Goal: Information Seeking & Learning: Learn about a topic

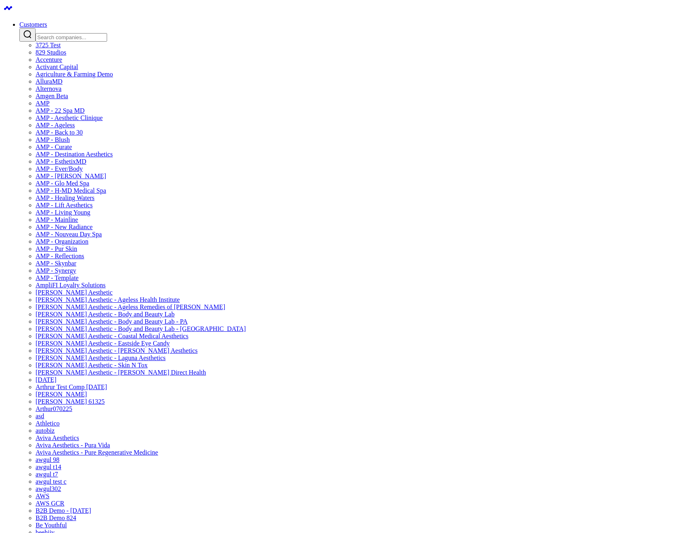
click at [277, 39] on div at bounding box center [352, 34] width 666 height 13
click at [107, 33] on input "Search companies input" at bounding box center [71, 37] width 71 height 8
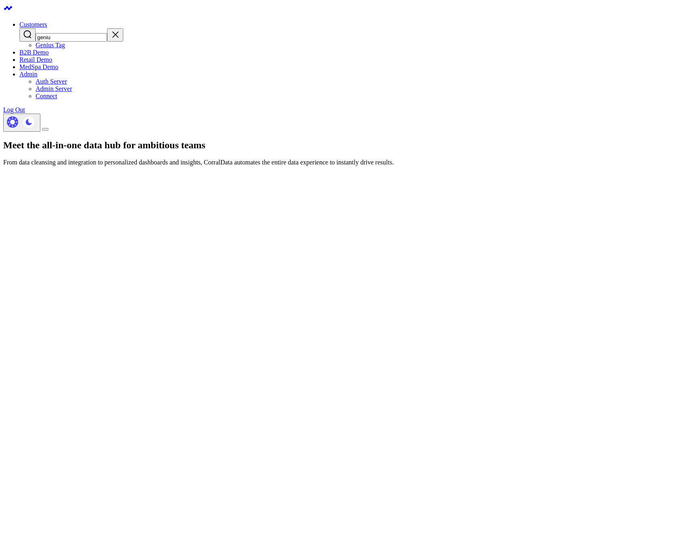
type input "geniu"
click at [65, 44] on link "Genius Tag" at bounding box center [50, 45] width 29 height 7
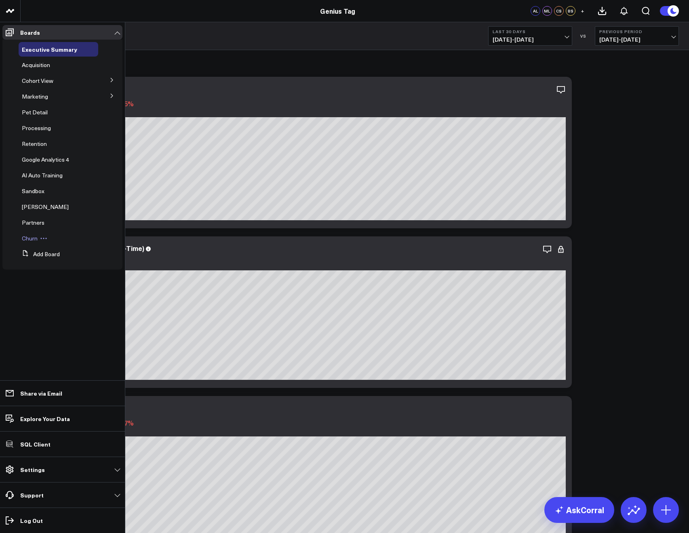
click at [32, 237] on span "Churn" at bounding box center [30, 238] width 16 height 8
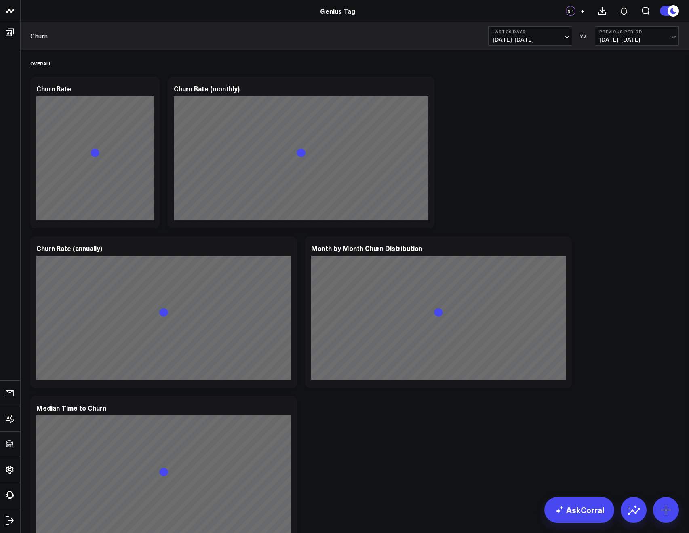
click at [582, 14] on span "+" at bounding box center [582, 11] width 4 height 6
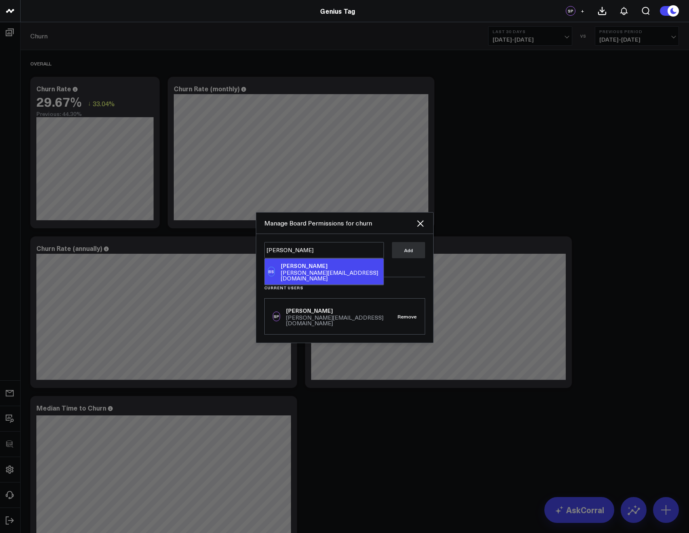
click at [295, 269] on div "Brad Smeltz" at bounding box center [330, 266] width 99 height 8
type textarea "@Brad Smeltz"
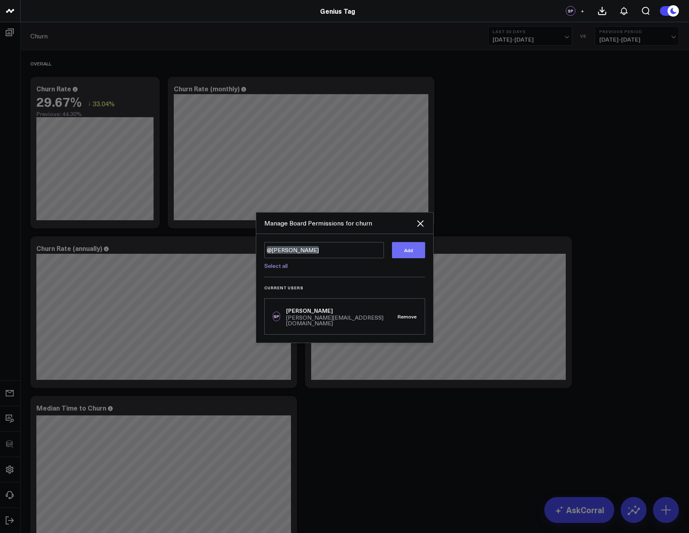
drag, startPoint x: 399, startPoint y: 251, endPoint x: 421, endPoint y: 247, distance: 22.2
click at [399, 251] on button "Add" at bounding box center [408, 250] width 33 height 16
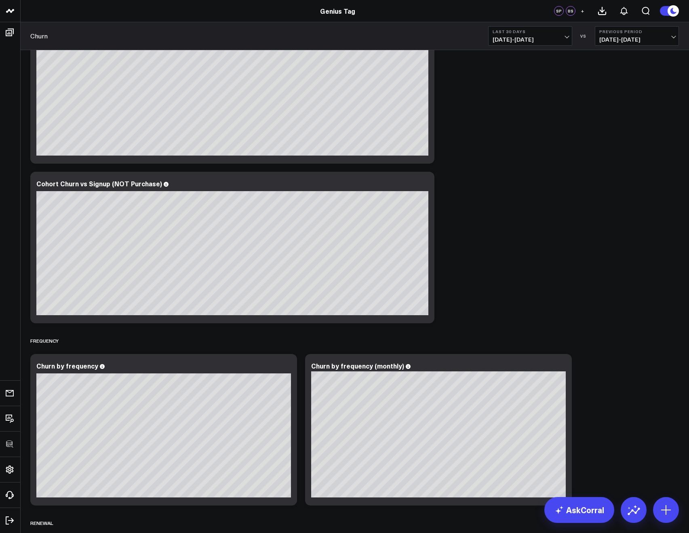
scroll to position [882, 0]
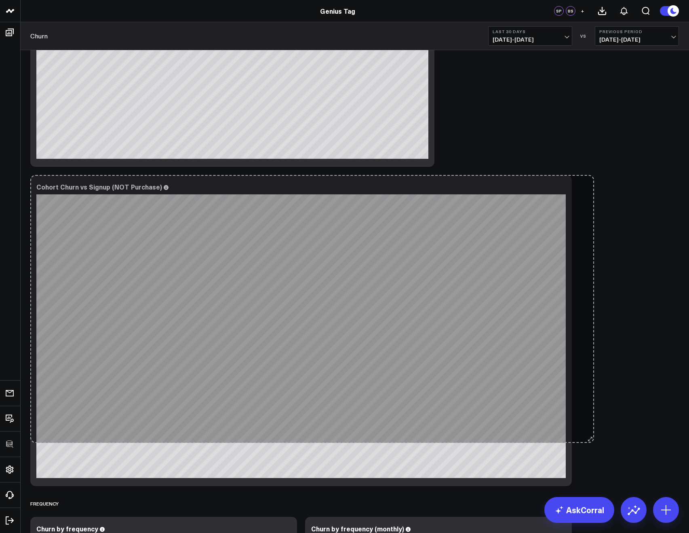
drag, startPoint x: 431, startPoint y: 322, endPoint x: 590, endPoint y: 438, distance: 197.4
click at [590, 438] on div "Overall Modify via AI Copy link to widget Ask support Remove Create linked copy…" at bounding box center [354, 11] width 656 height 1686
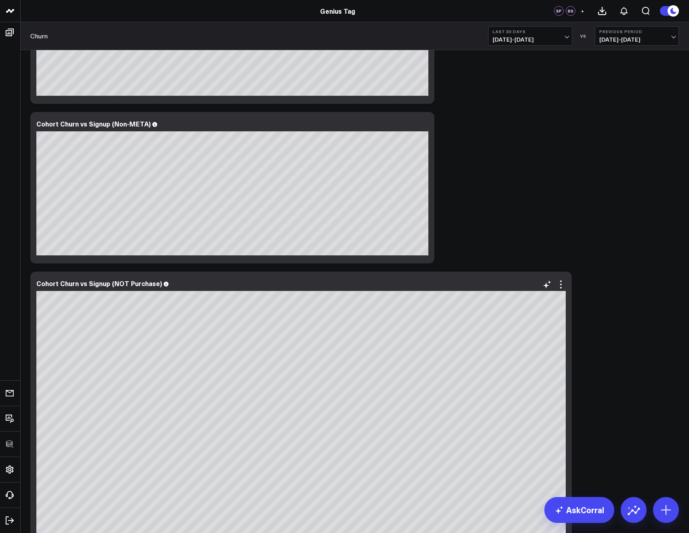
scroll to position [785, 0]
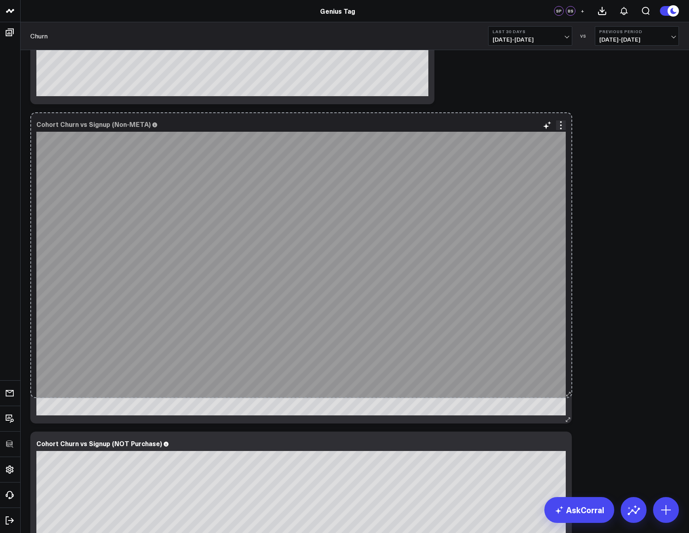
drag, startPoint x: 430, startPoint y: 258, endPoint x: 569, endPoint y: 392, distance: 193.4
click at [569, 392] on div "Cohort Churn vs Signup (Non-META) 56 So sorry. The query returned no results. A…" at bounding box center [300, 267] width 541 height 311
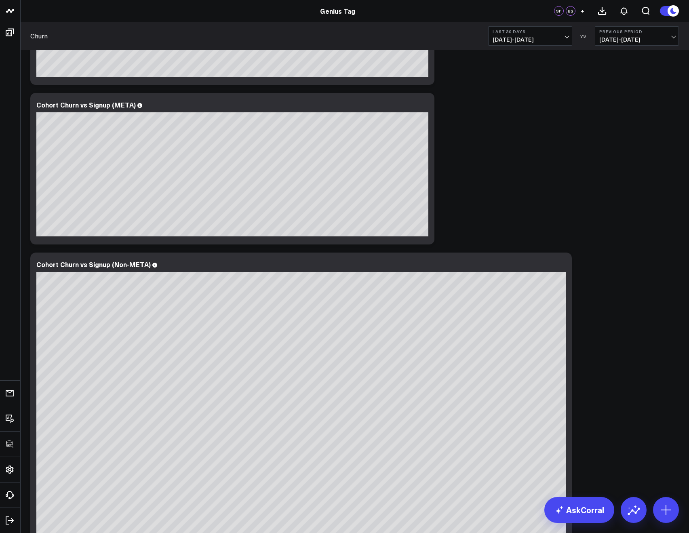
scroll to position [568, 0]
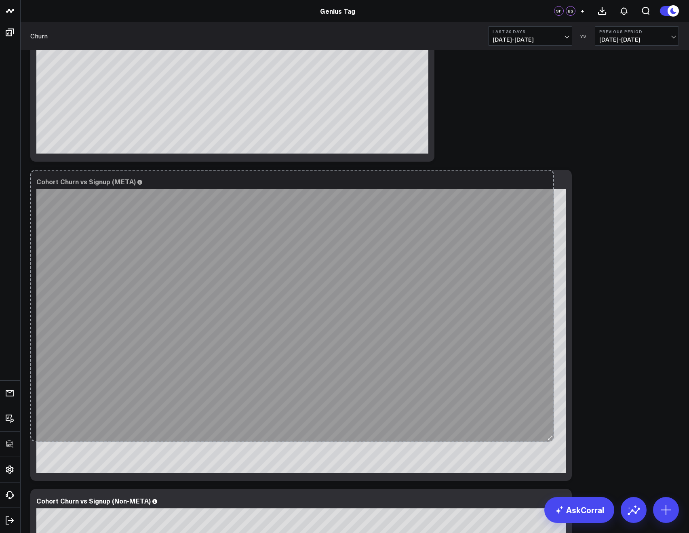
click at [548, 436] on div "Cohort Churn vs Signup (META) So sorry. The query returned no results. Ask a Da…" at bounding box center [300, 325] width 541 height 311
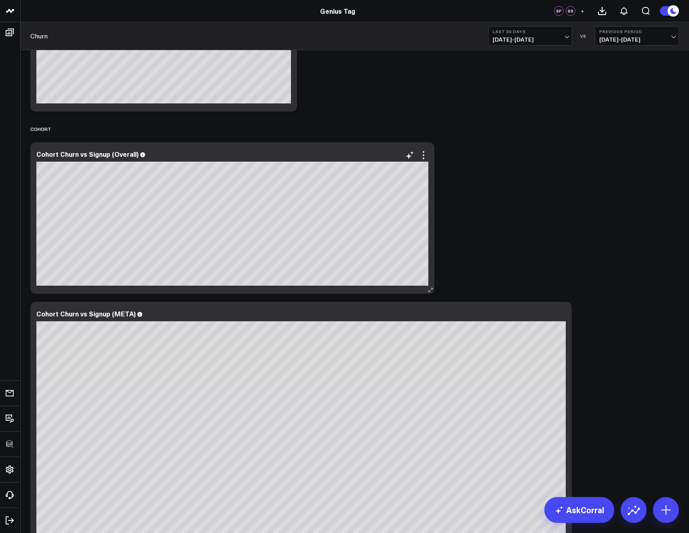
scroll to position [430, 0]
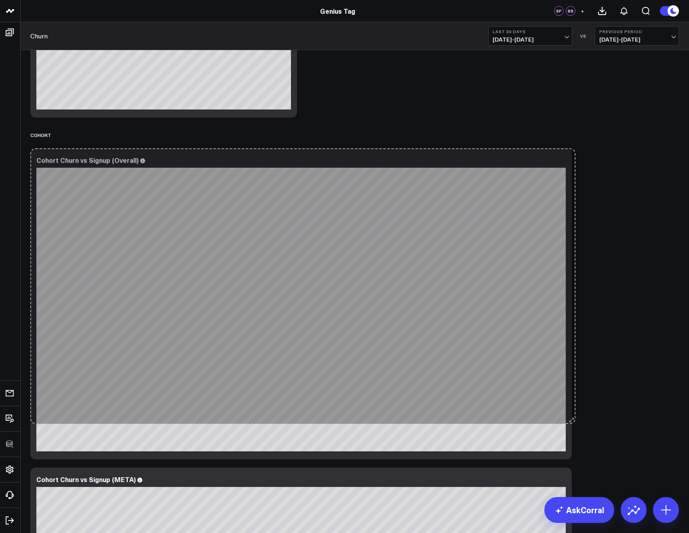
drag, startPoint x: 432, startPoint y: 292, endPoint x: 573, endPoint y: 416, distance: 187.7
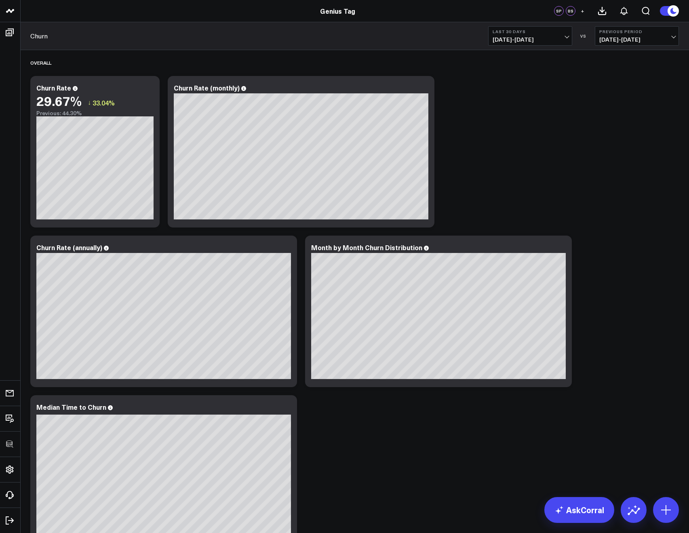
scroll to position [0, 0]
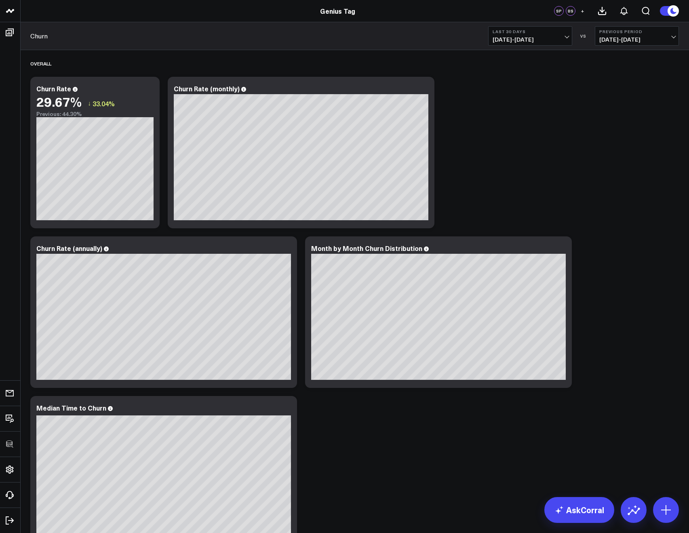
click at [502, 44] on button "Last 30 Days 07/13/25 - 08/11/25" at bounding box center [530, 35] width 84 height 19
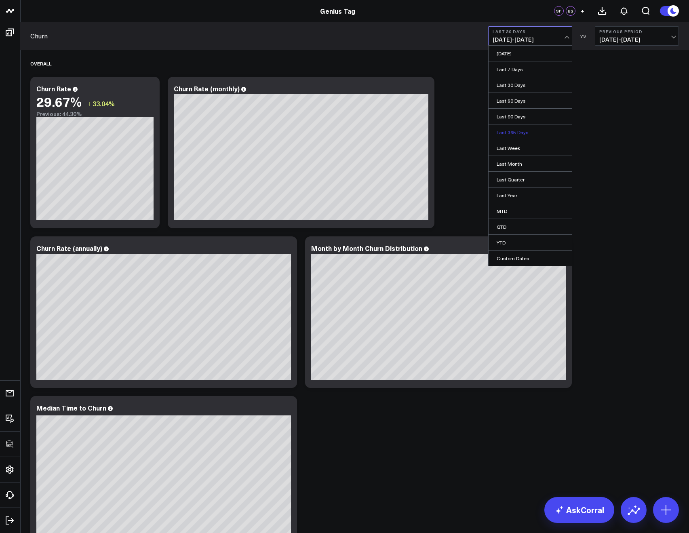
click at [501, 138] on link "Last 365 Days" at bounding box center [529, 131] width 83 height 15
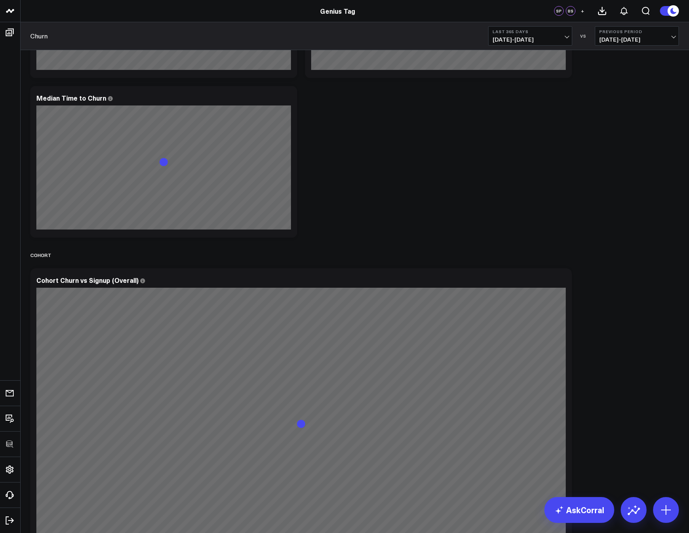
scroll to position [367, 0]
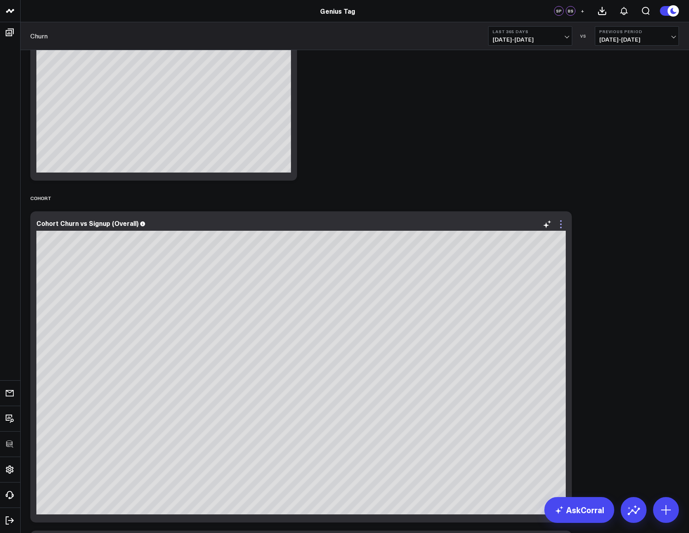
click at [559, 227] on icon at bounding box center [561, 224] width 10 height 10
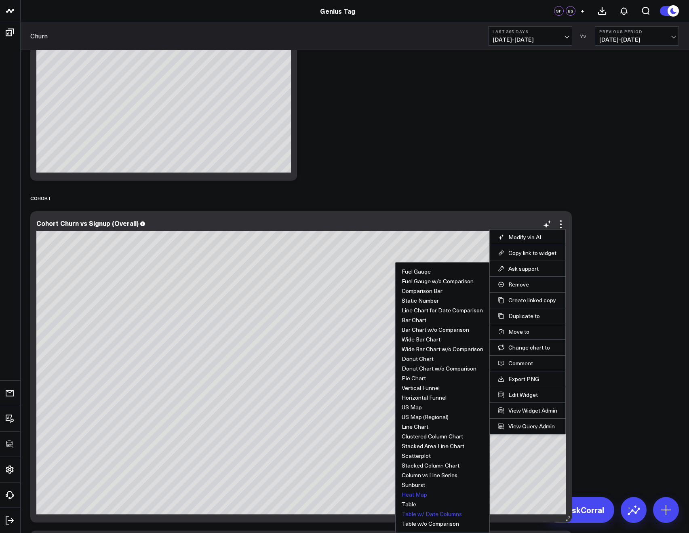
click at [414, 512] on button "Table w/ Date Columns" at bounding box center [431, 514] width 60 height 6
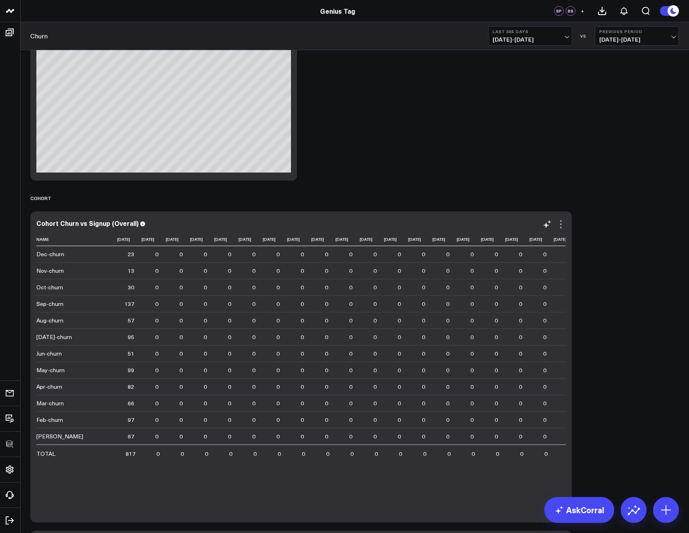
click at [563, 224] on icon at bounding box center [561, 224] width 10 height 10
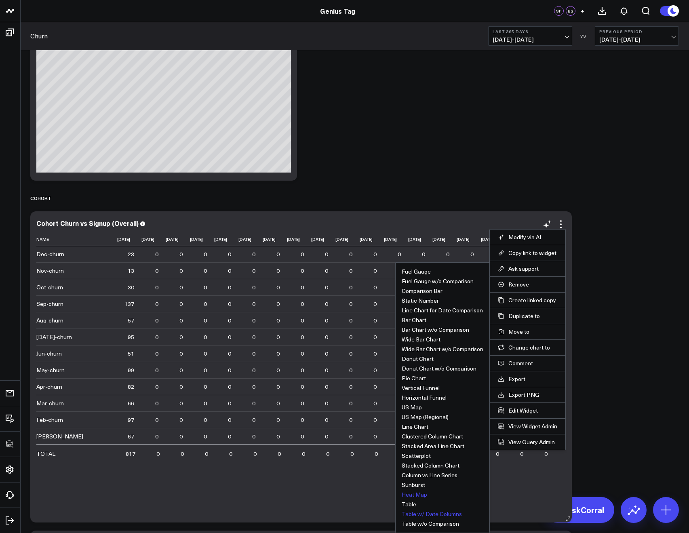
click at [410, 492] on button "Heat Map" at bounding box center [413, 495] width 25 height 6
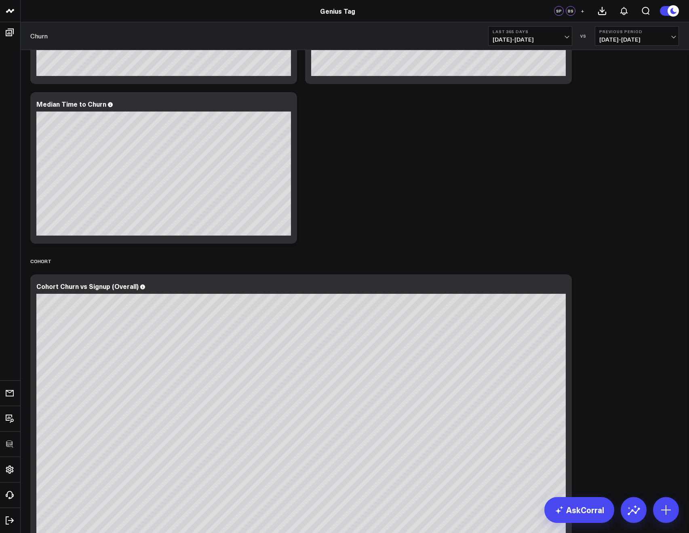
scroll to position [393, 0]
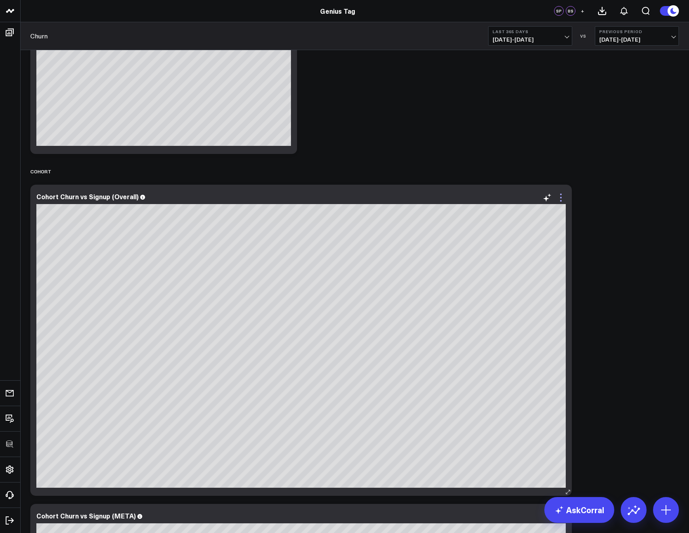
click at [560, 196] on icon at bounding box center [561, 198] width 10 height 10
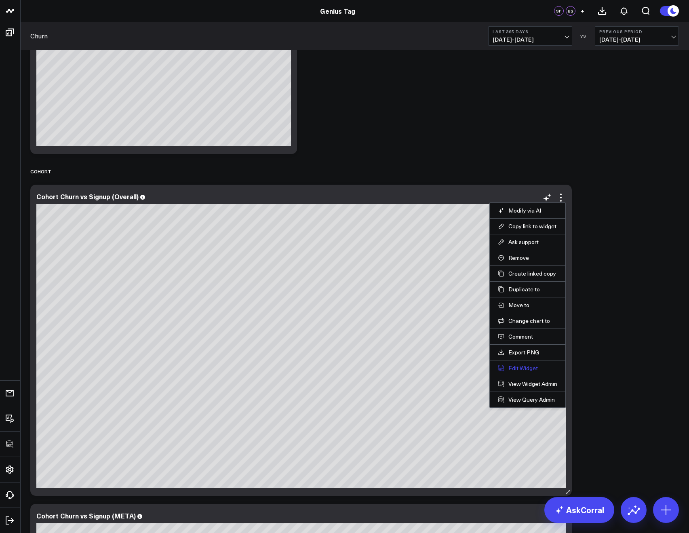
click at [514, 369] on button "Edit Widget" at bounding box center [527, 367] width 59 height 7
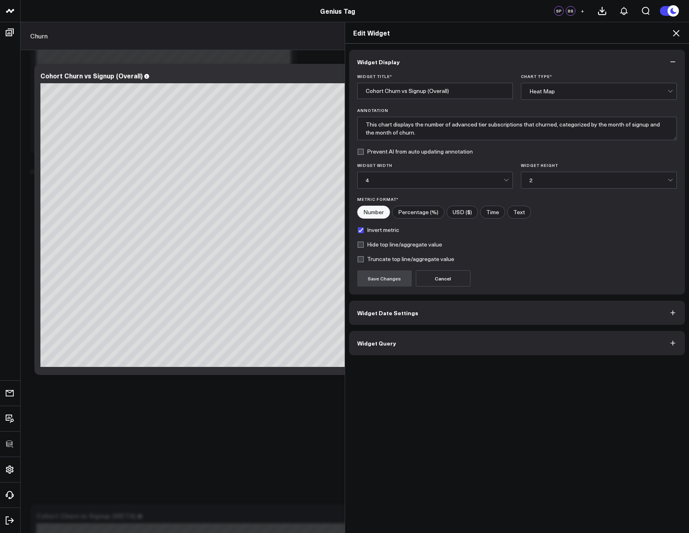
click at [374, 346] on span "Widget Query" at bounding box center [376, 343] width 39 height 6
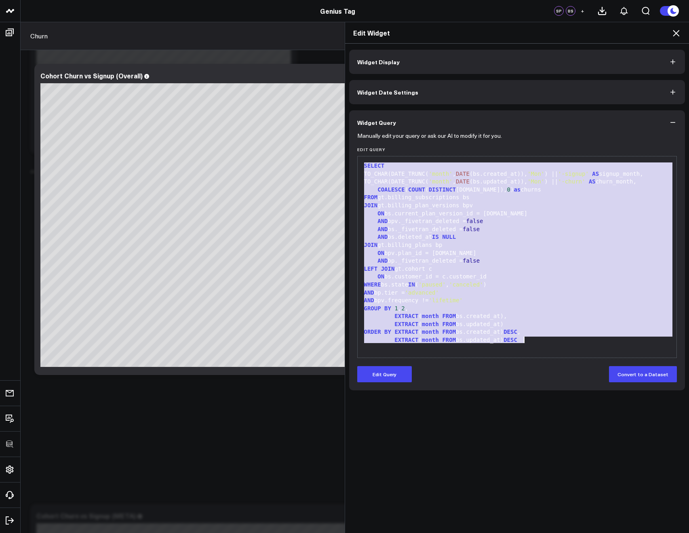
drag, startPoint x: 359, startPoint y: 163, endPoint x: 623, endPoint y: 445, distance: 386.9
click at [623, 445] on div "Widget Display Widget Date Settings Widget Query Manually edit your query or as…" at bounding box center [517, 289] width 344 height 490
copy div "SELECT TO_CHAR(DATE_TRUNC( 'month' , DATE (bs.created_at)), 'Mon' ) || '-signup…"
click at [671, 32] on icon at bounding box center [676, 33] width 10 height 10
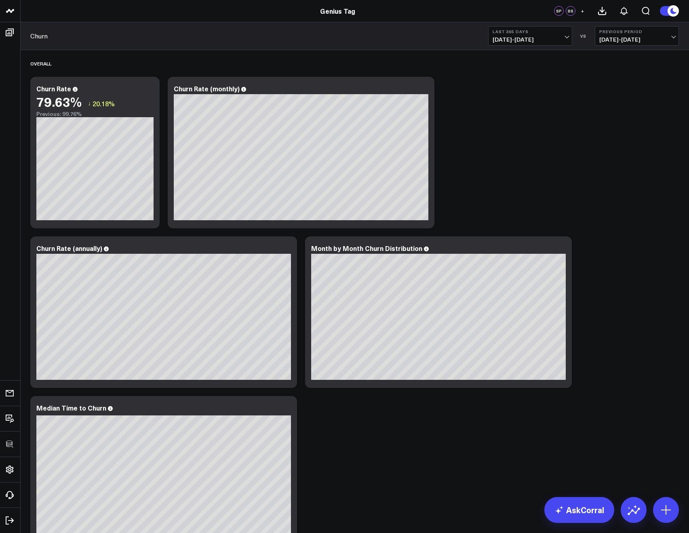
click at [503, 44] on button "Last 365 Days 08/12/24 - 08/11/25" at bounding box center [530, 35] width 84 height 19
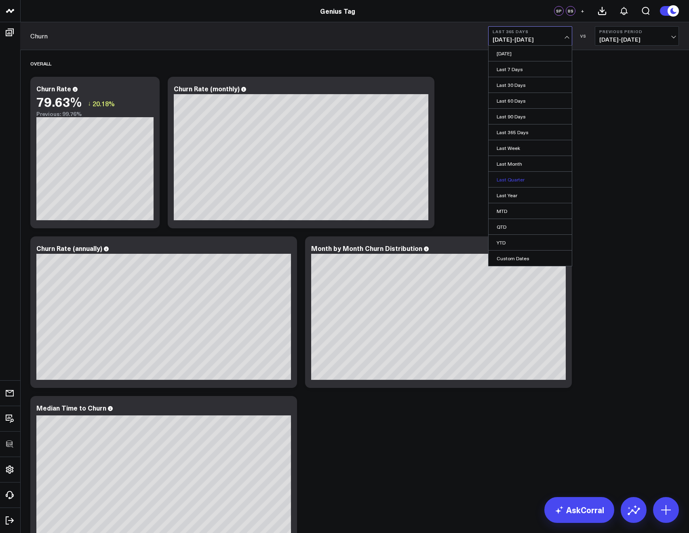
click at [506, 184] on link "Last Quarter" at bounding box center [529, 179] width 83 height 15
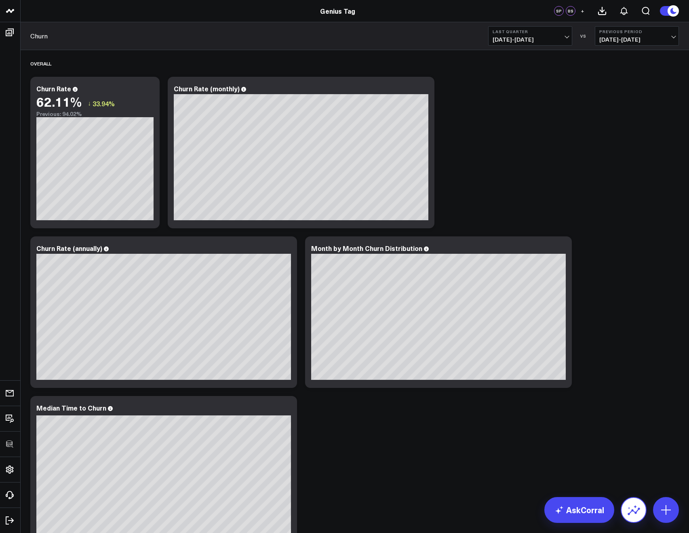
click at [635, 509] on icon at bounding box center [633, 509] width 13 height 13
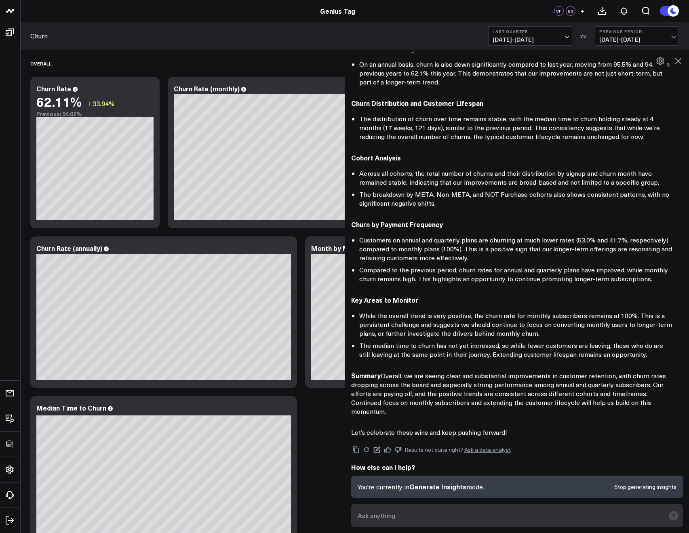
scroll to position [163, 0]
click at [679, 61] on icon at bounding box center [678, 61] width 10 height 10
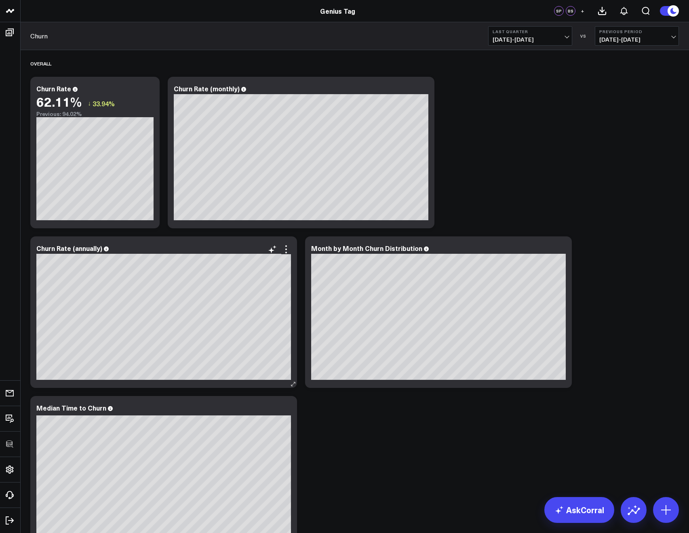
click at [292, 251] on div "Churn Rate (annually) [fontSize:10px lineHeight:12px] / Churn Rate[/] [fontSize…" at bounding box center [163, 311] width 267 height 151
click at [284, 251] on icon at bounding box center [286, 249] width 10 height 10
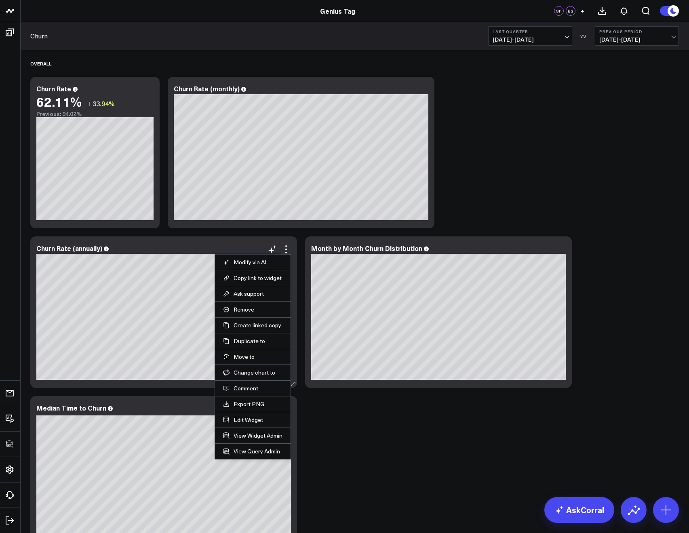
click at [234, 414] on li "Edit Widget" at bounding box center [253, 420] width 76 height 16
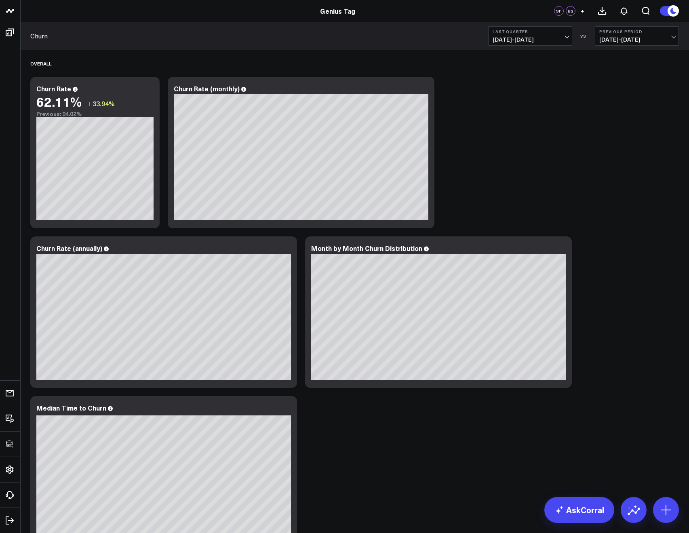
click at [526, 33] on b "Last Quarter" at bounding box center [529, 31] width 75 height 5
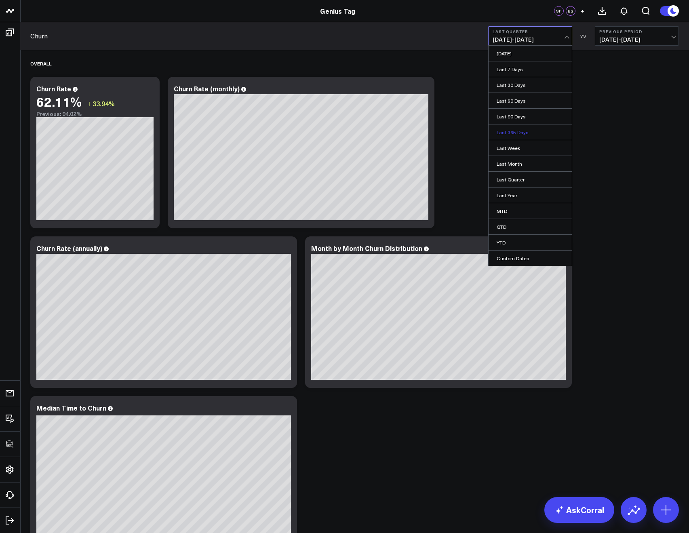
click at [509, 127] on link "Last 365 Days" at bounding box center [529, 131] width 83 height 15
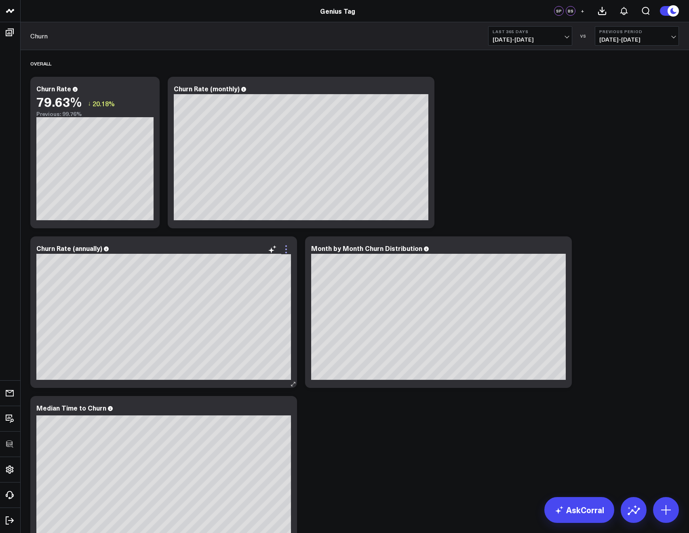
click at [283, 252] on icon at bounding box center [286, 249] width 10 height 10
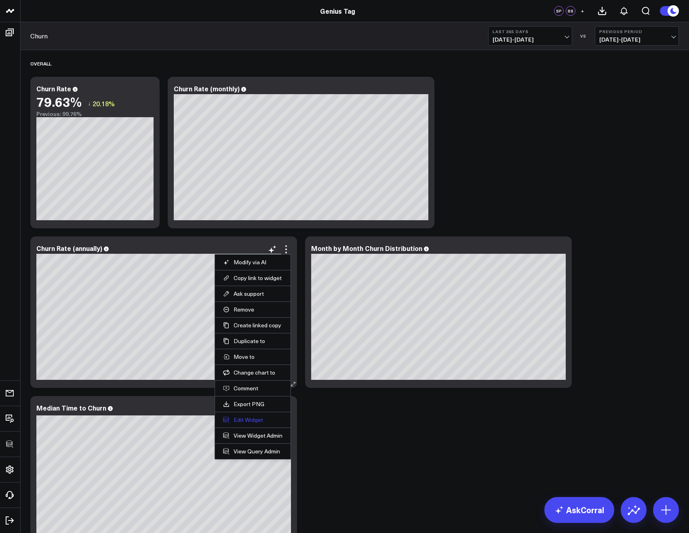
click at [239, 419] on button "Edit Widget" at bounding box center [252, 419] width 59 height 7
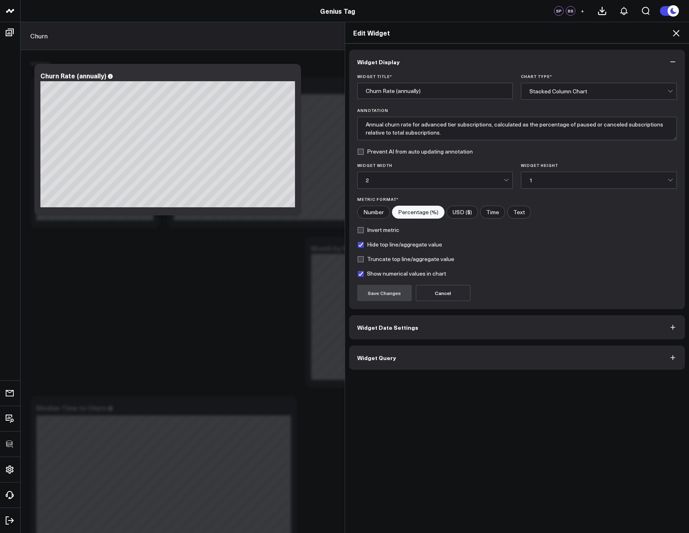
click at [389, 359] on span "Widget Query" at bounding box center [376, 357] width 39 height 6
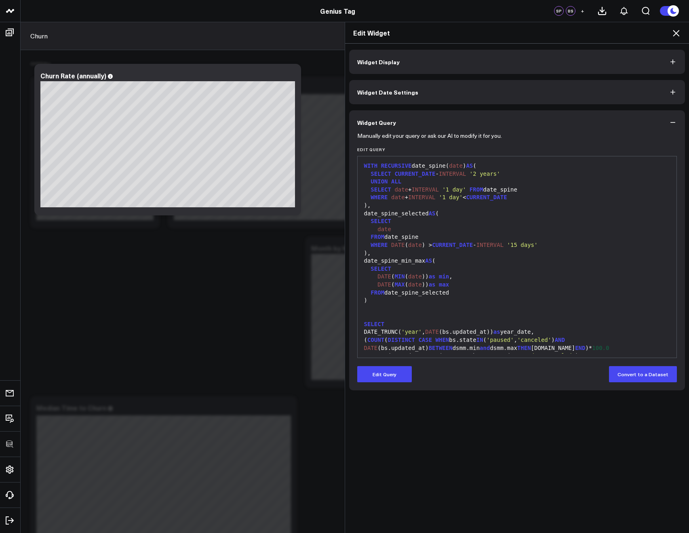
click at [672, 27] on div "Edit Widget" at bounding box center [517, 32] width 344 height 21
click at [672, 29] on icon at bounding box center [676, 33] width 10 height 10
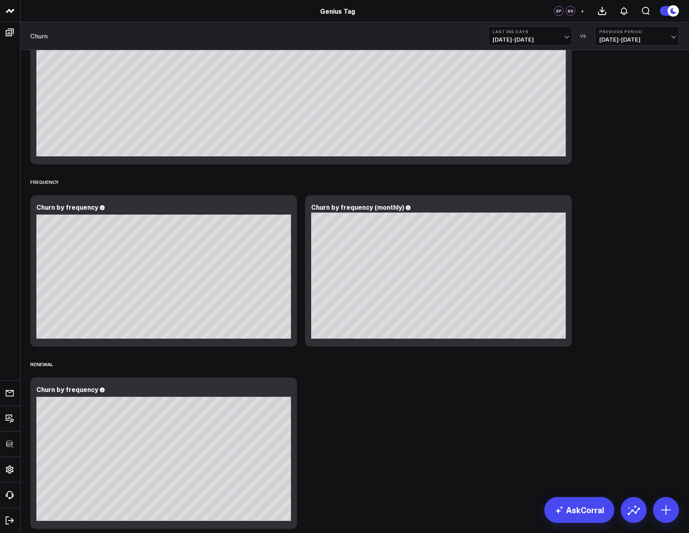
scroll to position [1684, 0]
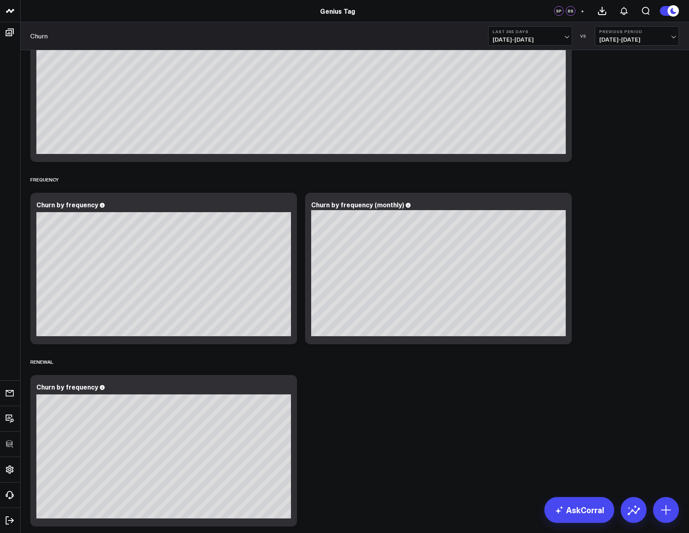
click at [521, 40] on span "08/12/24 - 08/11/25" at bounding box center [529, 39] width 75 height 6
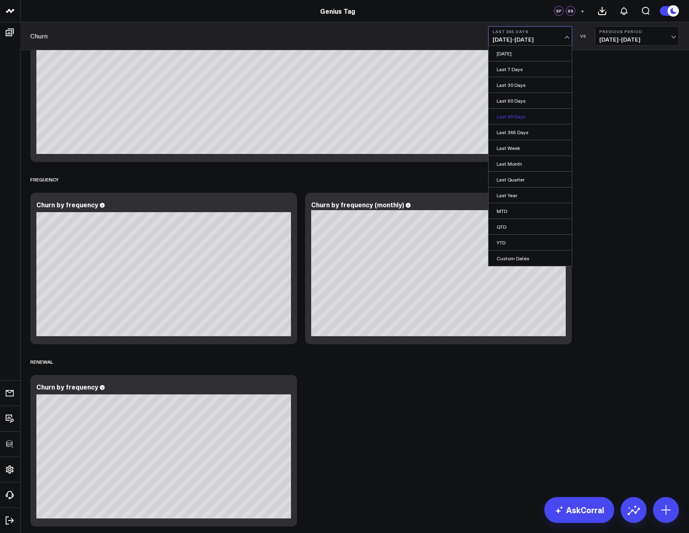
click at [509, 117] on link "Last 90 Days" at bounding box center [529, 116] width 83 height 15
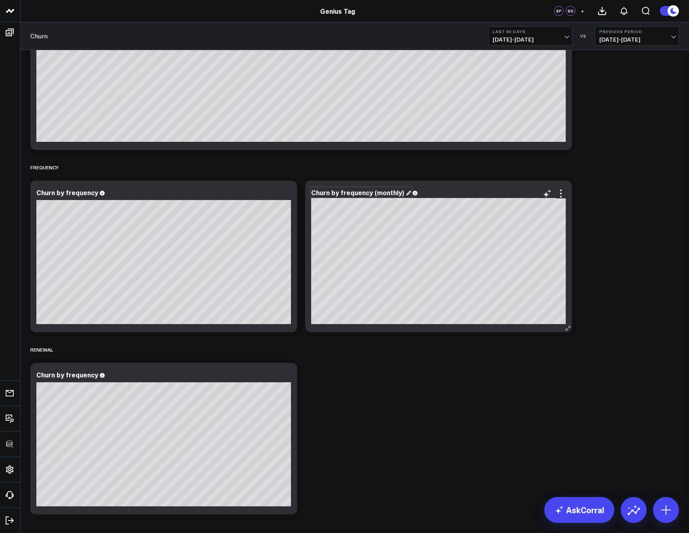
scroll to position [1697, 0]
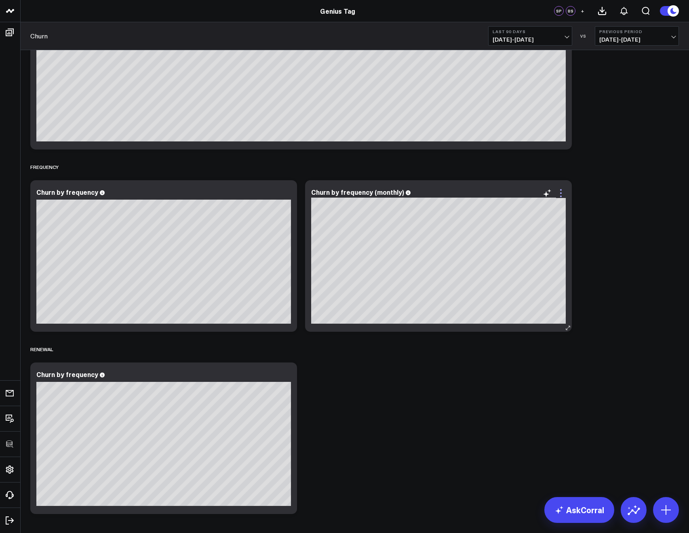
click at [561, 196] on icon at bounding box center [561, 193] width 10 height 10
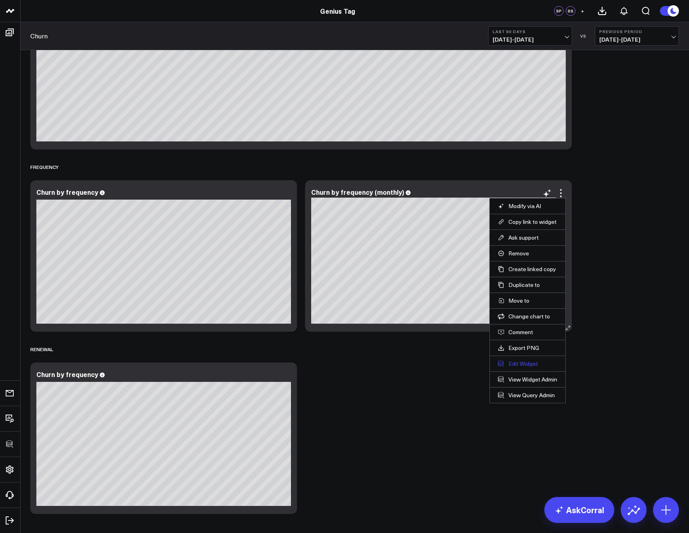
click at [524, 363] on button "Edit Widget" at bounding box center [527, 363] width 59 height 7
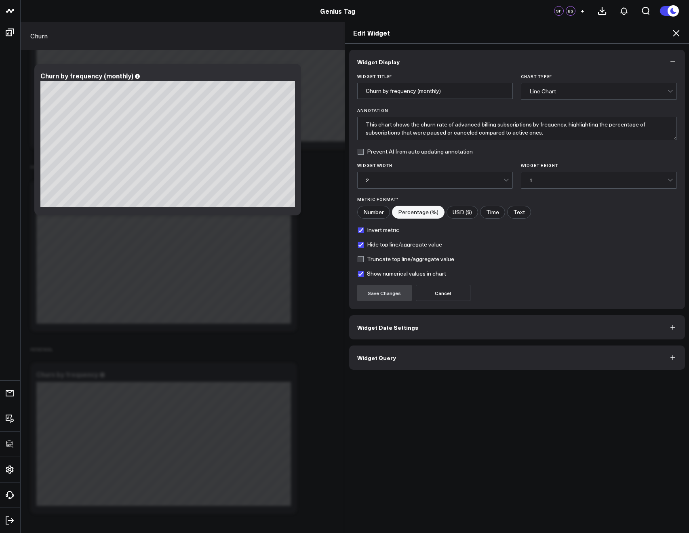
click at [446, 328] on button "Widget Date Settings" at bounding box center [517, 327] width 336 height 24
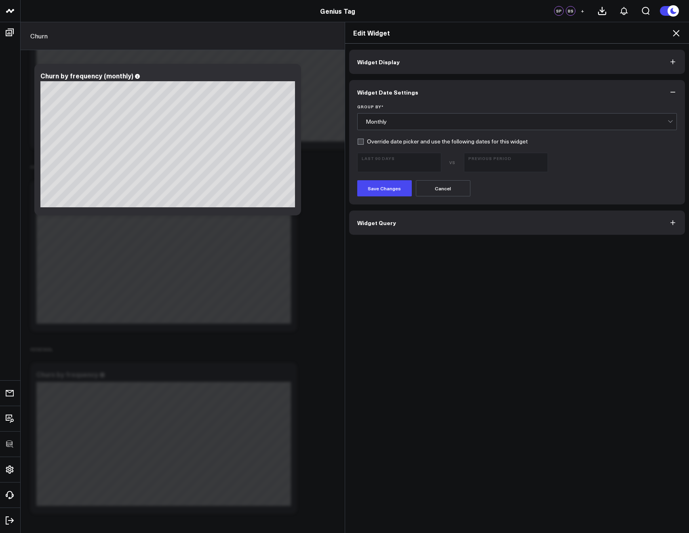
click at [679, 27] on div "Edit Widget" at bounding box center [517, 32] width 344 height 21
click at [679, 32] on icon at bounding box center [676, 33] width 10 height 10
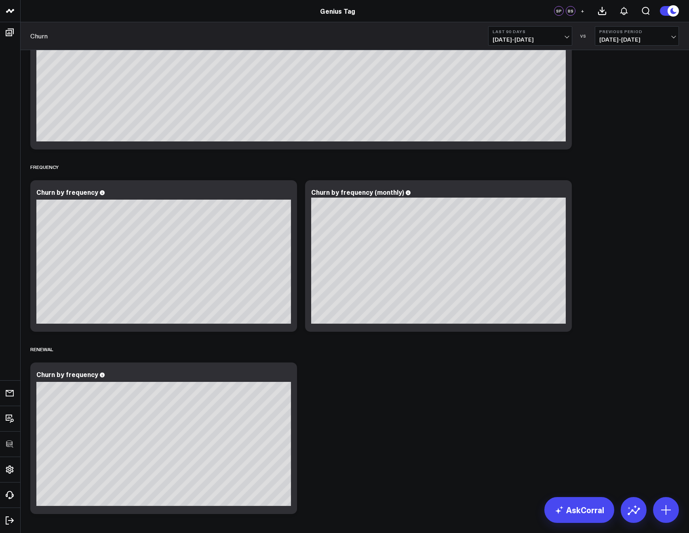
scroll to position [1730, 0]
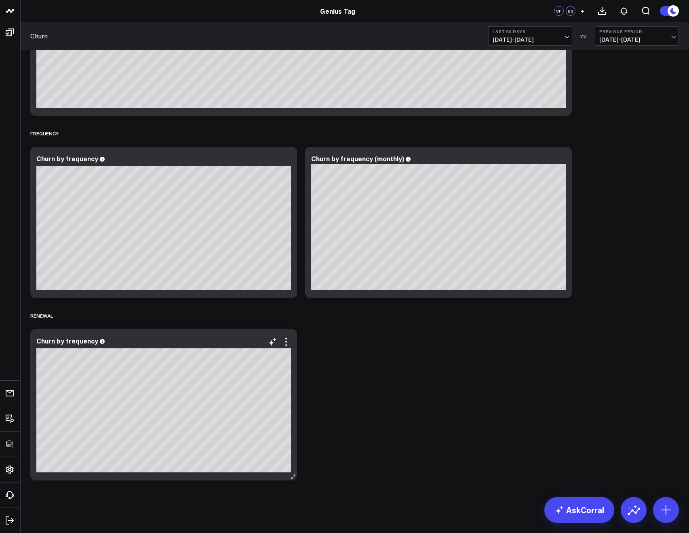
click at [291, 333] on div "Churn by frequency" at bounding box center [163, 404] width 267 height 151
click at [279, 347] on div at bounding box center [163, 347] width 254 height 2
click at [282, 344] on icon at bounding box center [286, 342] width 10 height 10
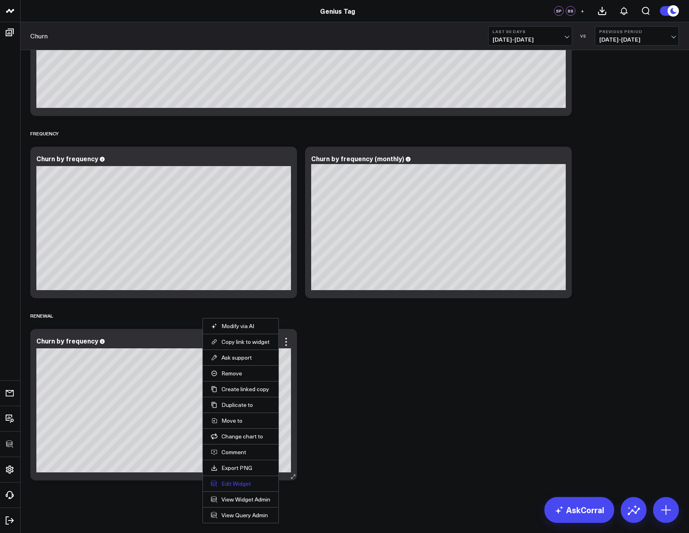
click at [233, 482] on button "Edit Widget" at bounding box center [240, 483] width 59 height 7
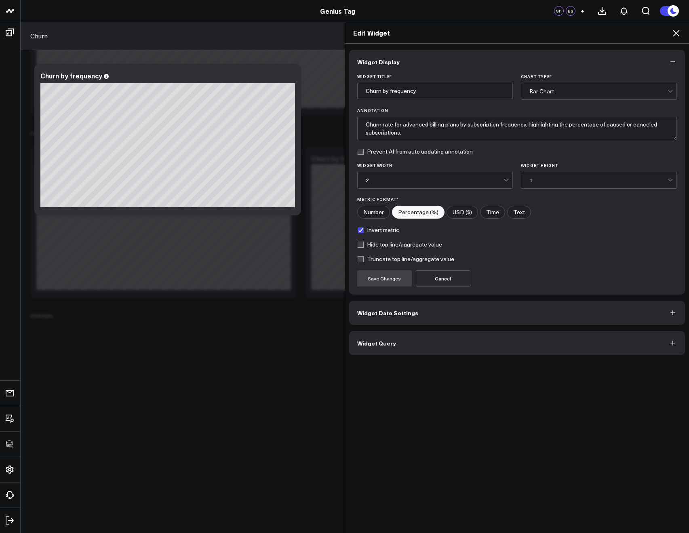
click at [371, 358] on div "Widget Display Widget Title * Churn by frequency Chart Type * Bar Chart Annotat…" at bounding box center [517, 289] width 344 height 490
click at [370, 353] on button "Widget Query" at bounding box center [517, 343] width 336 height 24
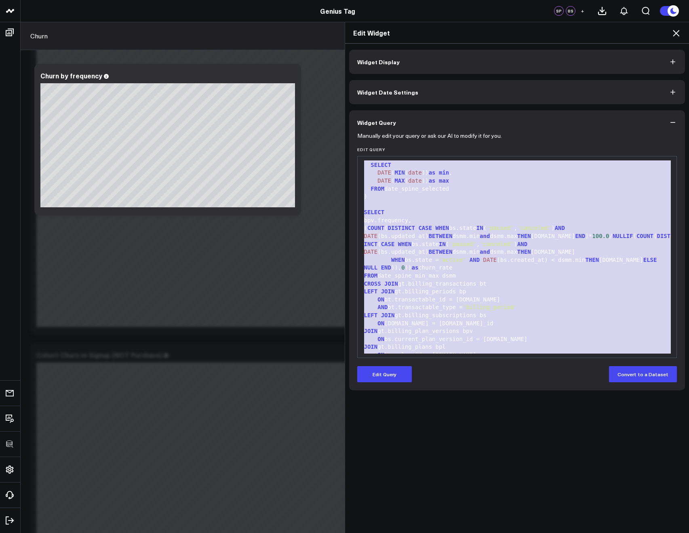
scroll to position [206, 0]
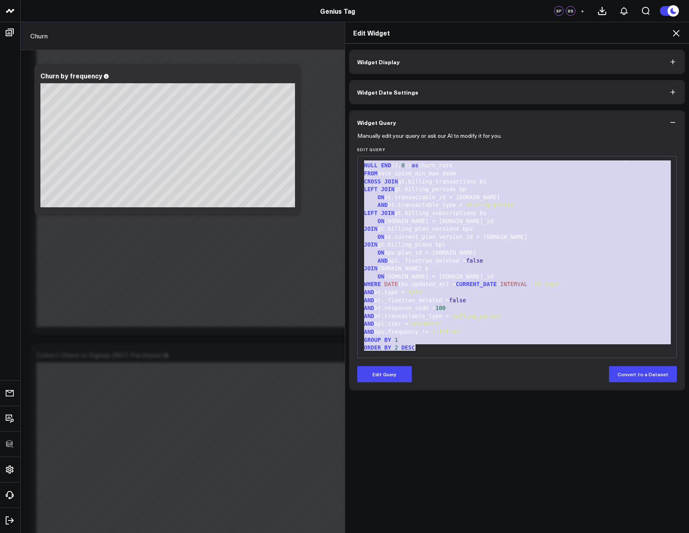
drag, startPoint x: 361, startPoint y: 164, endPoint x: 694, endPoint y: 426, distance: 424.3
copy div "WITH RECURSIVE date_spine( date ) AS ( SELECT CURRENT_DATE - INTERVAL '2 years'…"
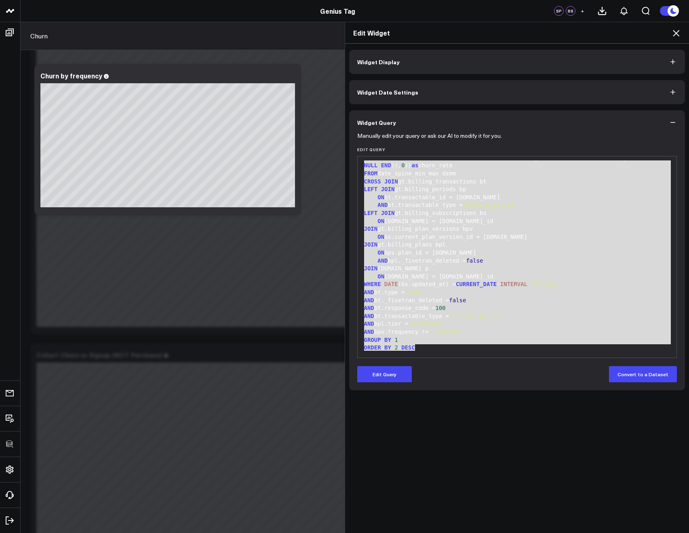
click at [677, 33] on icon at bounding box center [676, 33] width 10 height 10
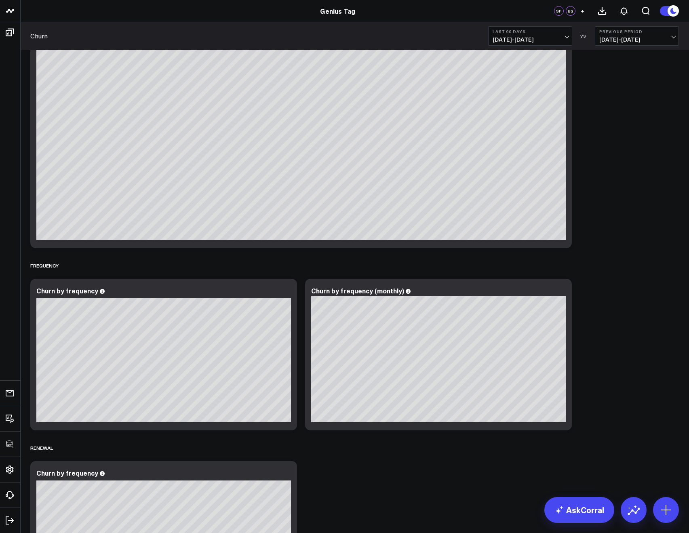
scroll to position [1730, 0]
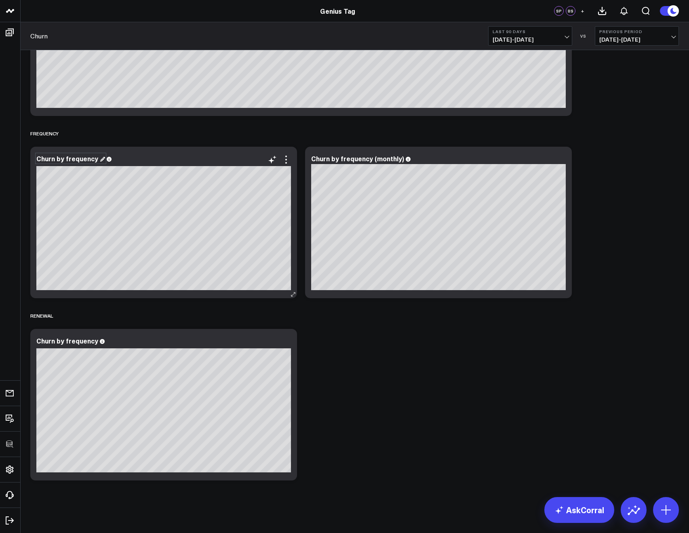
click at [67, 160] on div "Churn by frequency" at bounding box center [70, 158] width 69 height 9
click at [67, 159] on div "Churn by frequency" at bounding box center [70, 158] width 69 height 9
click at [342, 159] on div "Churn by frequency (monthly)" at bounding box center [361, 158] width 100 height 9
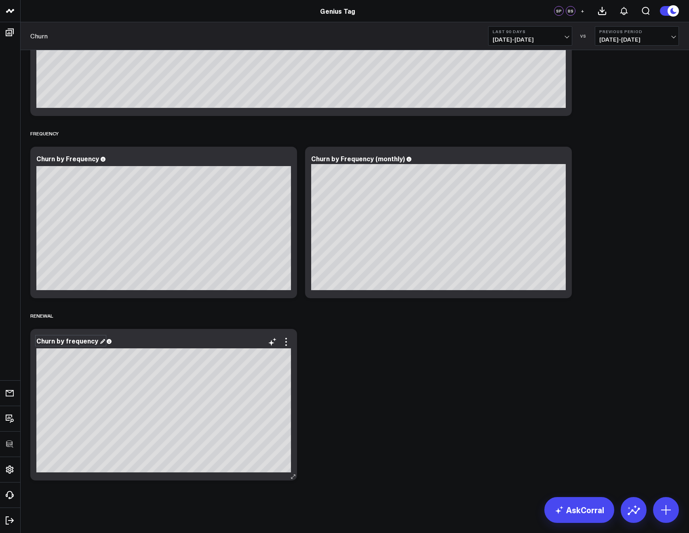
click at [81, 344] on div "Churn by frequency" at bounding box center [70, 340] width 69 height 9
click at [68, 340] on div "Churn by frequency" at bounding box center [70, 340] width 69 height 9
click at [290, 162] on icon at bounding box center [286, 160] width 10 height 10
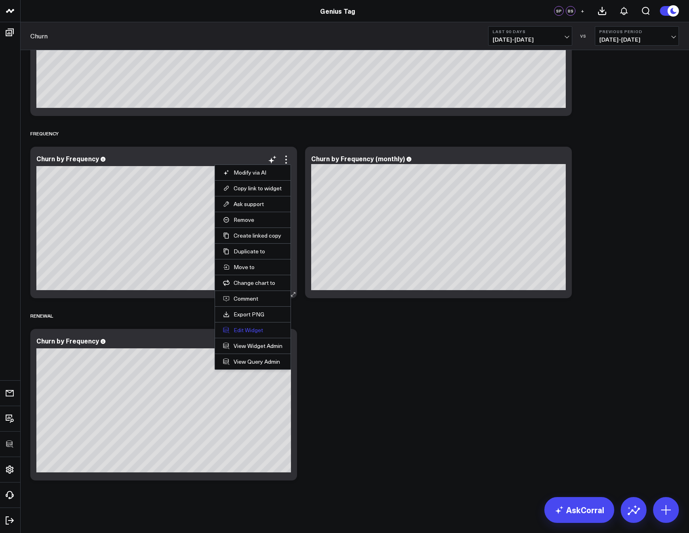
click at [239, 331] on button "Edit Widget" at bounding box center [252, 329] width 59 height 7
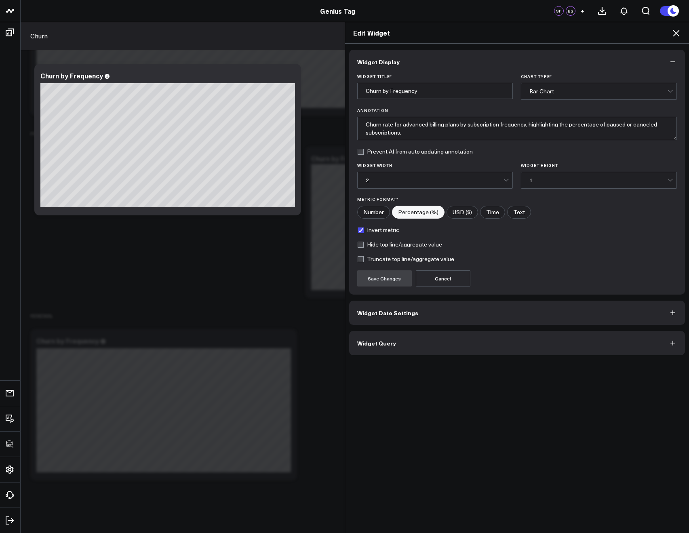
click at [378, 334] on button "Widget Query" at bounding box center [517, 343] width 336 height 24
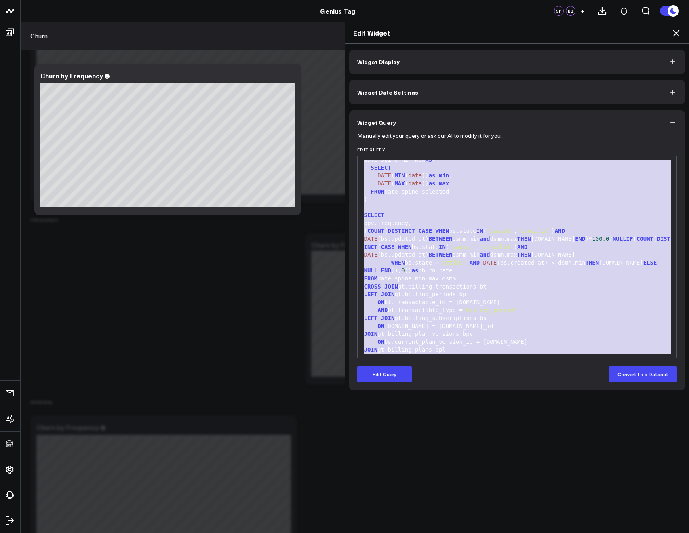
scroll to position [206, 0]
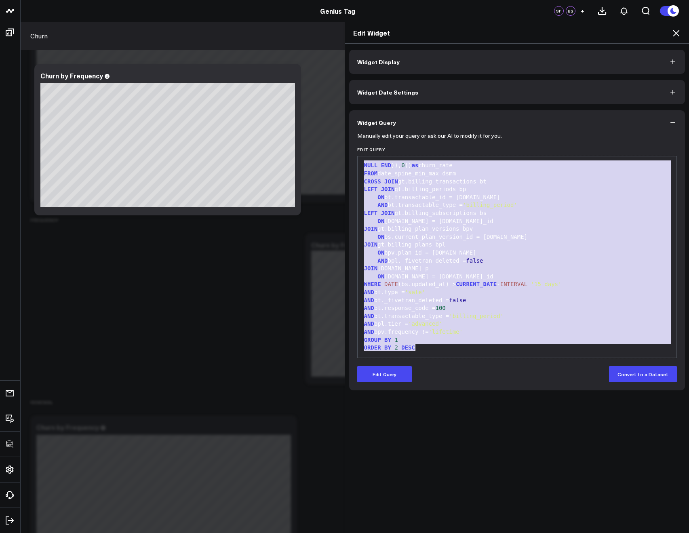
drag, startPoint x: 359, startPoint y: 164, endPoint x: 596, endPoint y: 438, distance: 362.5
click at [596, 438] on div "Widget Display Widget Date Settings Widget Query Manually edit your query or as…" at bounding box center [517, 289] width 344 height 490
copy div "WITH RECURSIVE date_spine( date ) AS ( SELECT CURRENT_DATE - INTERVAL '2 years'…"
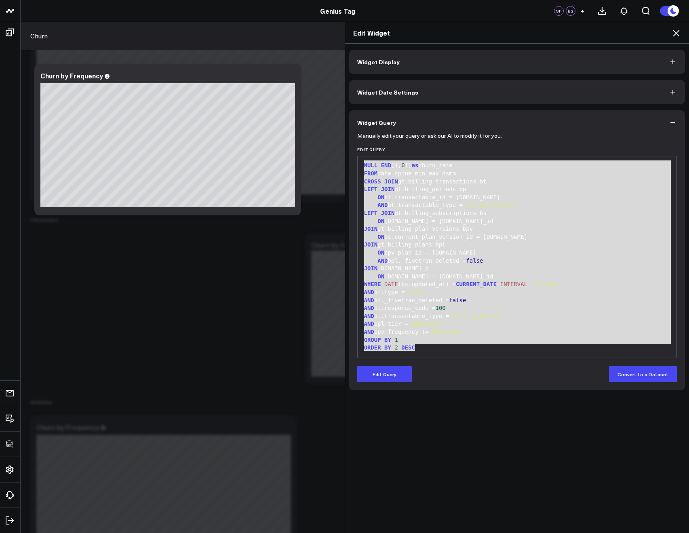
click at [679, 30] on icon at bounding box center [675, 33] width 6 height 6
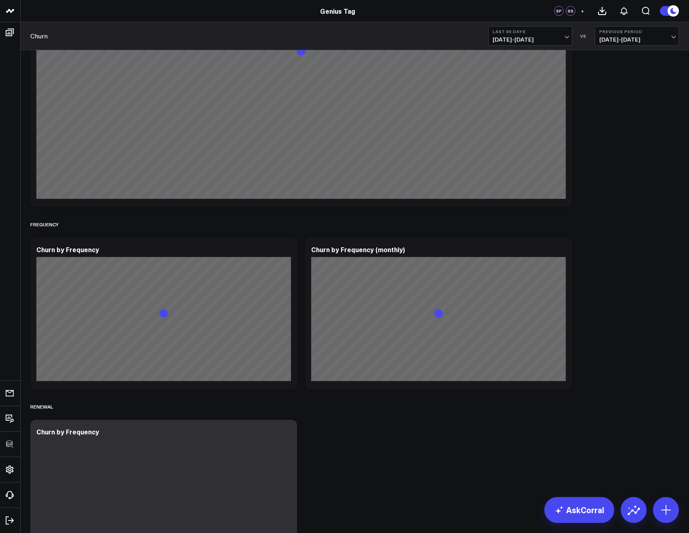
scroll to position [1730, 0]
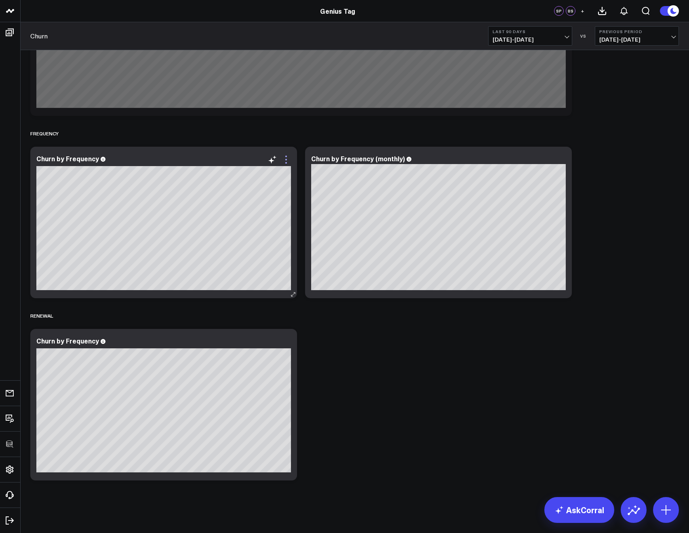
click at [288, 159] on icon at bounding box center [286, 160] width 10 height 10
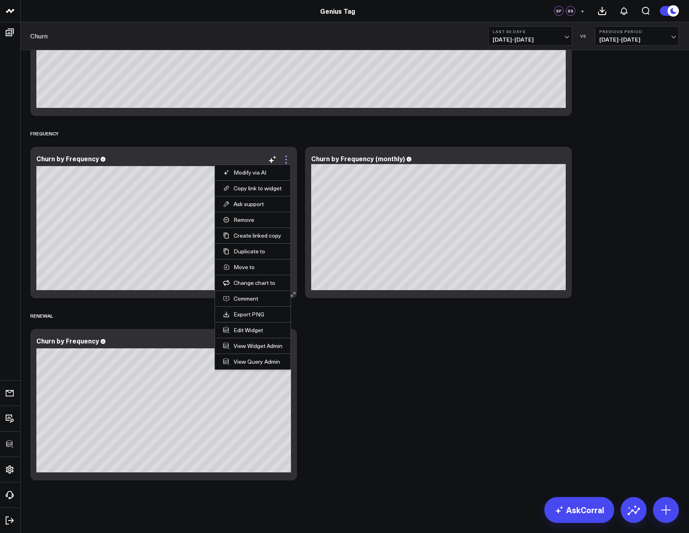
click at [288, 158] on icon at bounding box center [286, 160] width 10 height 10
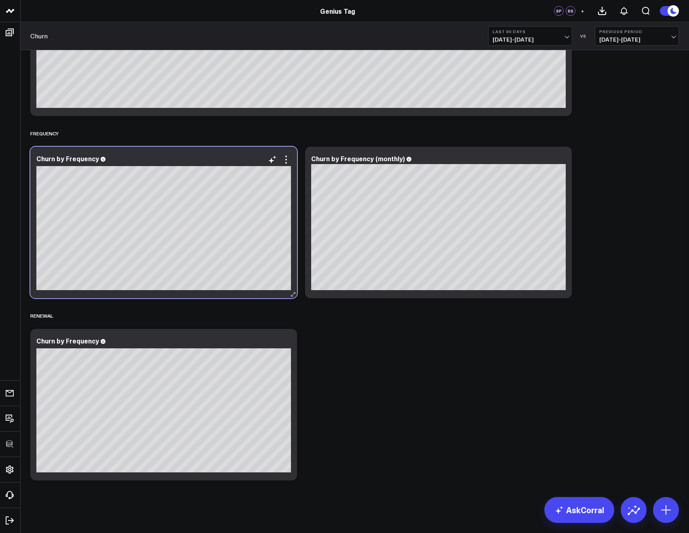
click at [287, 154] on div "Churn by Frequency" at bounding box center [163, 222] width 267 height 151
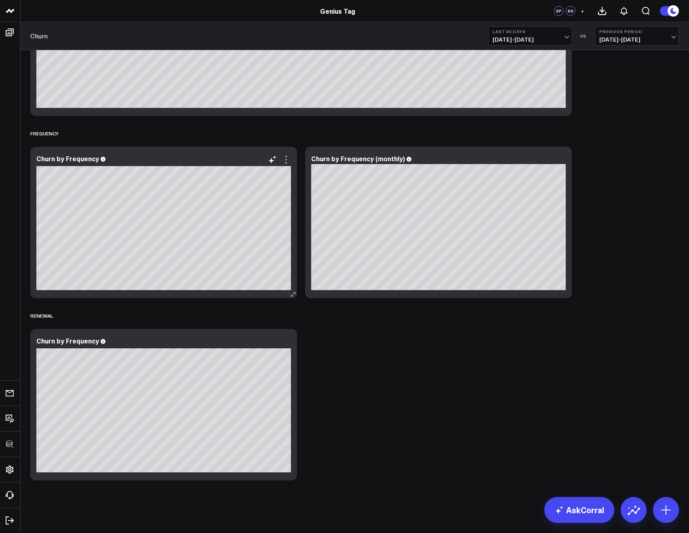
click at [287, 157] on icon at bounding box center [286, 160] width 10 height 10
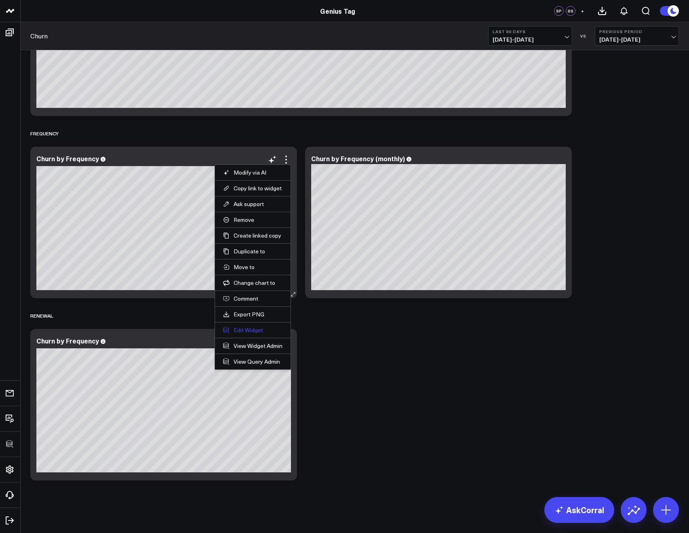
click at [250, 327] on button "Edit Widget" at bounding box center [252, 329] width 59 height 7
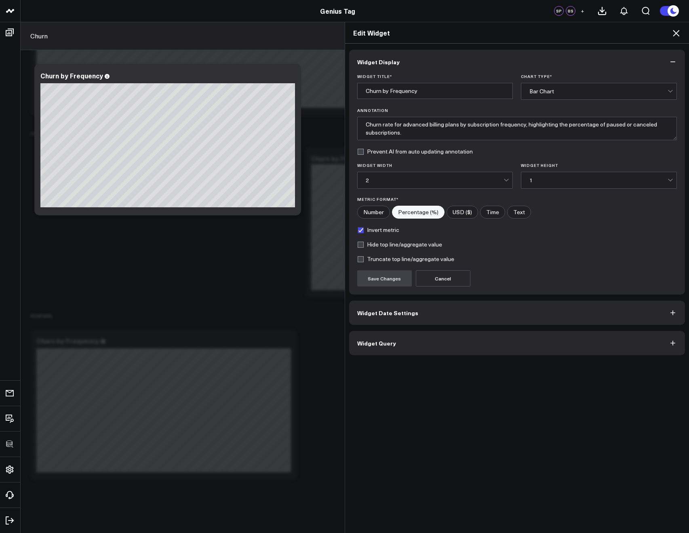
click at [397, 351] on button "Widget Query" at bounding box center [517, 343] width 336 height 24
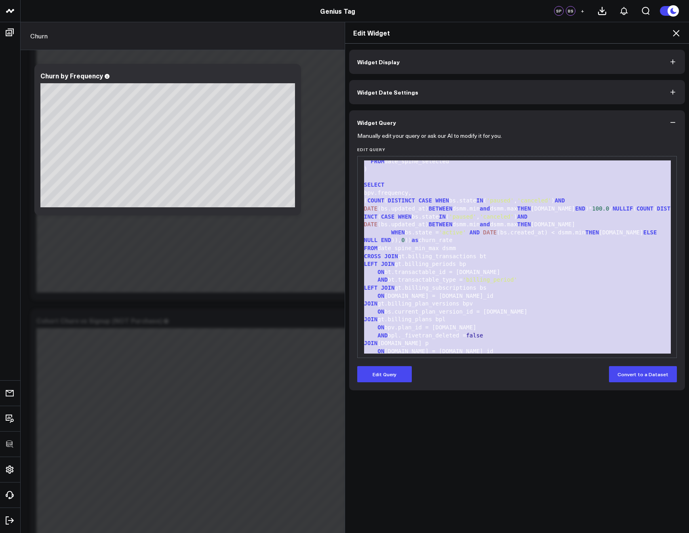
scroll to position [206, 0]
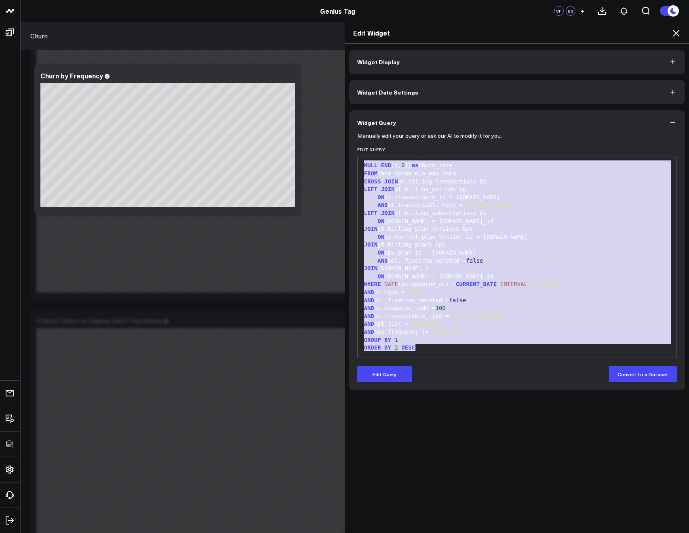
drag, startPoint x: 361, startPoint y: 166, endPoint x: 694, endPoint y: 456, distance: 441.4
copy div "WITH RECURSIVE date_spine( date ) AS ( SELECT CURRENT_DATE - INTERVAL '2 years'…"
click at [678, 30] on icon at bounding box center [676, 33] width 10 height 10
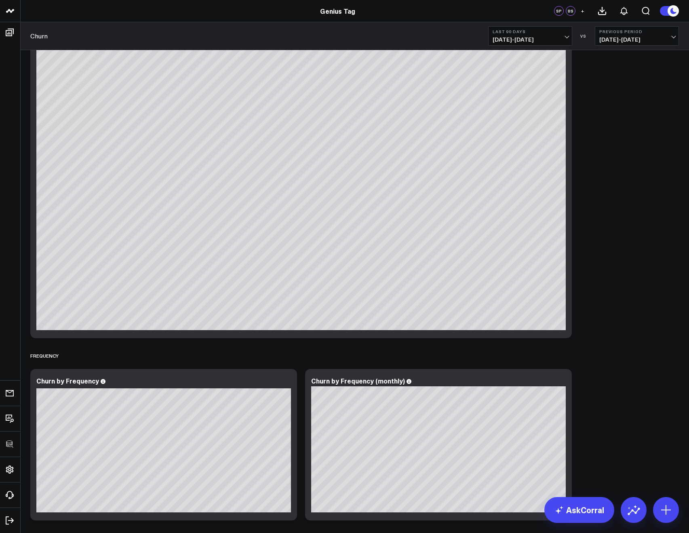
scroll to position [1730, 0]
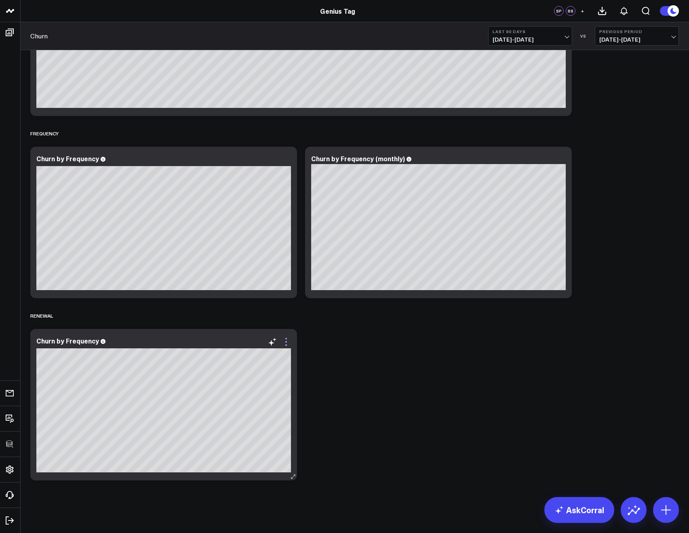
click at [285, 340] on icon at bounding box center [286, 342] width 10 height 10
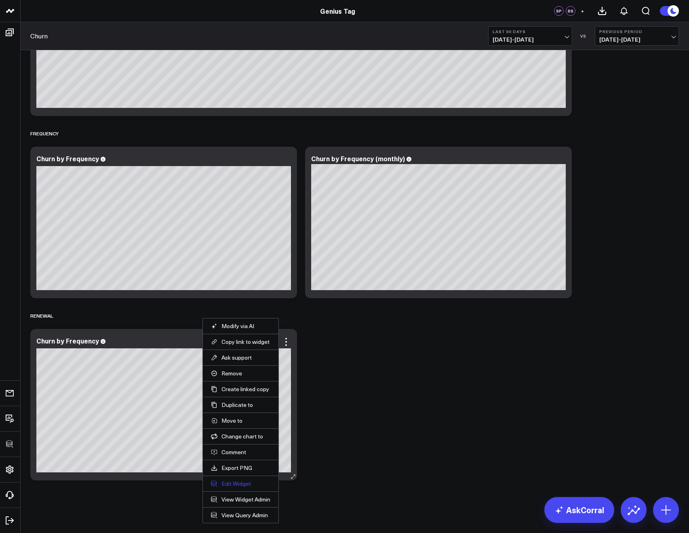
click at [246, 484] on button "Edit Widget" at bounding box center [240, 483] width 59 height 7
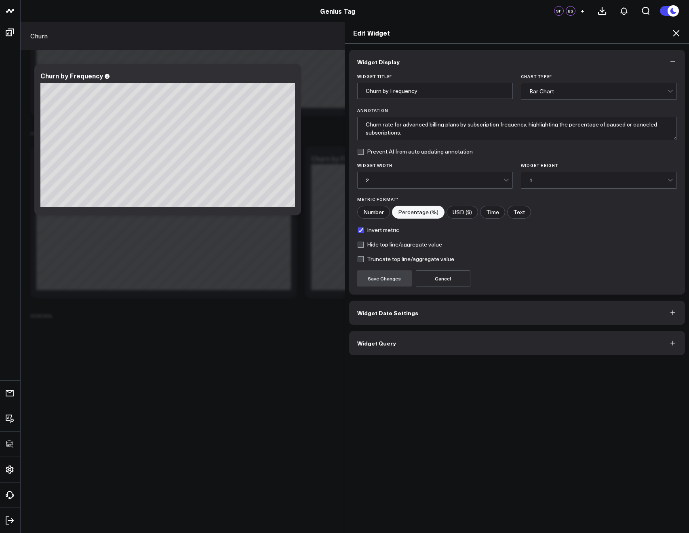
click at [359, 342] on span "Widget Query" at bounding box center [376, 343] width 39 height 6
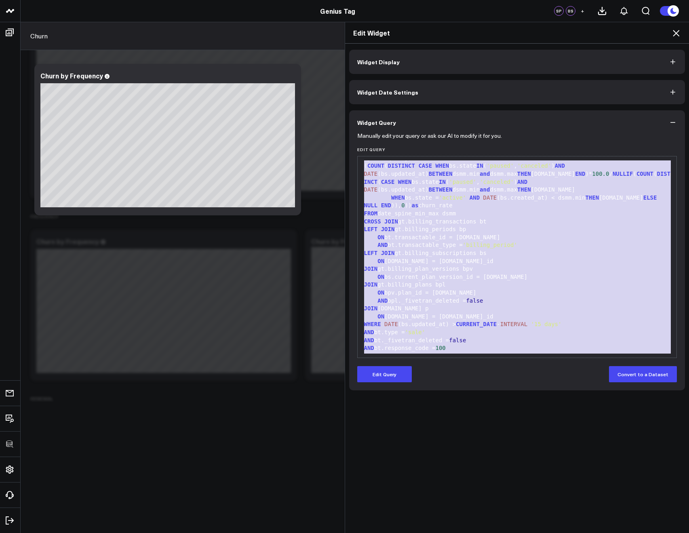
scroll to position [206, 0]
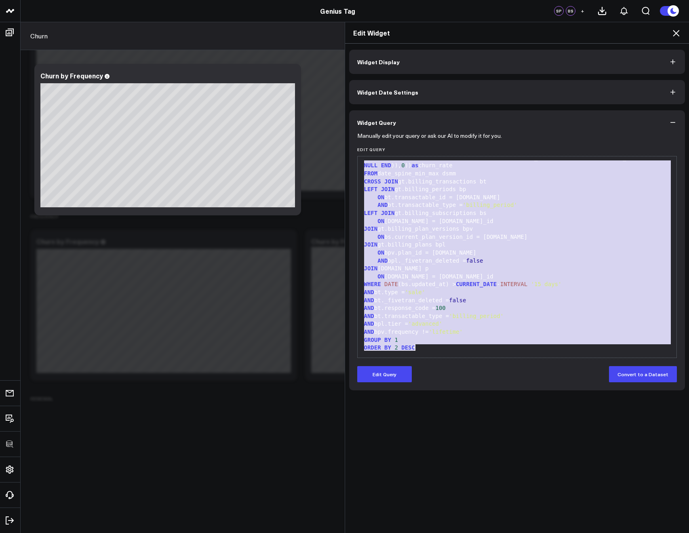
drag, startPoint x: 360, startPoint y: 164, endPoint x: 584, endPoint y: 477, distance: 384.8
click at [584, 477] on div "Widget Display Widget Date Settings Widget Query Manually edit your query or as…" at bounding box center [517, 289] width 344 height 490
copy div "WITH RECURSIVE date_spine( date ) AS ( SELECT CURRENT_DATE - INTERVAL '2 years'…"
click at [682, 34] on div "Edit Widget" at bounding box center [517, 32] width 344 height 21
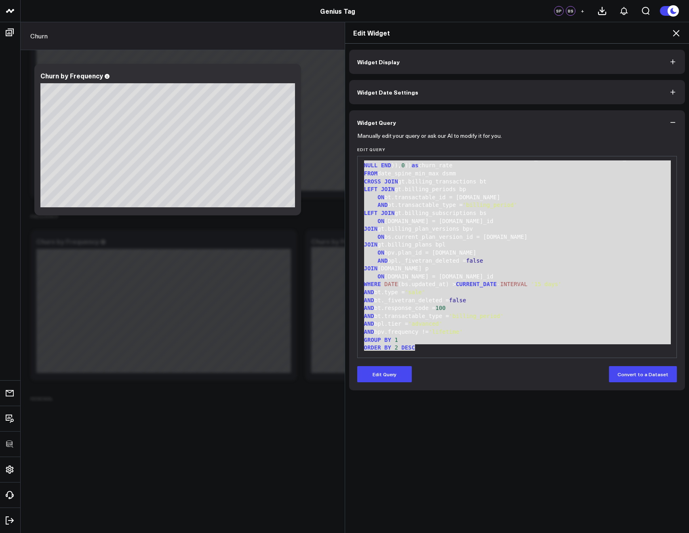
click at [680, 34] on icon at bounding box center [676, 33] width 10 height 10
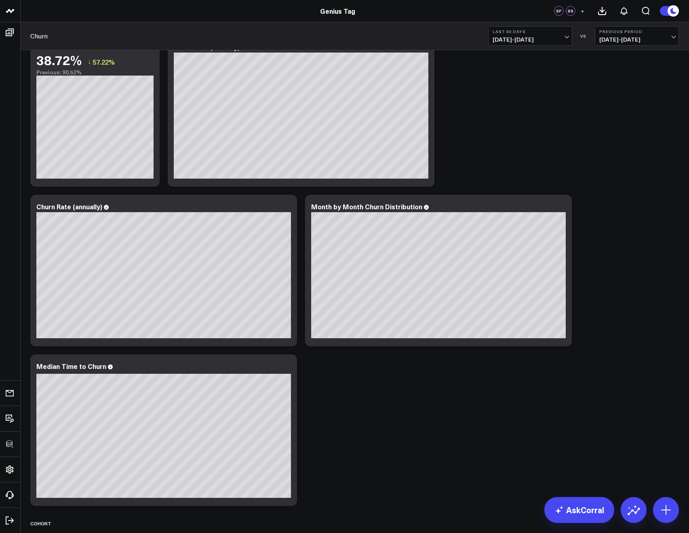
scroll to position [49, 0]
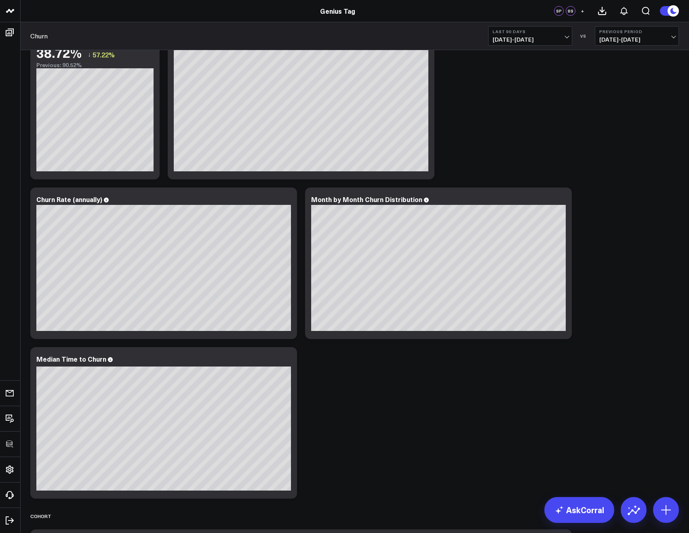
click at [505, 33] on b "Last 90 Days" at bounding box center [529, 31] width 75 height 5
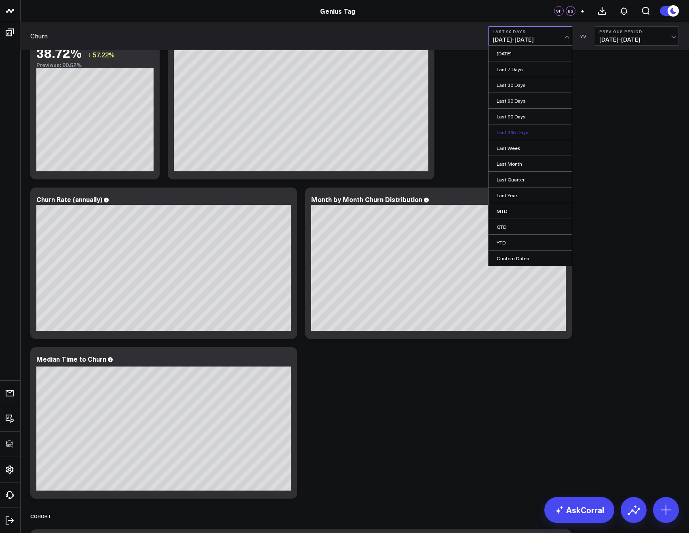
click at [502, 131] on link "Last 365 Days" at bounding box center [529, 131] width 83 height 15
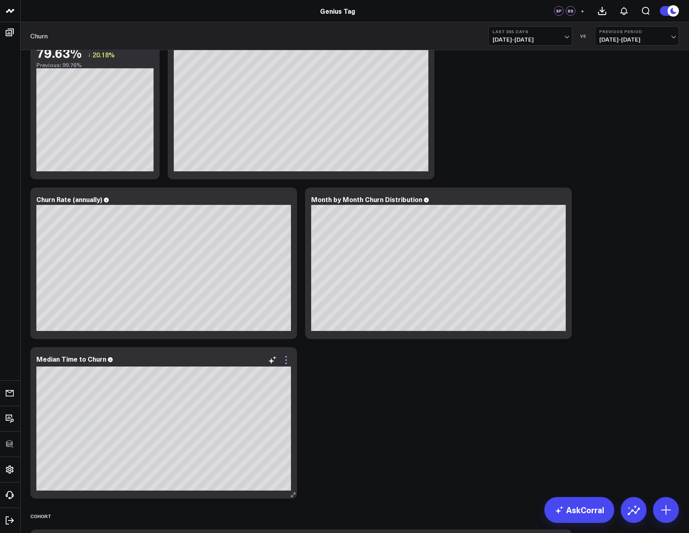
click at [289, 354] on div "Median Time to Churn" at bounding box center [163, 422] width 267 height 151
click at [288, 359] on icon at bounding box center [286, 360] width 10 height 10
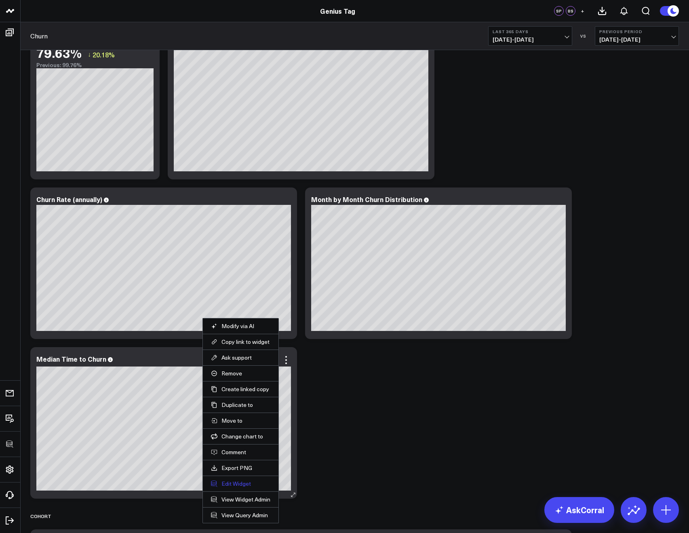
click at [233, 483] on button "Edit Widget" at bounding box center [240, 483] width 59 height 7
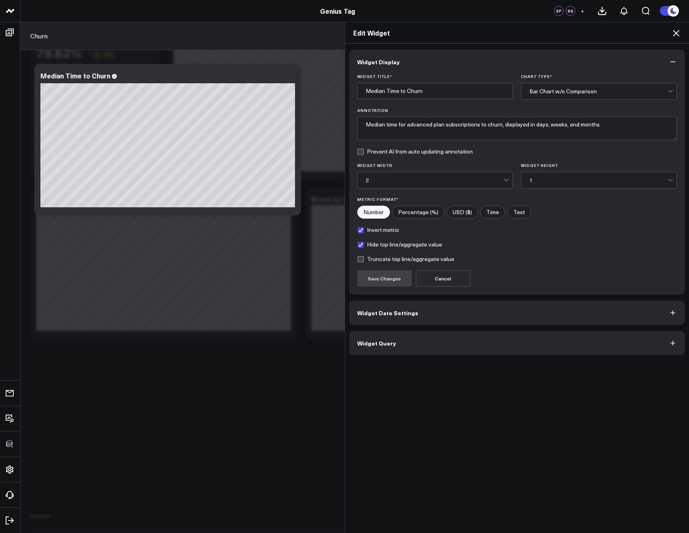
click at [367, 354] on button "Widget Query" at bounding box center [517, 343] width 336 height 24
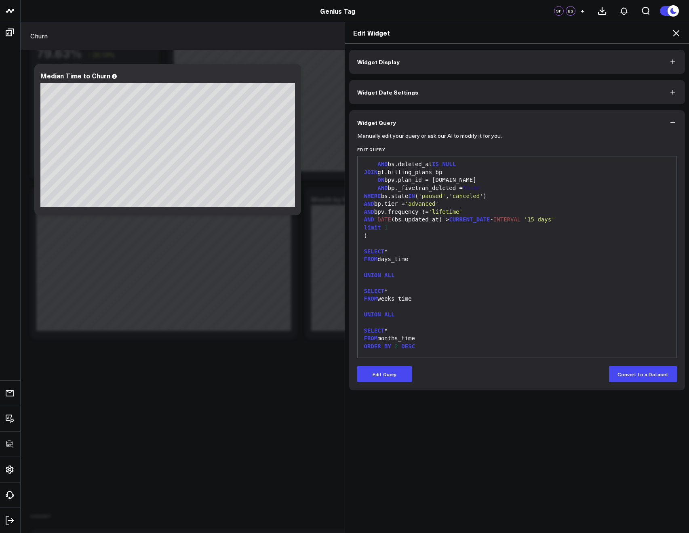
scroll to position [530, 0]
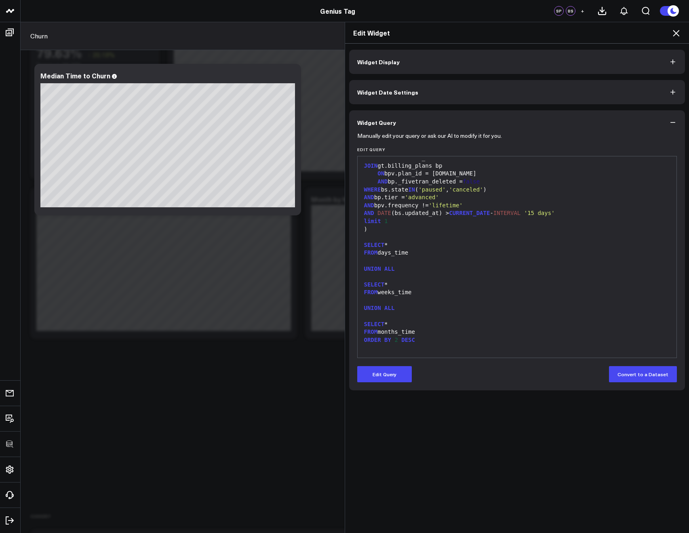
click at [674, 38] on div "Edit Widget" at bounding box center [517, 32] width 344 height 21
click at [674, 34] on icon at bounding box center [676, 33] width 10 height 10
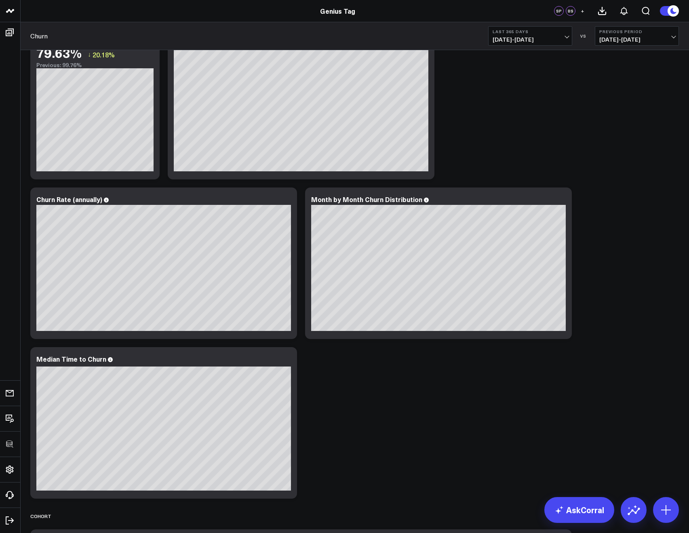
click at [510, 31] on b "Last 365 Days" at bounding box center [529, 31] width 75 height 5
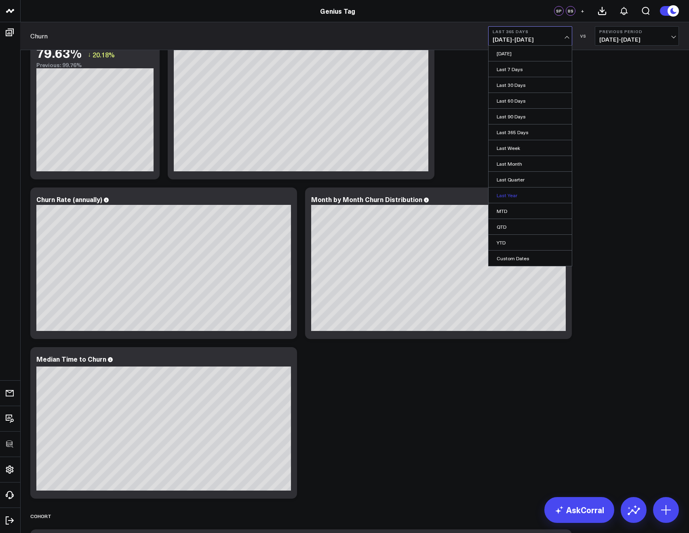
click at [506, 199] on link "Last Year" at bounding box center [529, 194] width 83 height 15
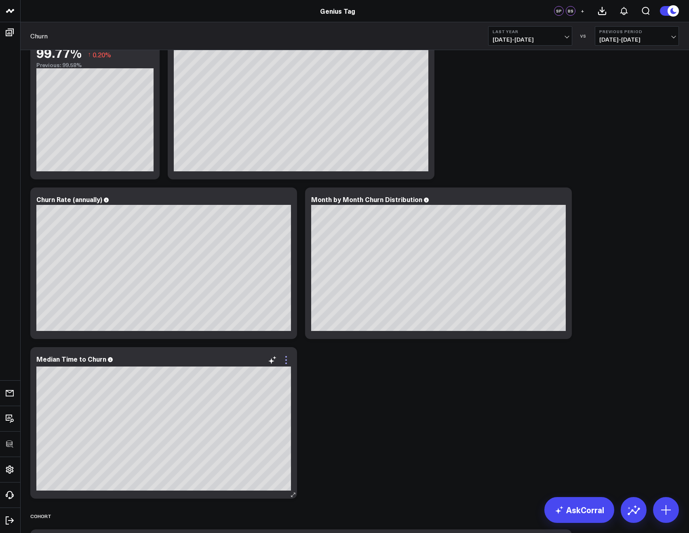
click at [287, 359] on icon at bounding box center [286, 360] width 10 height 10
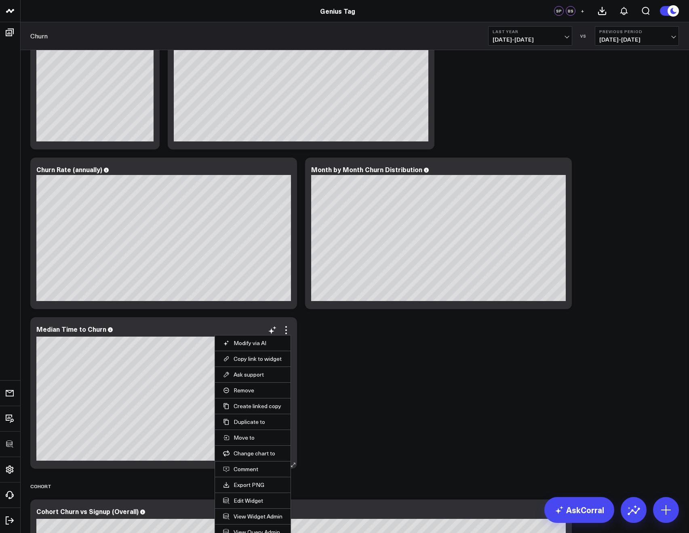
scroll to position [144, 0]
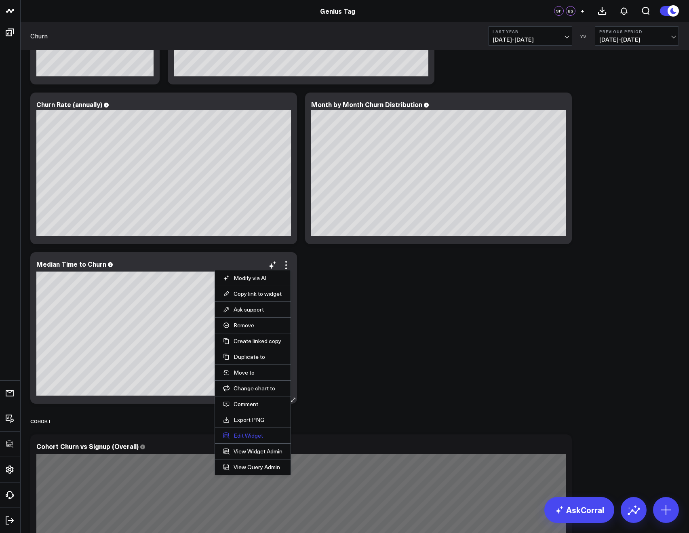
click at [239, 437] on button "Edit Widget" at bounding box center [252, 435] width 59 height 7
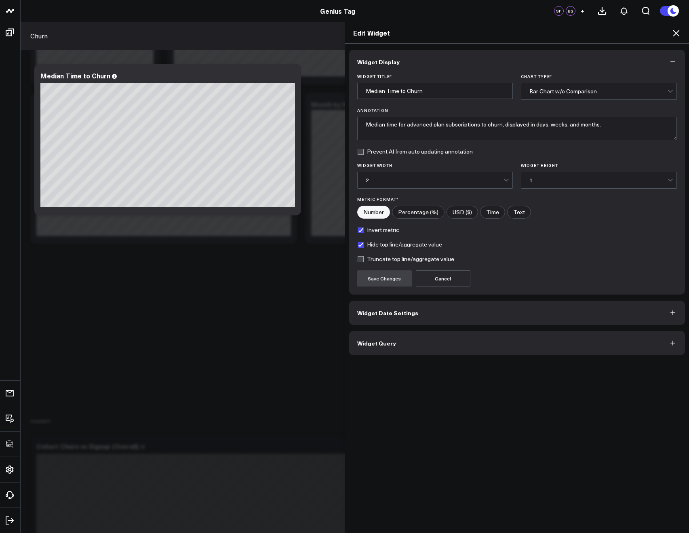
click at [384, 346] on span "Widget Query" at bounding box center [376, 343] width 39 height 6
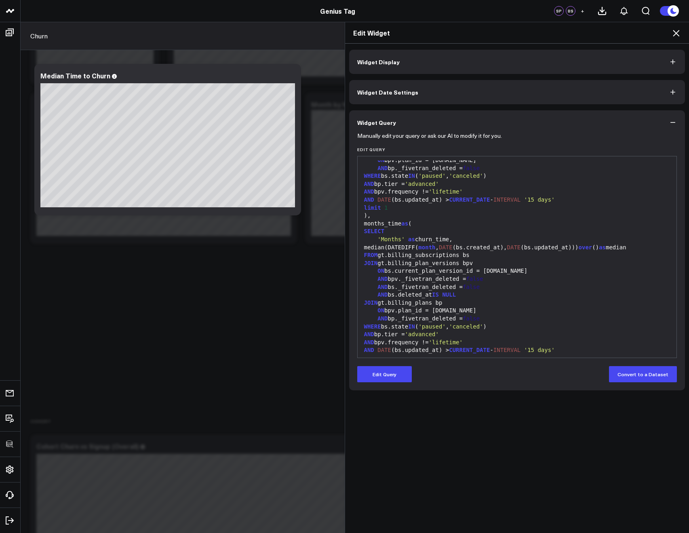
scroll to position [325, 0]
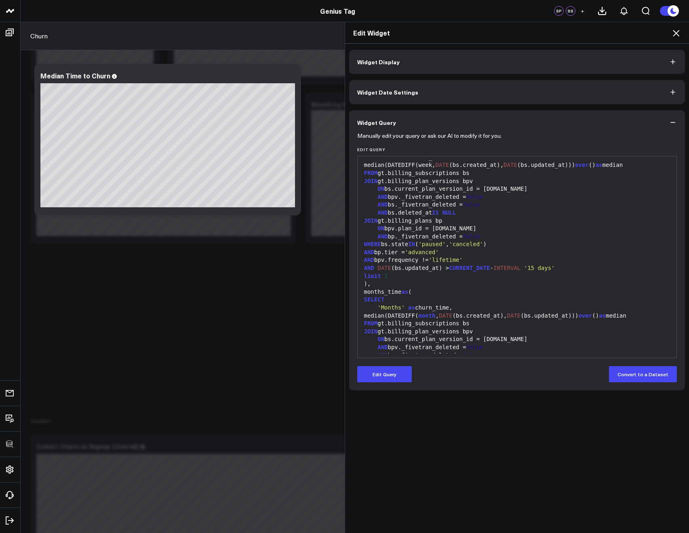
click at [672, 32] on icon at bounding box center [676, 33] width 10 height 10
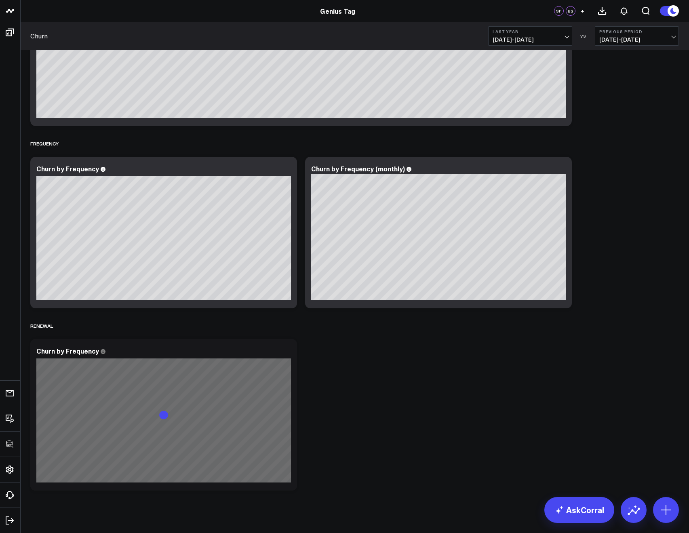
scroll to position [1730, 0]
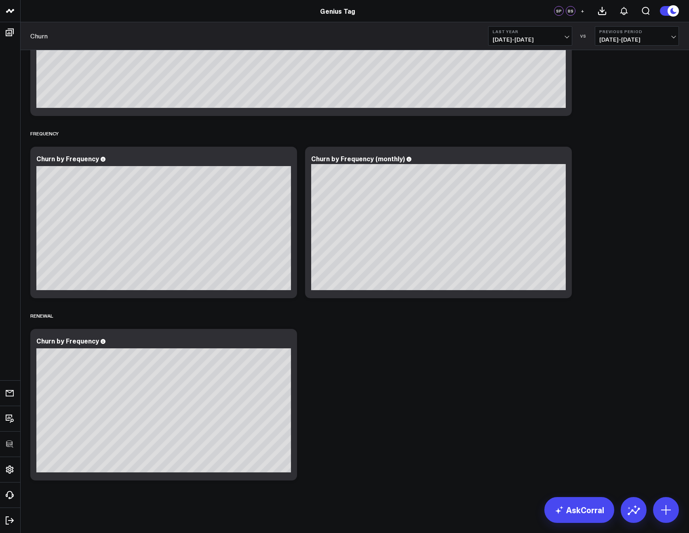
click at [507, 38] on span "01/01/24 - 12/31/24" at bounding box center [529, 39] width 75 height 6
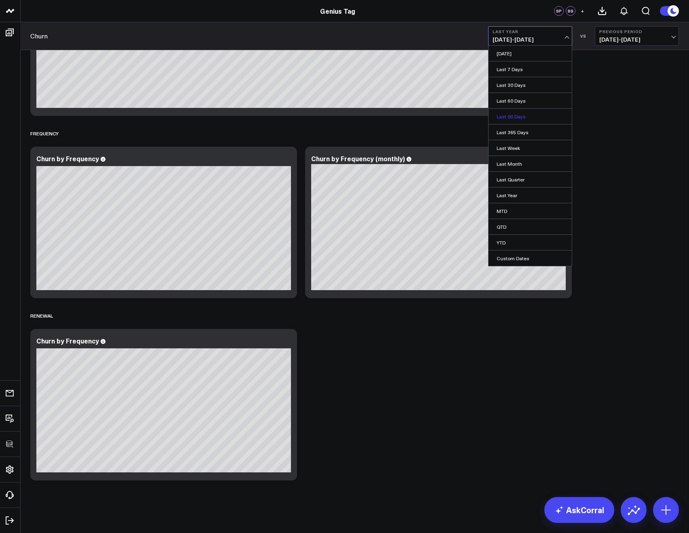
click at [502, 116] on link "Last 90 Days" at bounding box center [529, 116] width 83 height 15
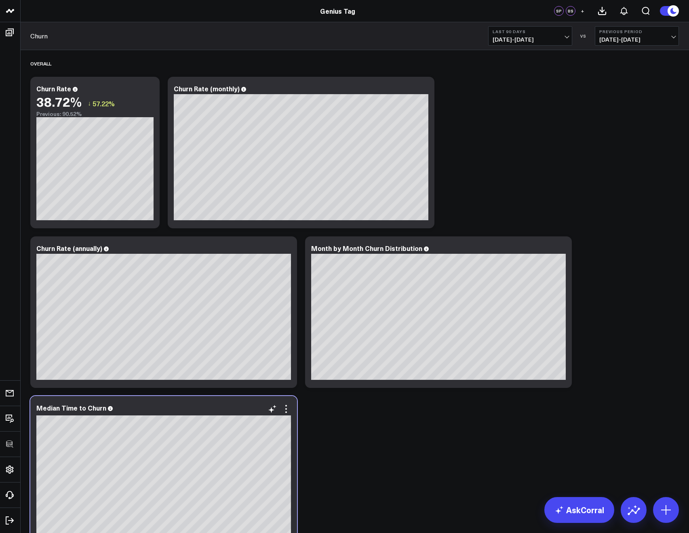
click at [291, 410] on div "Median Time to Churn" at bounding box center [163, 471] width 267 height 151
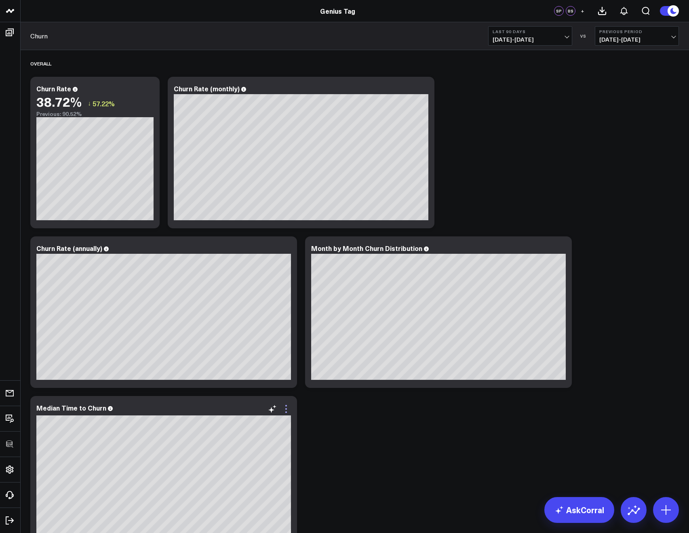
click at [289, 410] on icon at bounding box center [286, 409] width 10 height 10
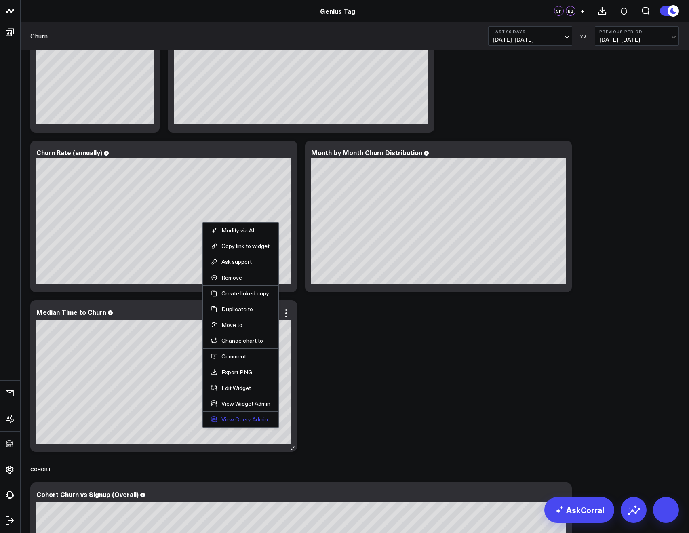
scroll to position [97, 0]
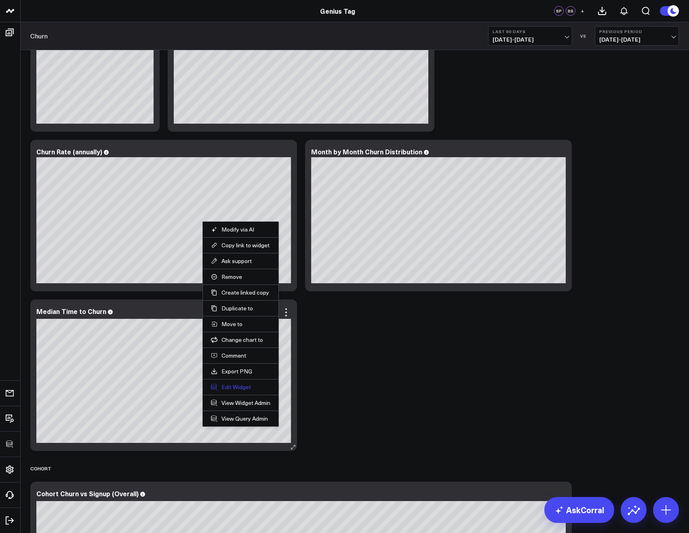
click at [226, 389] on button "Edit Widget" at bounding box center [240, 386] width 59 height 7
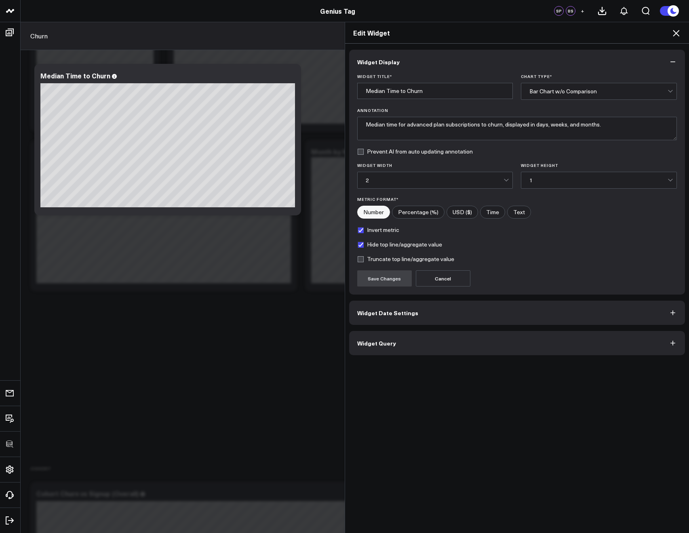
click at [370, 347] on button "Widget Query" at bounding box center [517, 343] width 336 height 24
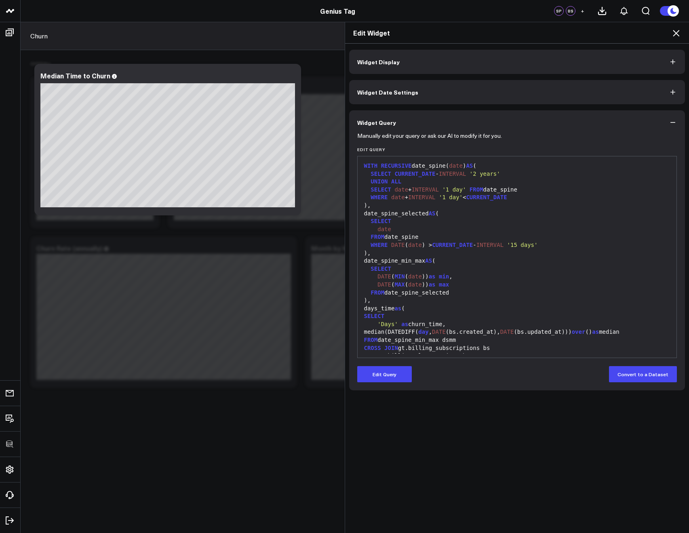
click at [680, 35] on icon at bounding box center [676, 33] width 10 height 10
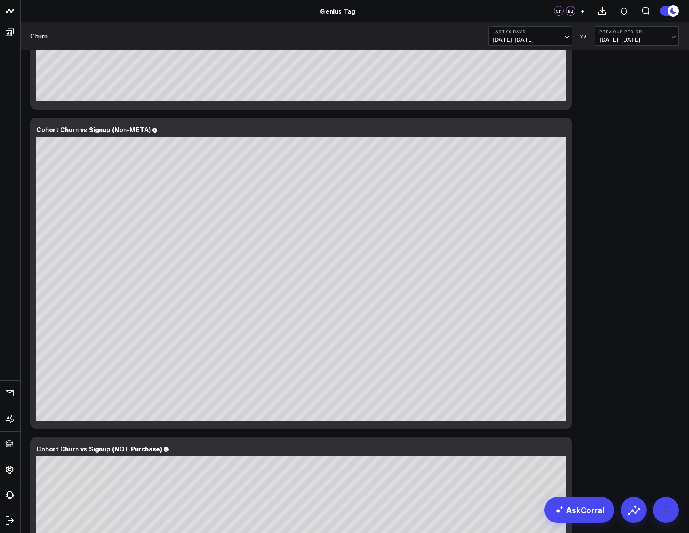
scroll to position [1098, 0]
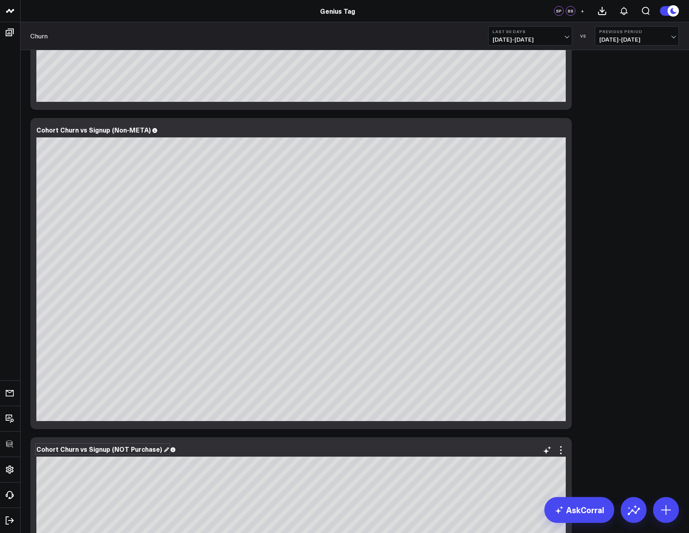
click at [124, 452] on div "Cohort Churn vs Signup (NOT Purchase)" at bounding box center [102, 448] width 132 height 9
click at [124, 449] on div "Cohort Churn vs Signup (NOT Purchase)" at bounding box center [102, 448] width 132 height 9
click at [591, 333] on div "Overall Modify via AI Copy link to widget Ask support Remove Create linked copy…" at bounding box center [354, 34] width 656 height 2164
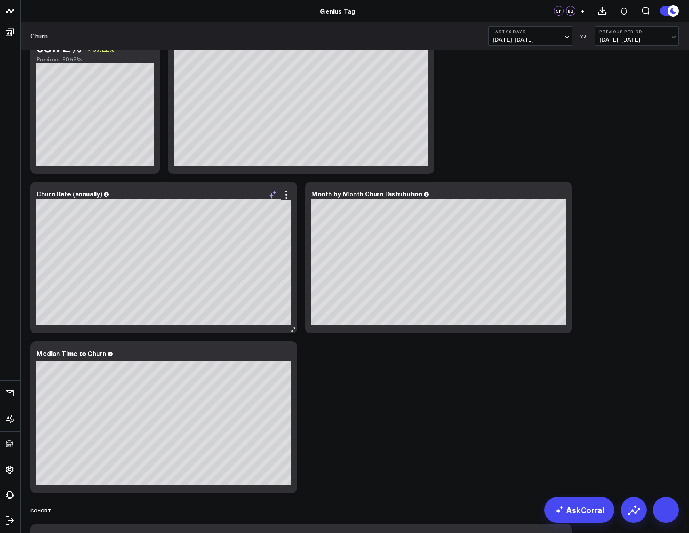
scroll to position [68, 0]
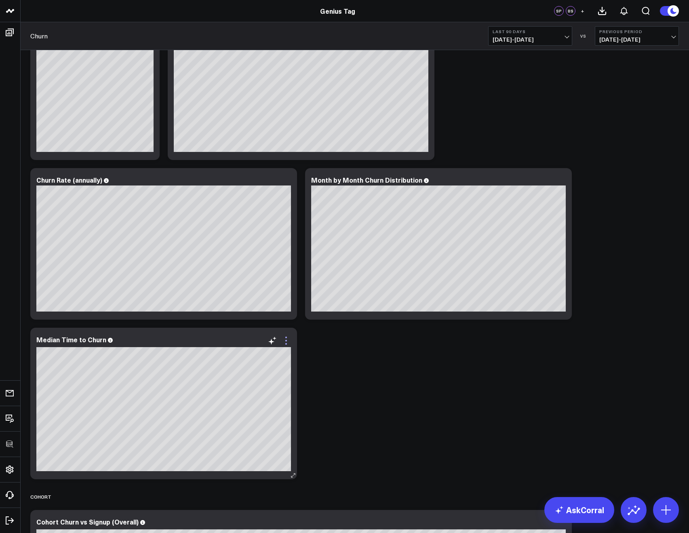
click at [283, 341] on icon at bounding box center [286, 341] width 10 height 10
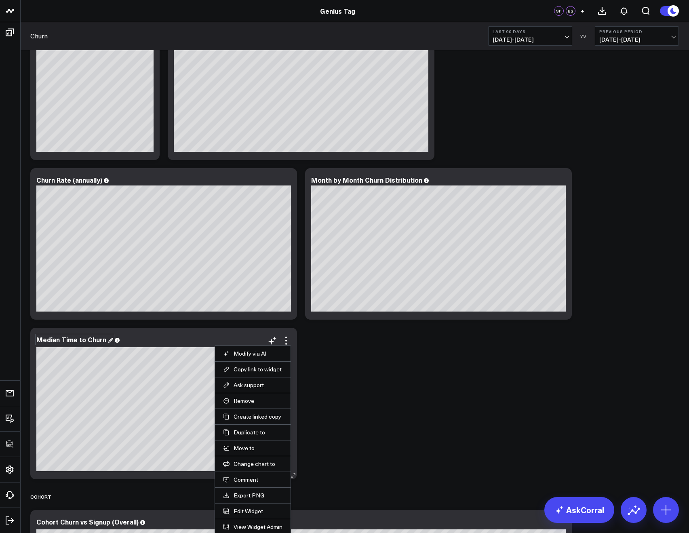
click at [65, 342] on div "Median Time to Churn" at bounding box center [74, 339] width 77 height 9
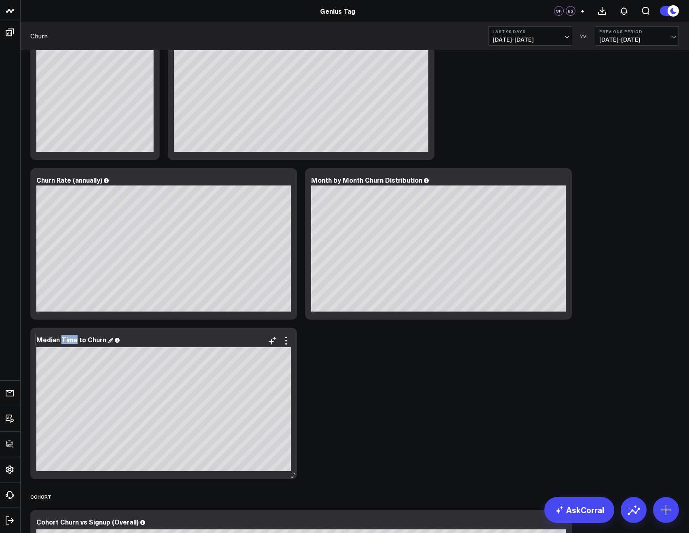
click at [65, 342] on div "Median Time to Churn" at bounding box center [74, 339] width 77 height 9
copy div "Median Time to Churn"
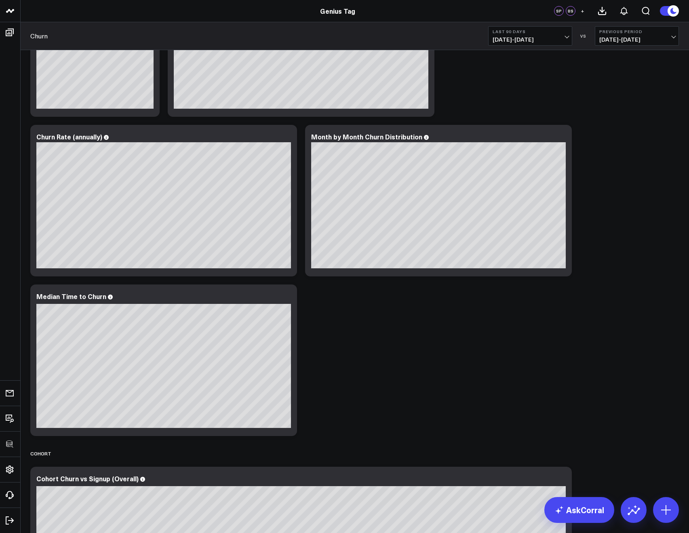
scroll to position [103, 0]
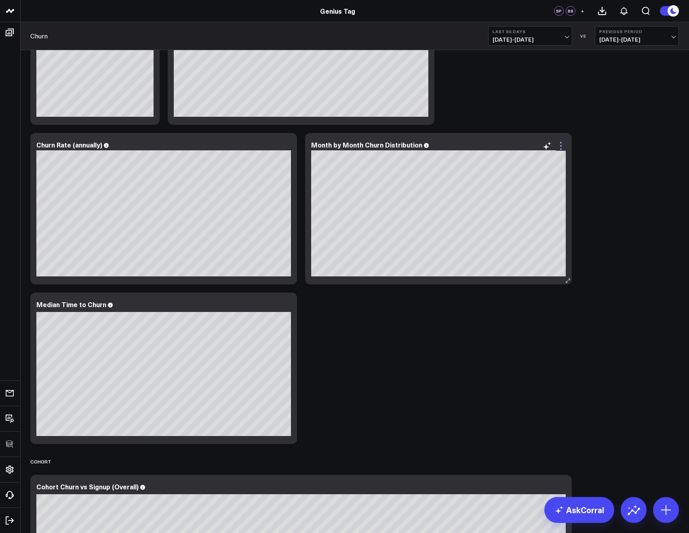
click at [559, 147] on icon at bounding box center [561, 146] width 10 height 10
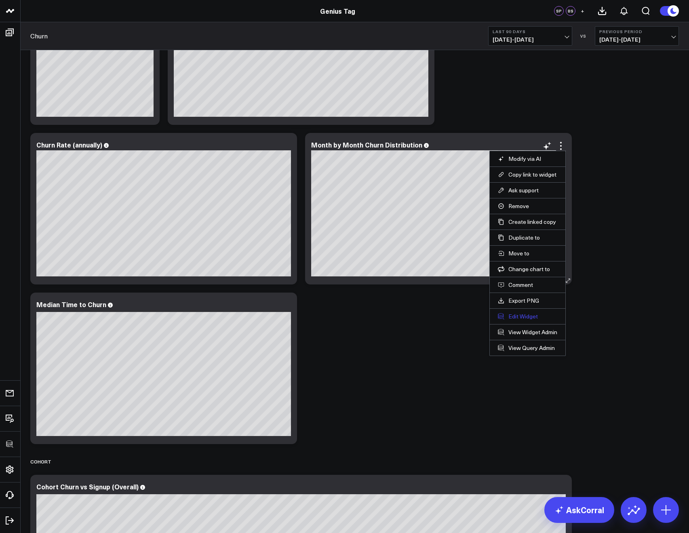
click at [515, 317] on button "Edit Widget" at bounding box center [527, 316] width 59 height 7
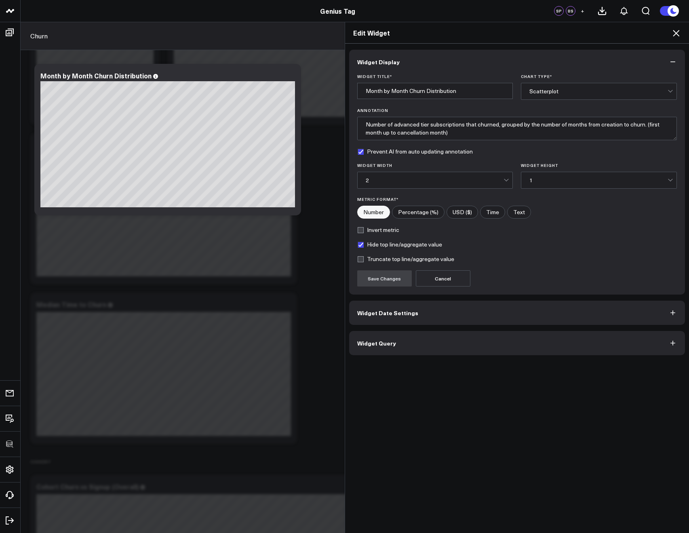
click at [420, 338] on button "Widget Query" at bounding box center [517, 343] width 336 height 24
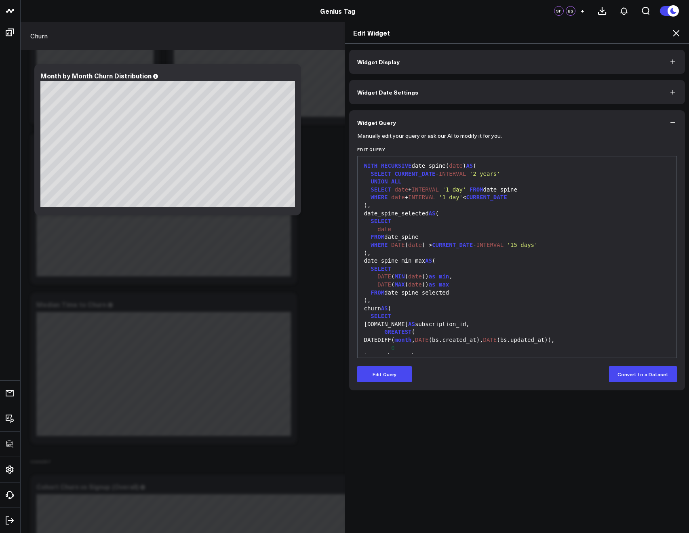
click at [674, 37] on icon at bounding box center [676, 33] width 10 height 10
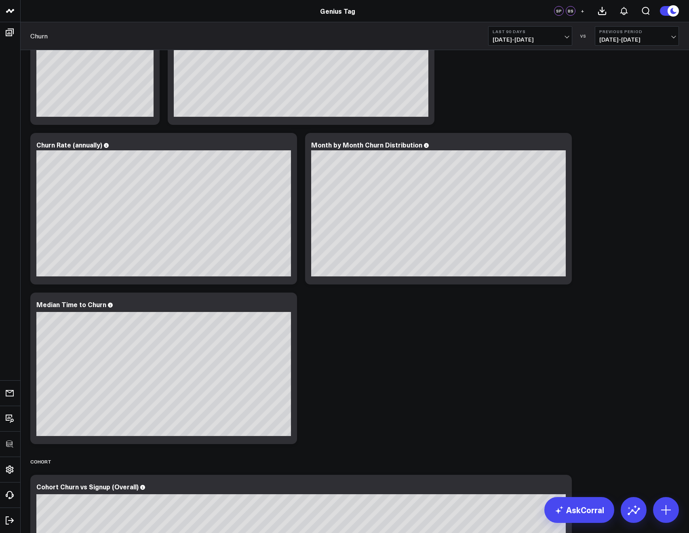
click at [538, 43] on span "05/14/25 - 08/11/25" at bounding box center [529, 39] width 75 height 6
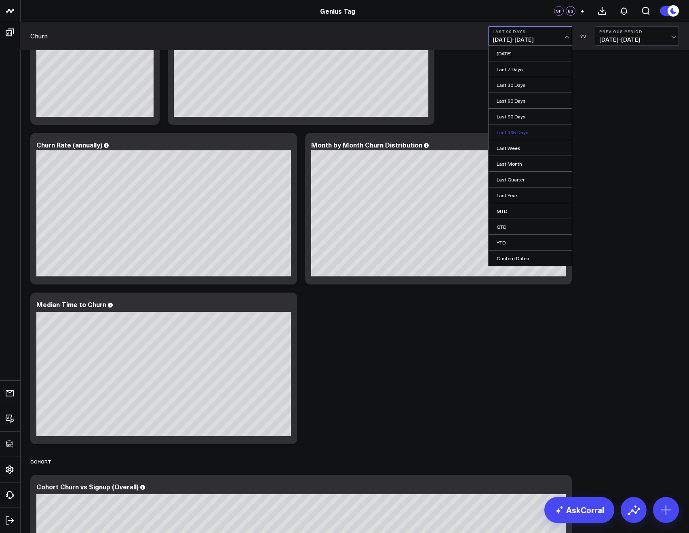
click at [531, 132] on link "Last 365 Days" at bounding box center [529, 131] width 83 height 15
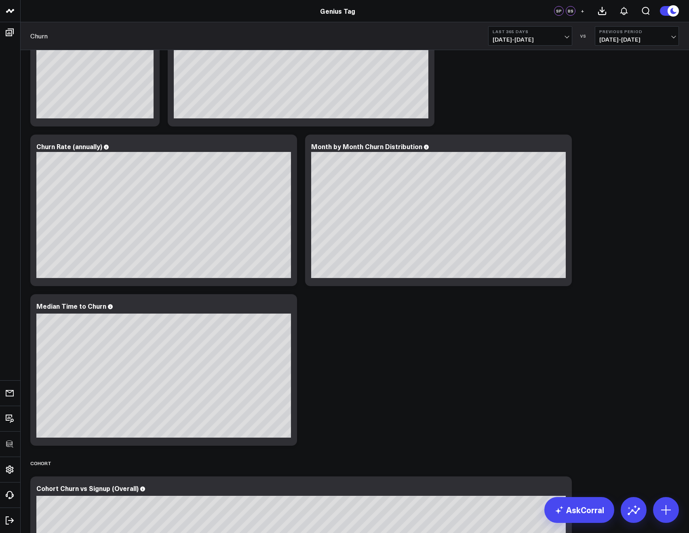
scroll to position [92, 0]
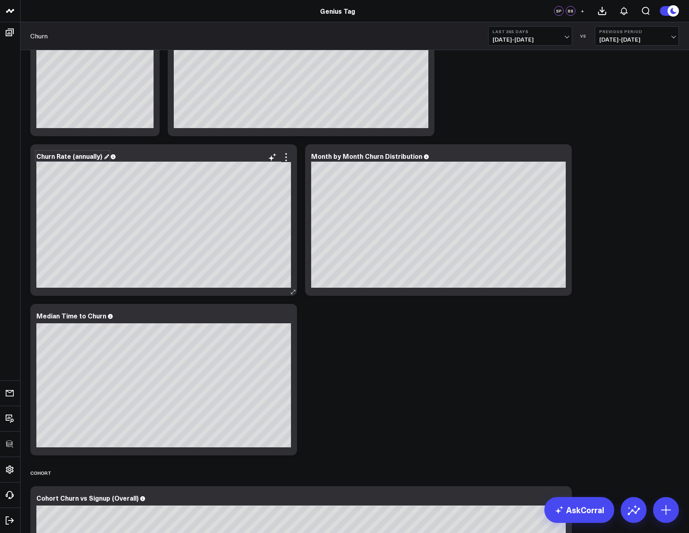
click at [60, 158] on div "Churn Rate (annually)" at bounding box center [72, 155] width 73 height 9
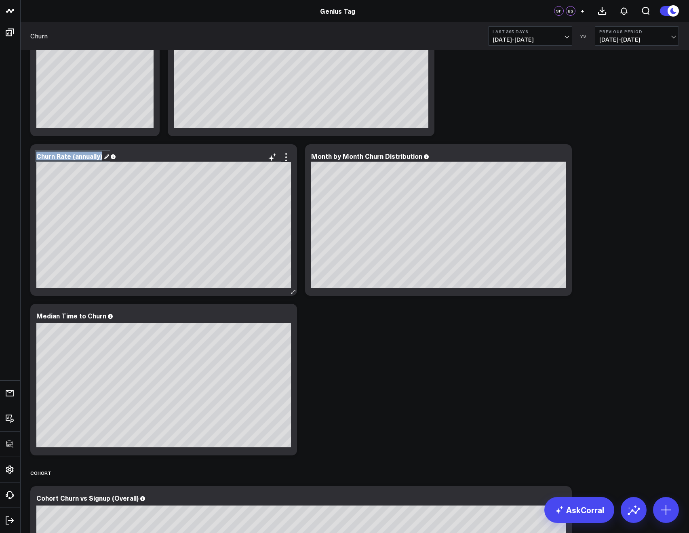
copy div "Churn Rate (annually)"
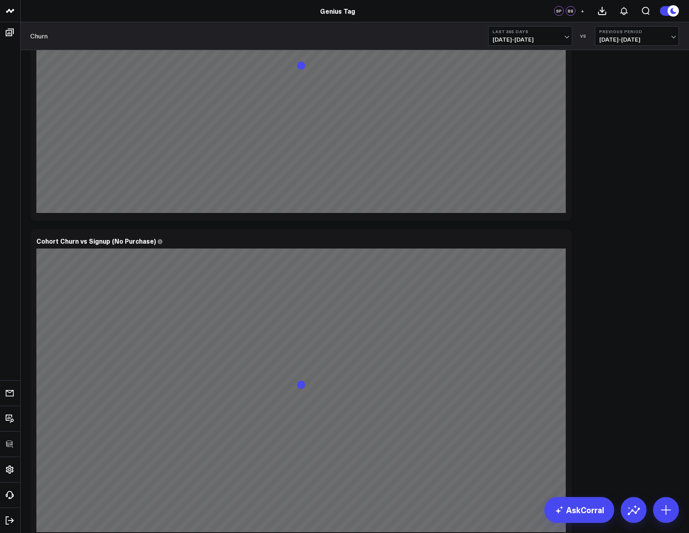
scroll to position [1344, 0]
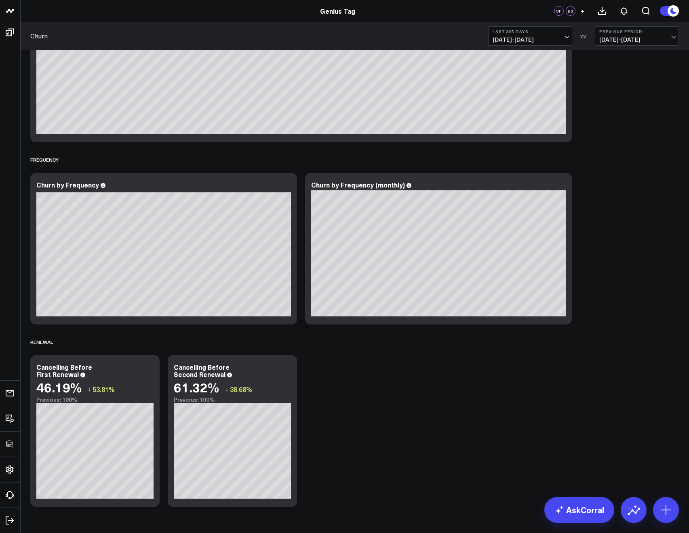
scroll to position [1730, 0]
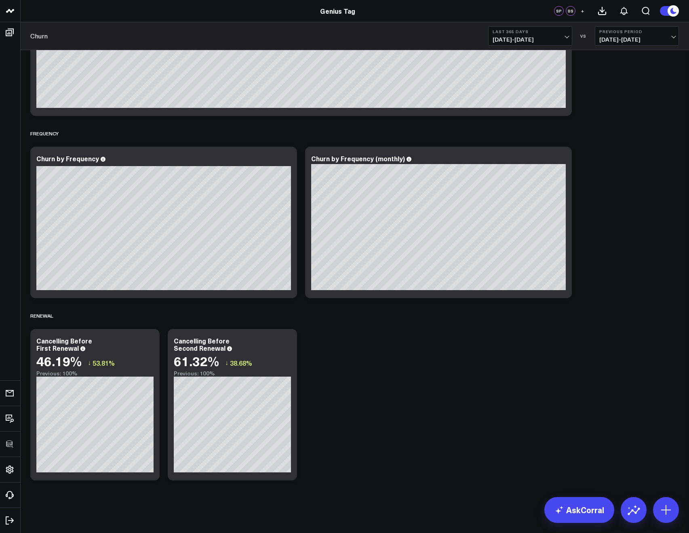
click at [534, 32] on b "Last 365 Days" at bounding box center [529, 31] width 75 height 5
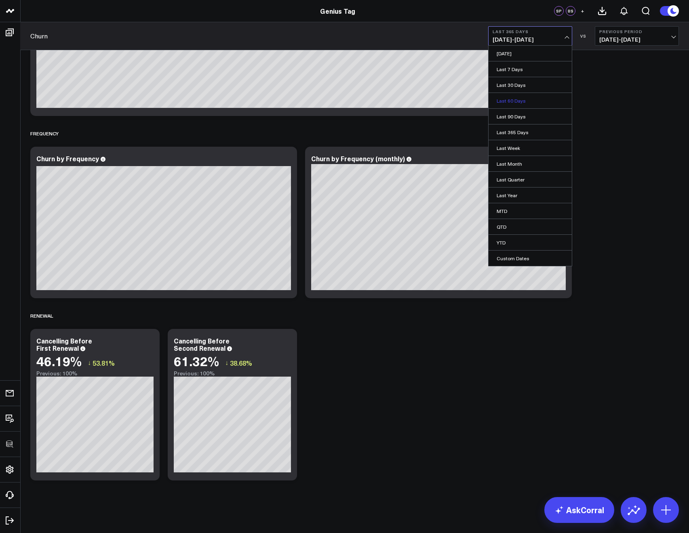
click at [515, 97] on link "Last 60 Days" at bounding box center [529, 100] width 83 height 15
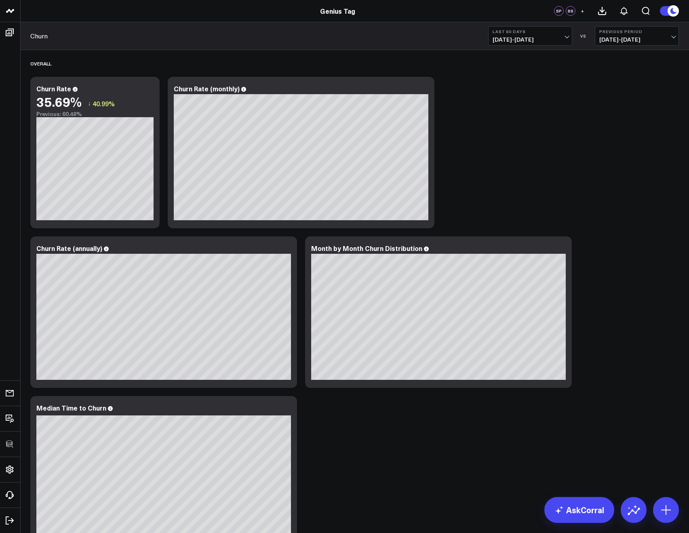
click at [501, 43] on button "Last 60 Days [DATE] - [DATE]" at bounding box center [530, 35] width 84 height 19
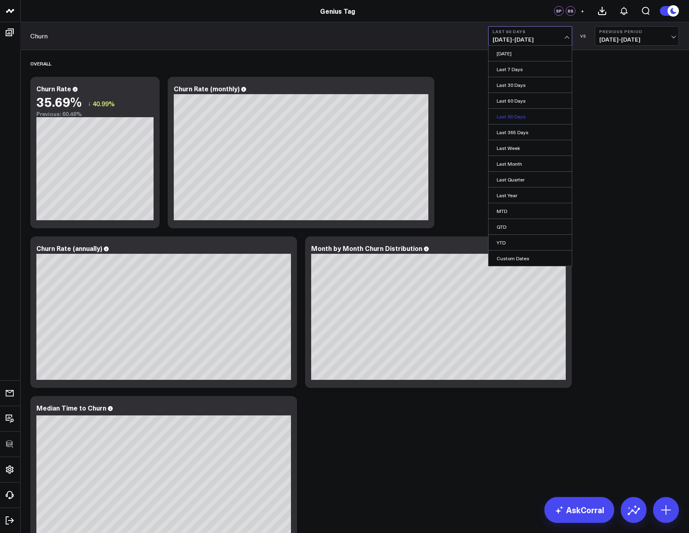
click at [514, 120] on link "Last 90 Days" at bounding box center [529, 116] width 83 height 15
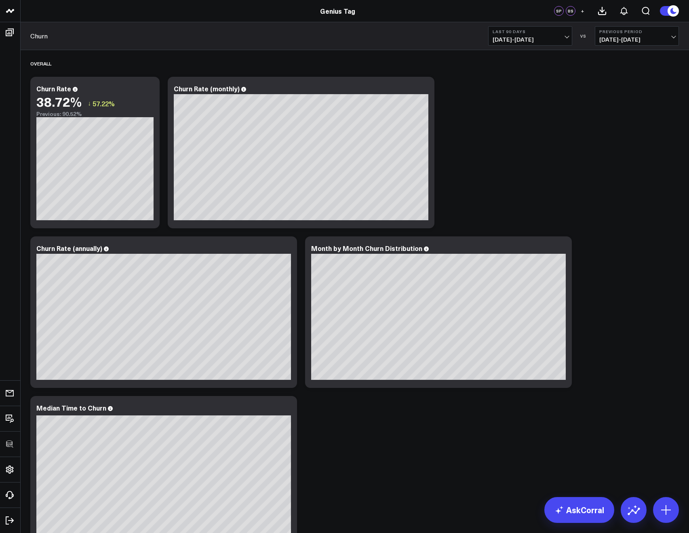
click at [586, 11] on button "+" at bounding box center [582, 11] width 10 height 10
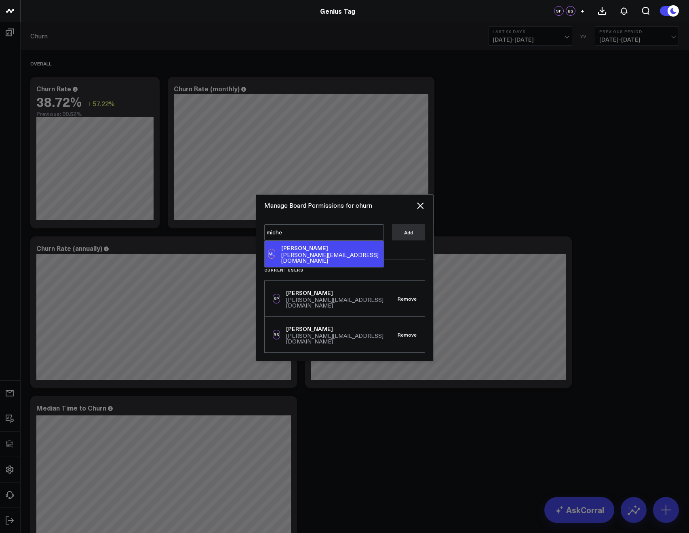
click at [348, 262] on div "ML [PERSON_NAME] [PERSON_NAME][EMAIL_ADDRESS][DOMAIN_NAME]" at bounding box center [324, 254] width 119 height 26
type textarea "@[PERSON_NAME]"
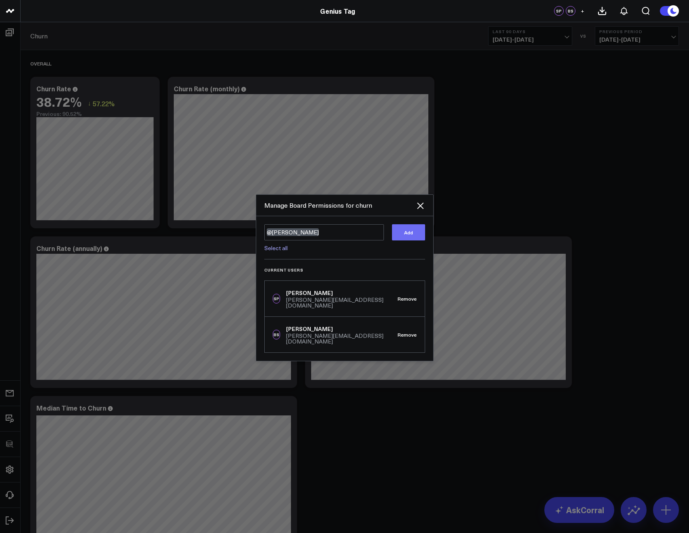
click at [394, 240] on button "Add" at bounding box center [408, 232] width 33 height 16
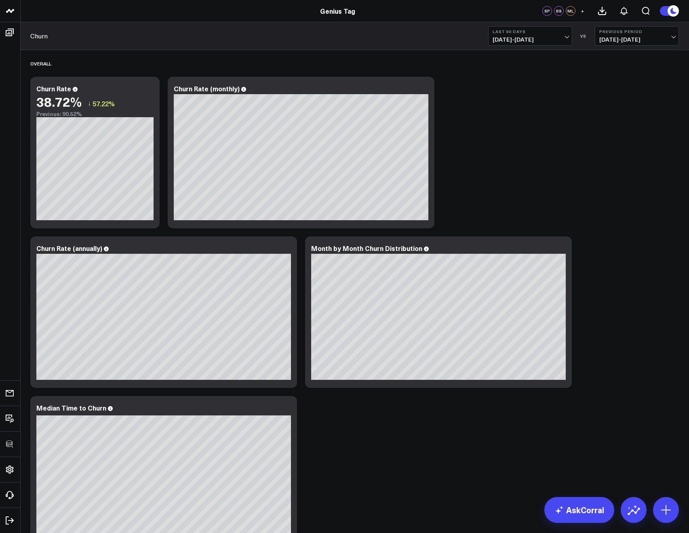
click at [495, 39] on span "[DATE] - [DATE]" at bounding box center [529, 39] width 75 height 6
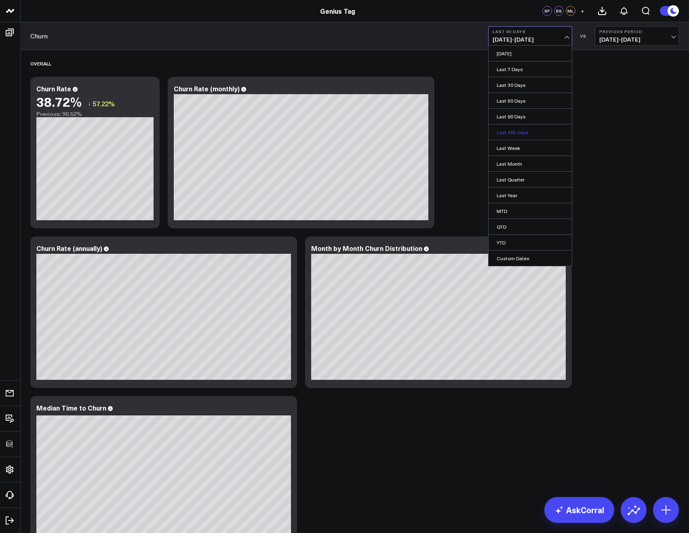
click at [510, 131] on link "Last 365 Days" at bounding box center [529, 131] width 83 height 15
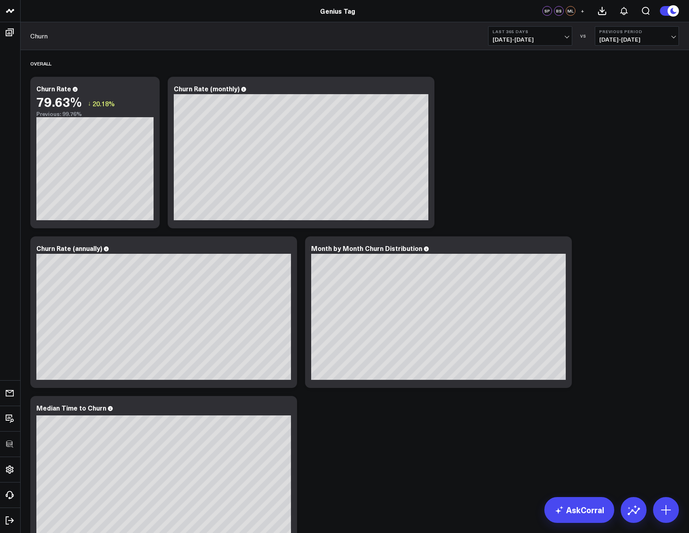
click at [514, 36] on span "[DATE] - [DATE]" at bounding box center [529, 39] width 75 height 6
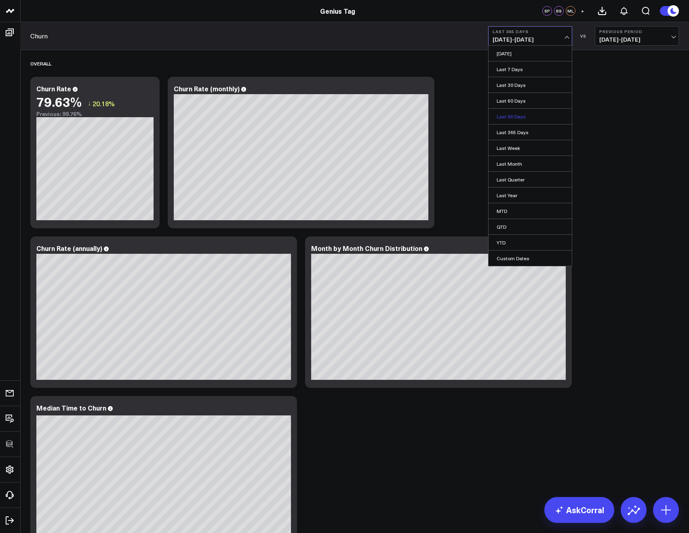
click at [516, 116] on link "Last 90 Days" at bounding box center [529, 116] width 83 height 15
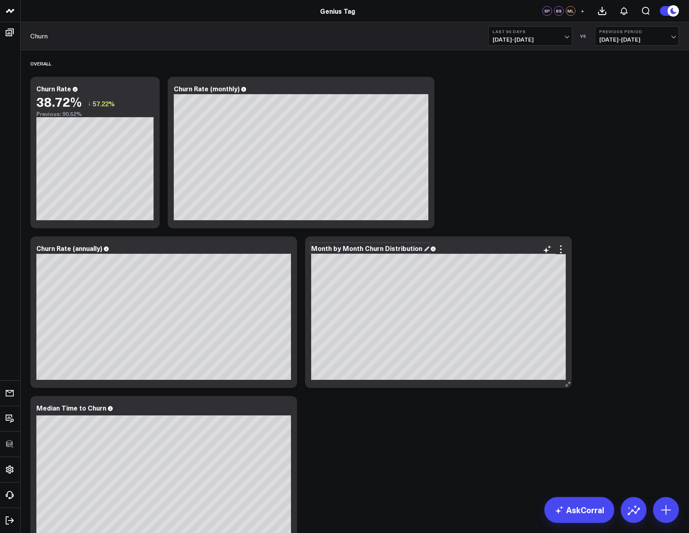
click at [412, 249] on div "Month by Month Churn Distribution" at bounding box center [370, 248] width 118 height 9
click at [419, 242] on div "Month by Month Churn Distribution (Not Date Responsive) [#fff fontSize:14px lin…" at bounding box center [438, 311] width 267 height 151
click at [420, 246] on div "Month by Month Churn Distribution (Not Date Responsive)" at bounding box center [406, 248] width 190 height 9
drag, startPoint x: 421, startPoint y: 248, endPoint x: 489, endPoint y: 249, distance: 67.9
click at [489, 249] on div "Month by Month Churn Distribution (Not Date Responsive)" at bounding box center [406, 248] width 190 height 9
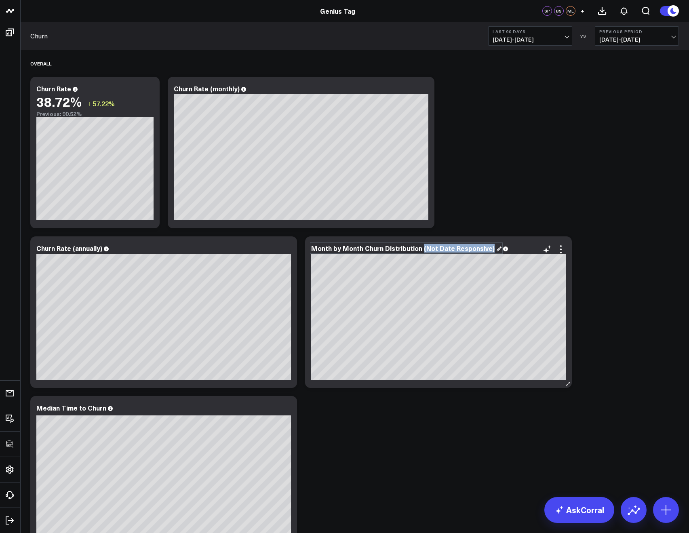
copy div "(Not Date Responsive)"
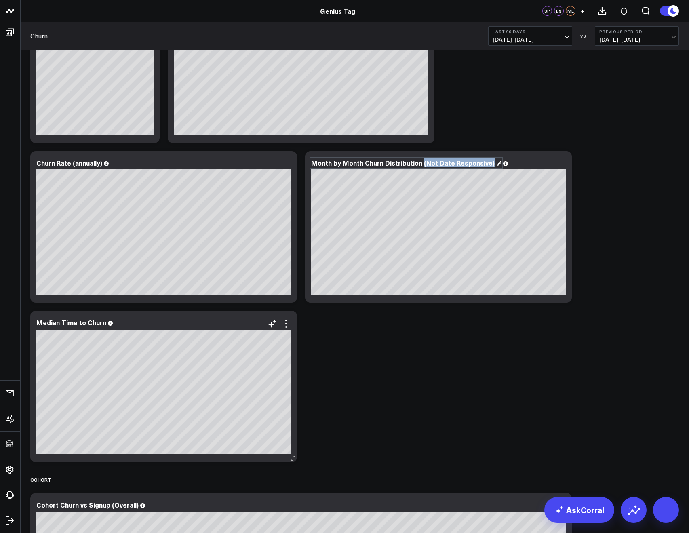
scroll to position [148, 0]
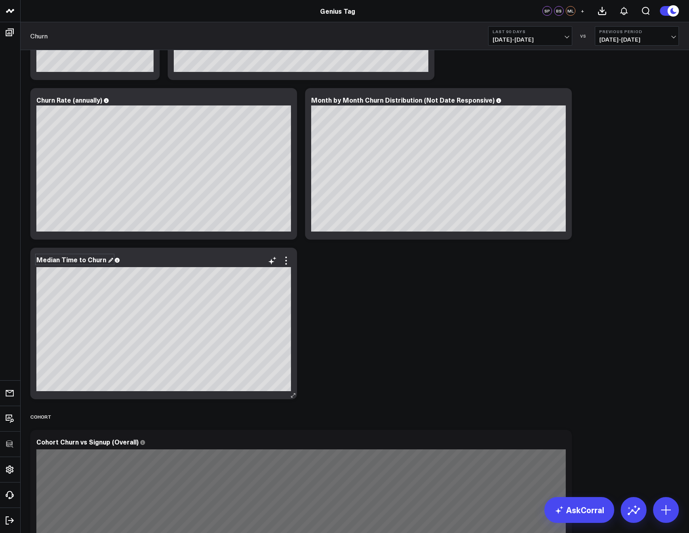
click at [100, 258] on div "Median Time to Churn" at bounding box center [74, 259] width 77 height 9
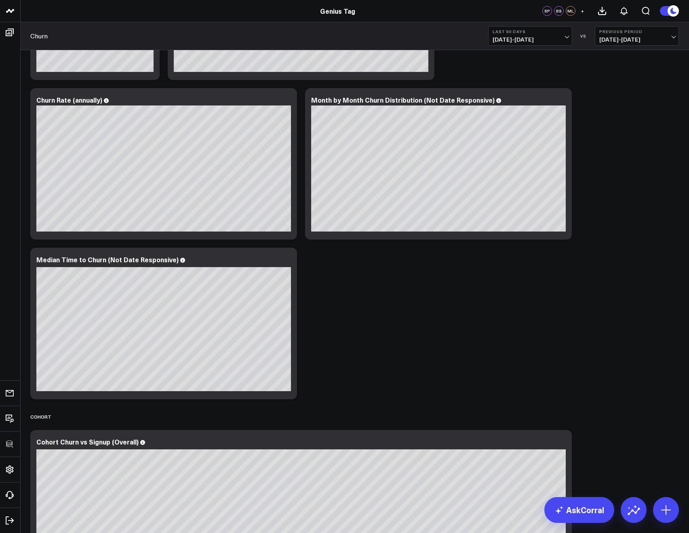
click at [501, 46] on div "Churn Last 90 Days [DATE] - [DATE] VS Previous Period [DATE] - [DATE]" at bounding box center [354, 36] width 668 height 28
click at [501, 42] on span "[DATE] - [DATE]" at bounding box center [529, 39] width 75 height 6
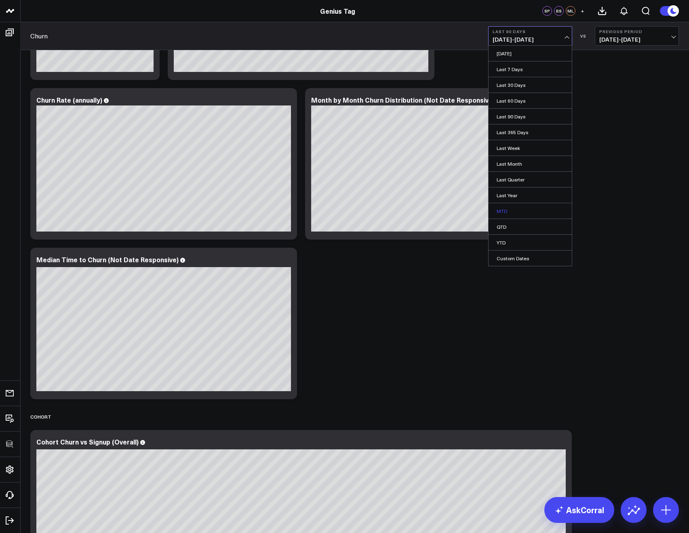
click at [502, 214] on link "MTD" at bounding box center [529, 210] width 83 height 15
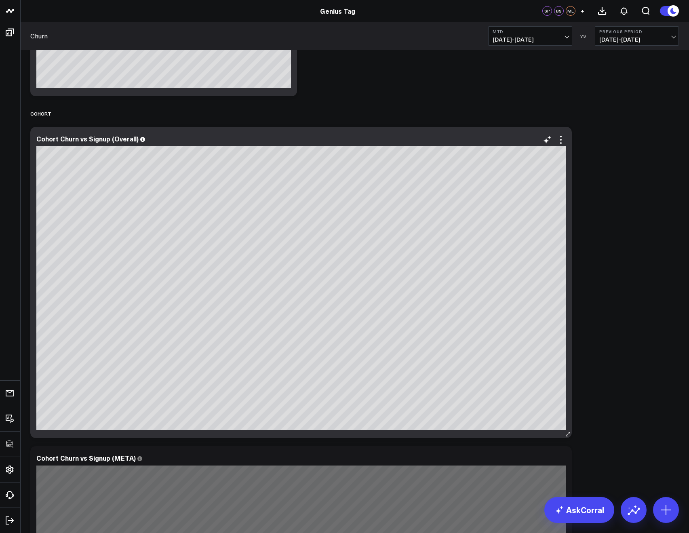
scroll to position [480, 0]
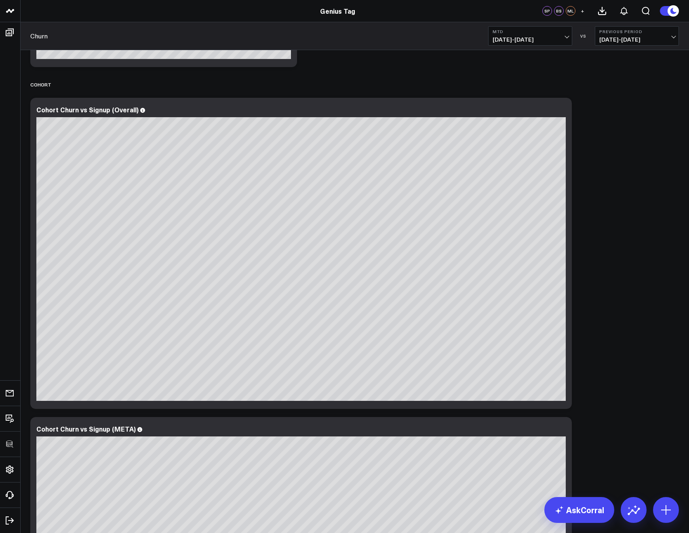
click at [496, 39] on span "[DATE] - [DATE]" at bounding box center [529, 39] width 75 height 6
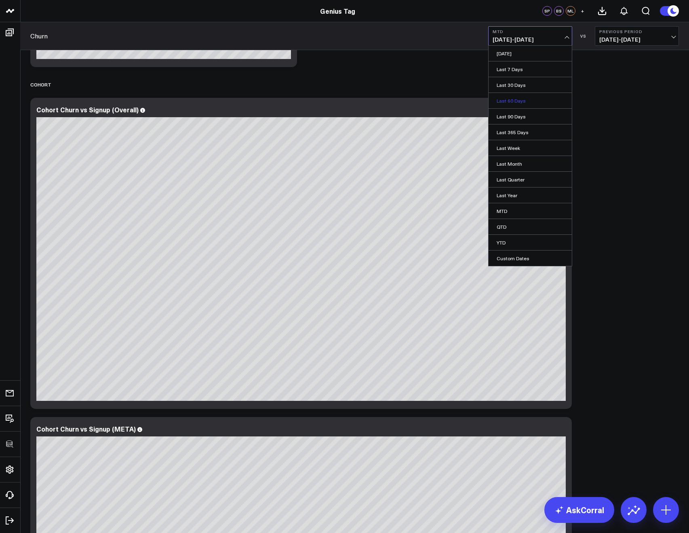
click at [500, 101] on link "Last 60 Days" at bounding box center [529, 100] width 83 height 15
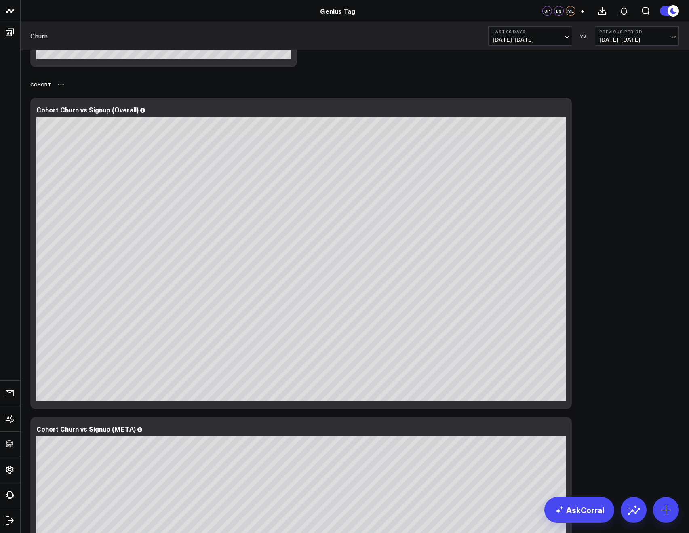
click at [58, 86] on icon at bounding box center [61, 84] width 6 height 6
click at [78, 96] on button "Rename" at bounding box center [82, 93] width 35 height 14
click at [215, 82] on div "Cohort (Not Date Responsive)" at bounding box center [354, 84] width 648 height 19
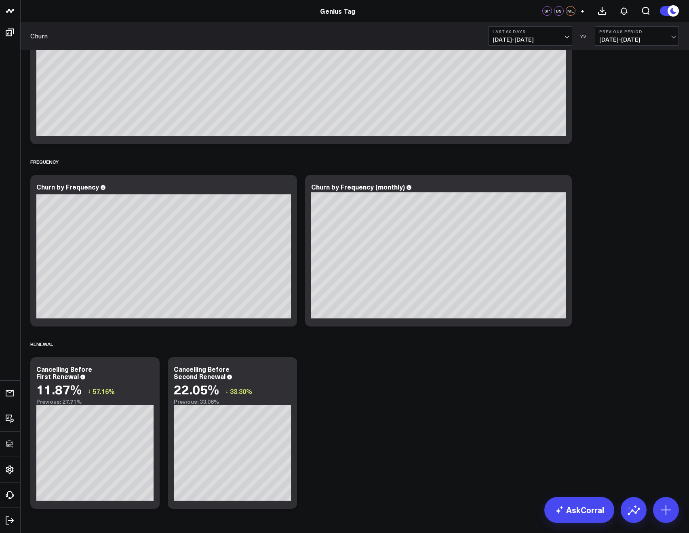
scroll to position [1730, 0]
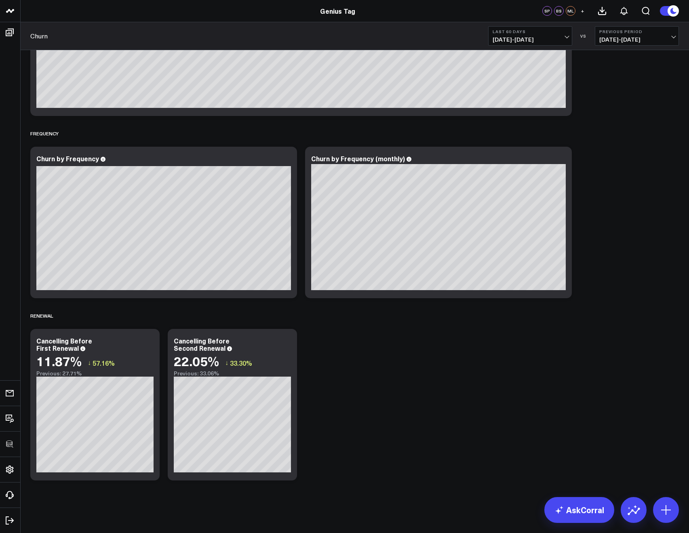
click at [581, 12] on span "+" at bounding box center [582, 11] width 4 height 6
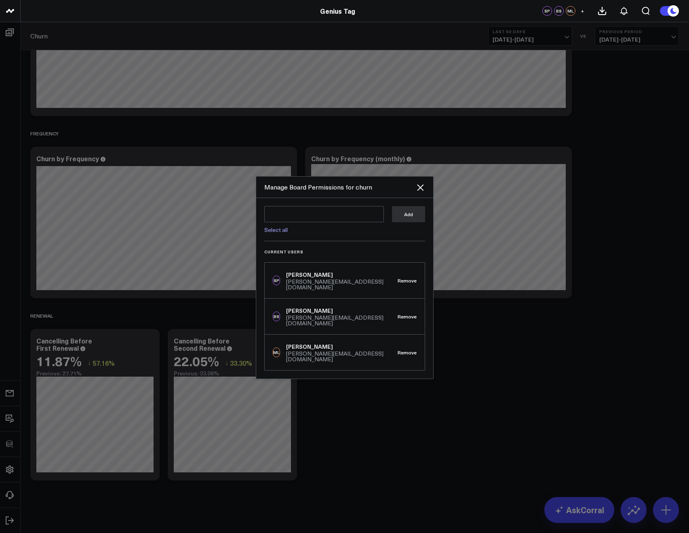
click at [281, 233] on link "Select all" at bounding box center [275, 230] width 23 height 8
click at [362, 233] on textarea "@Corral Support @Alex Lirtsmsn @Joey LoPiccolo @Karlee Strikepoint" at bounding box center [324, 219] width 120 height 27
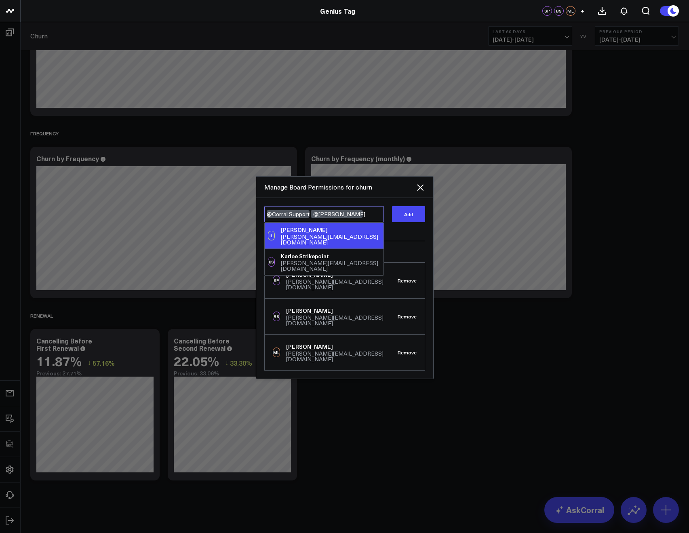
type textarea "@Corral Support @Alex Lirtsmsn"
click at [414, 198] on div "Manage Board Permissions for churn" at bounding box center [344, 187] width 177 height 21
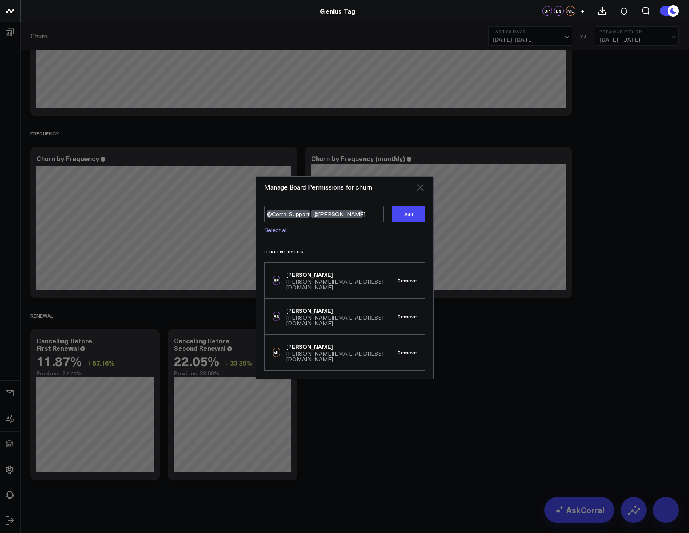
click at [419, 191] on icon at bounding box center [420, 187] width 6 height 6
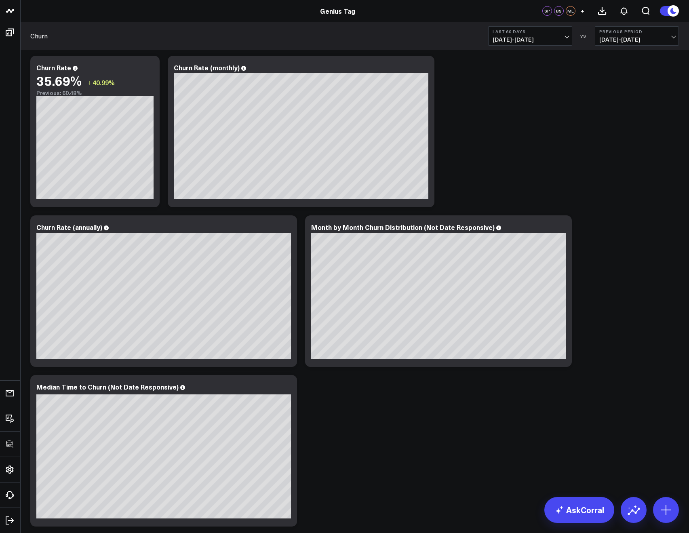
scroll to position [0, 0]
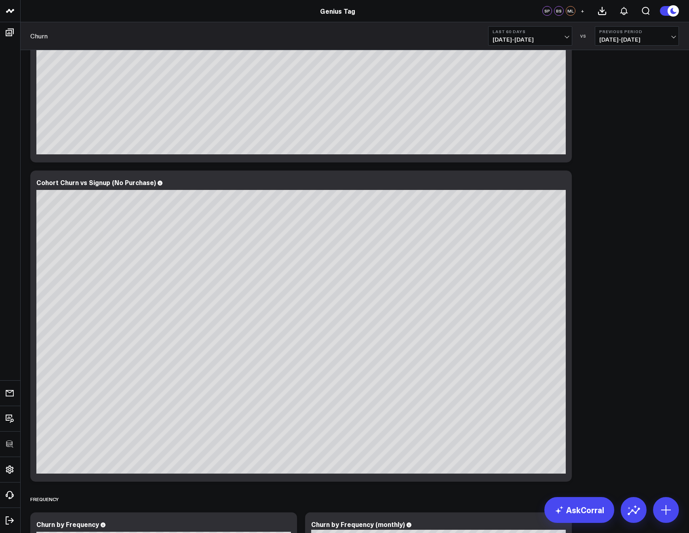
scroll to position [1372, 0]
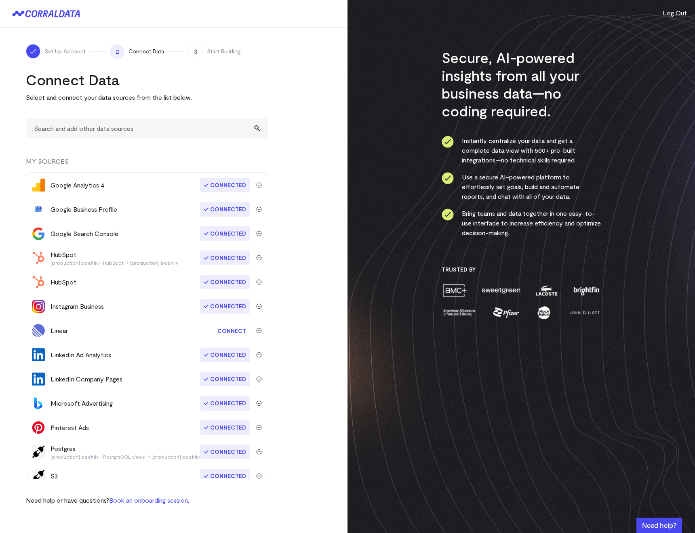
scroll to position [96, 0]
click at [256, 283] on img "submit" at bounding box center [259, 283] width 6 height 6
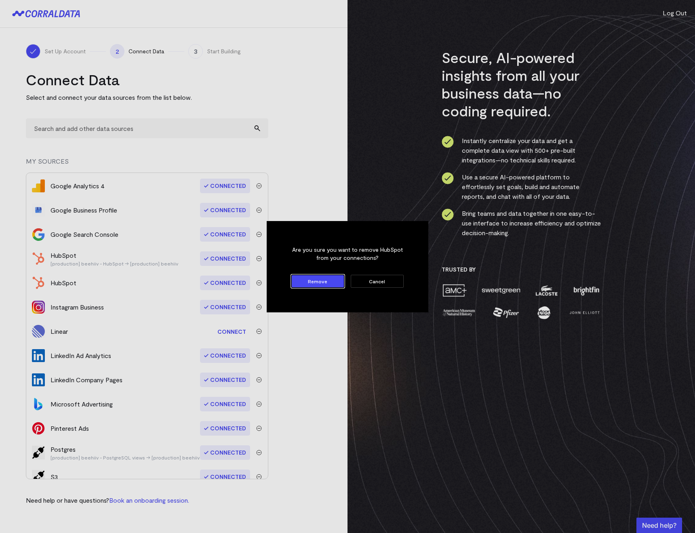
click at [295, 282] on button "Remove" at bounding box center [317, 281] width 53 height 13
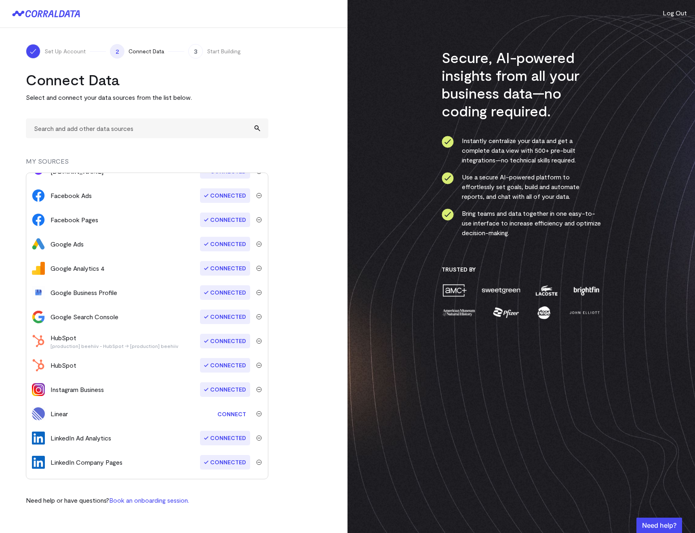
scroll to position [0, 0]
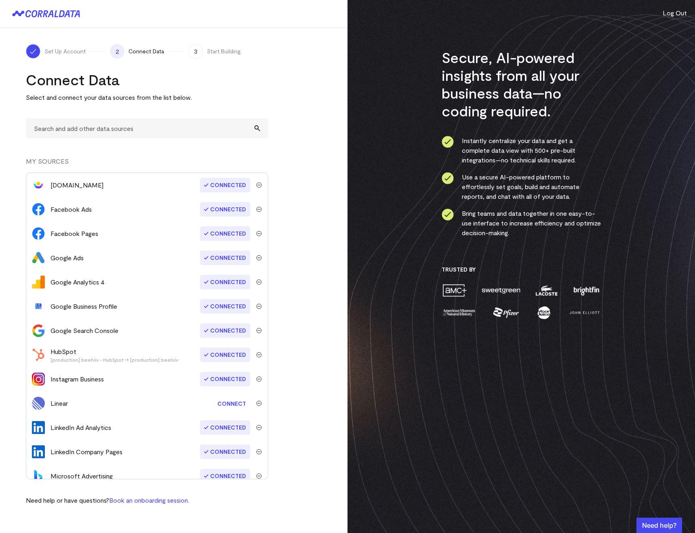
click at [257, 183] on img "submit" at bounding box center [259, 185] width 6 height 6
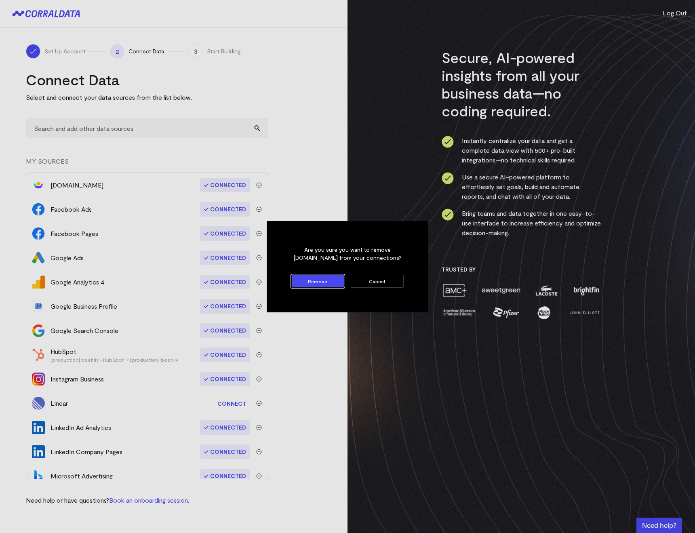
click at [297, 281] on button "Remove" at bounding box center [317, 281] width 53 height 13
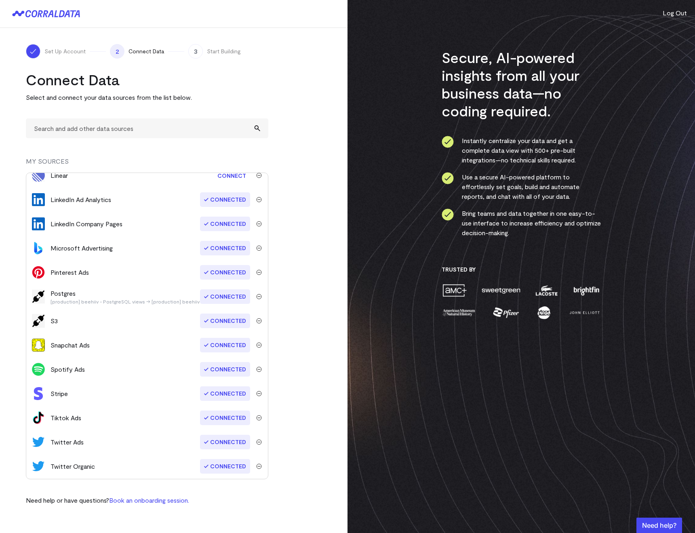
scroll to position [252, 0]
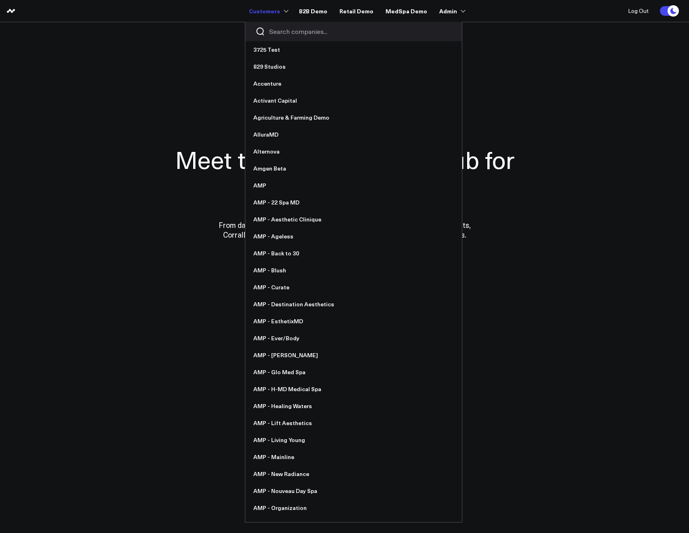
click at [281, 28] on input "Search companies input" at bounding box center [360, 31] width 183 height 9
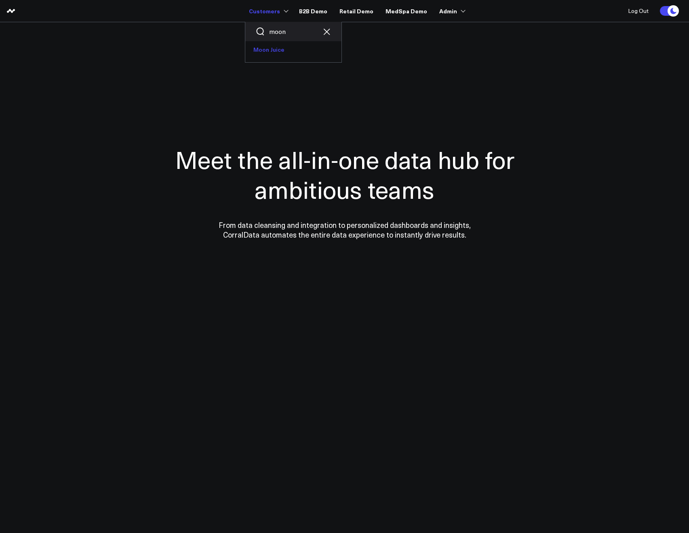
type input "moon"
click at [280, 44] on link "Moon Juice" at bounding box center [293, 49] width 96 height 17
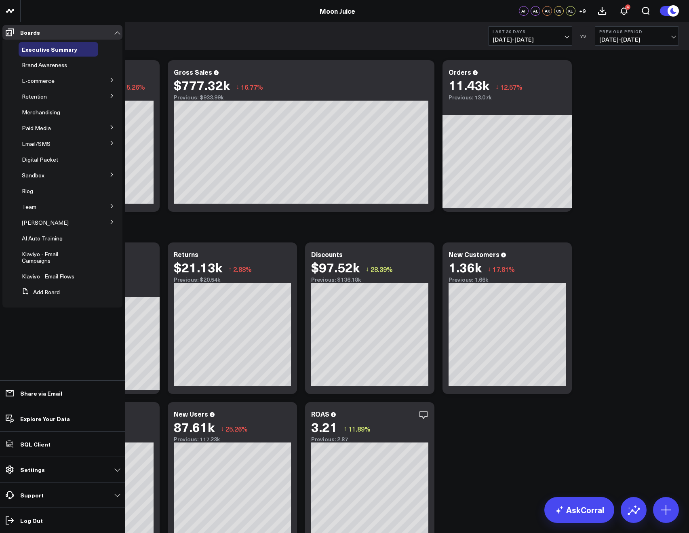
click at [109, 142] on button at bounding box center [111, 143] width 21 height 12
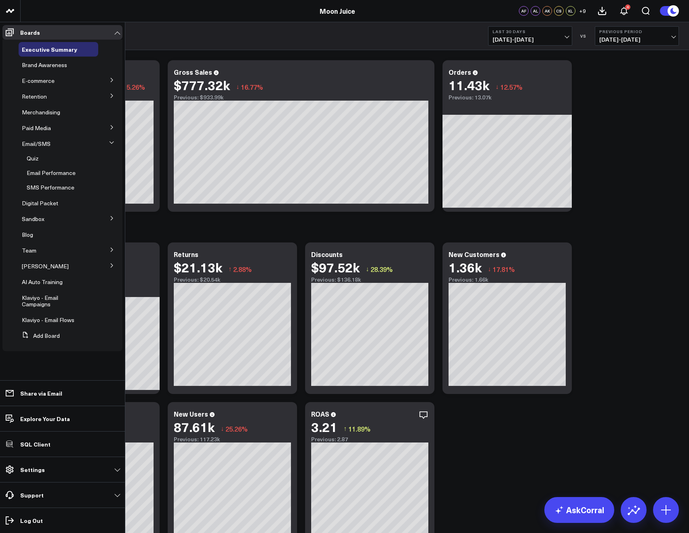
click at [111, 253] on button at bounding box center [111, 249] width 21 height 12
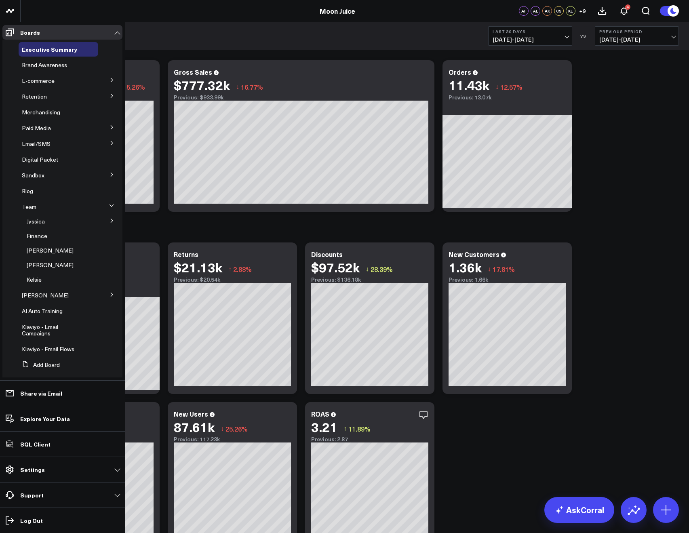
click at [109, 296] on icon at bounding box center [111, 294] width 5 height 5
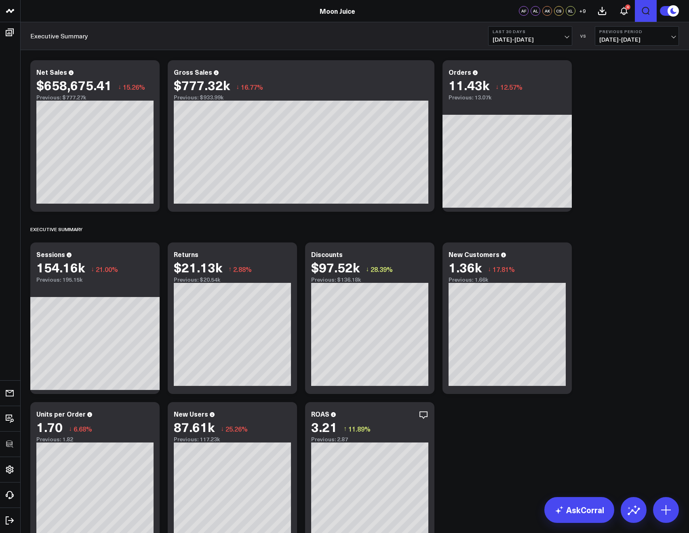
click at [639, 10] on button "Open search" at bounding box center [646, 11] width 22 height 22
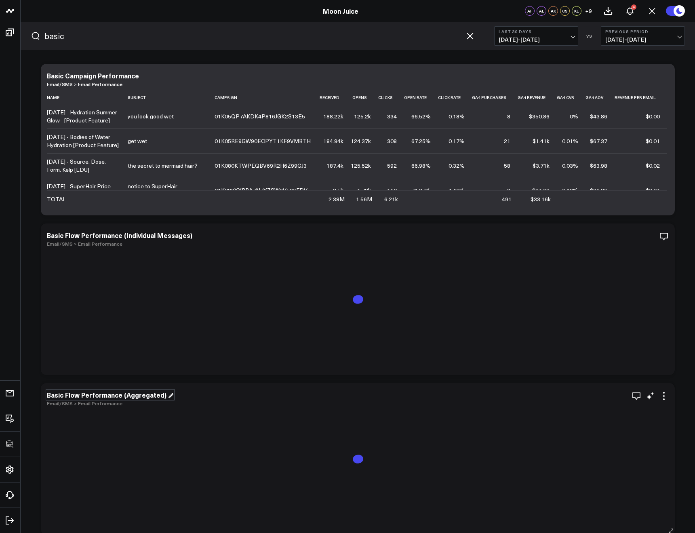
scroll to position [11, 0]
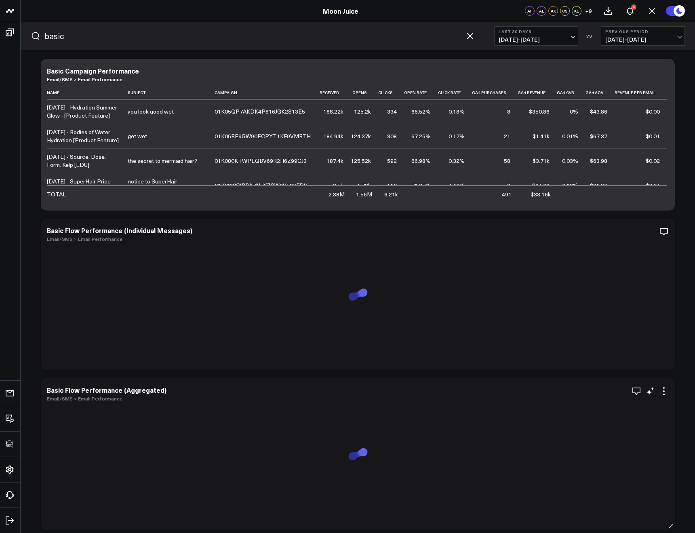
type input "basic"
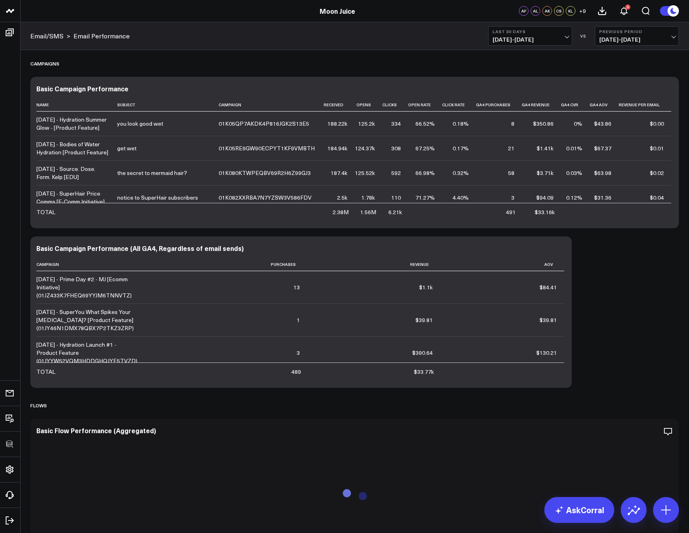
click at [503, 41] on span "[DATE] - [DATE]" at bounding box center [529, 39] width 75 height 6
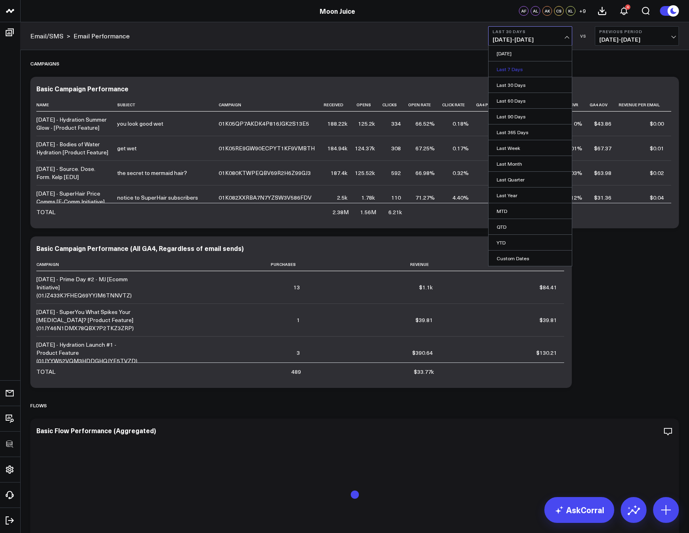
click at [501, 67] on link "Last 7 Days" at bounding box center [529, 68] width 83 height 15
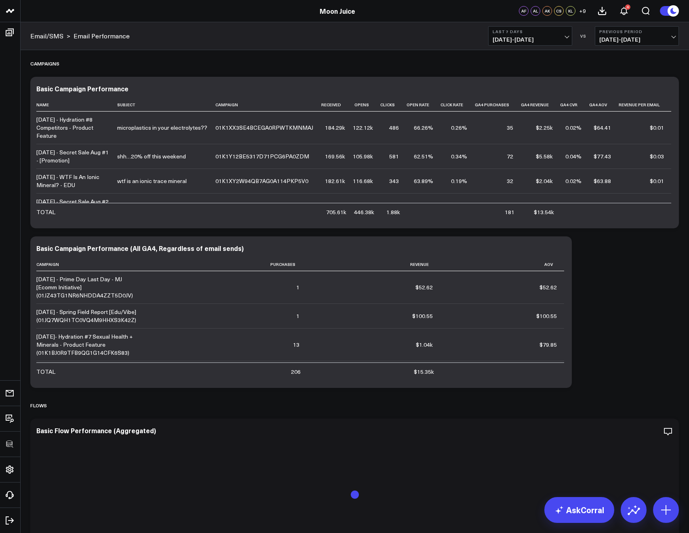
click at [504, 45] on div "Email/SMS > Email Performance Last 7 Days [DATE] - [DATE] VS Previous Period [D…" at bounding box center [354, 36] width 668 height 28
click at [503, 41] on span "[DATE] - [DATE]" at bounding box center [529, 39] width 75 height 6
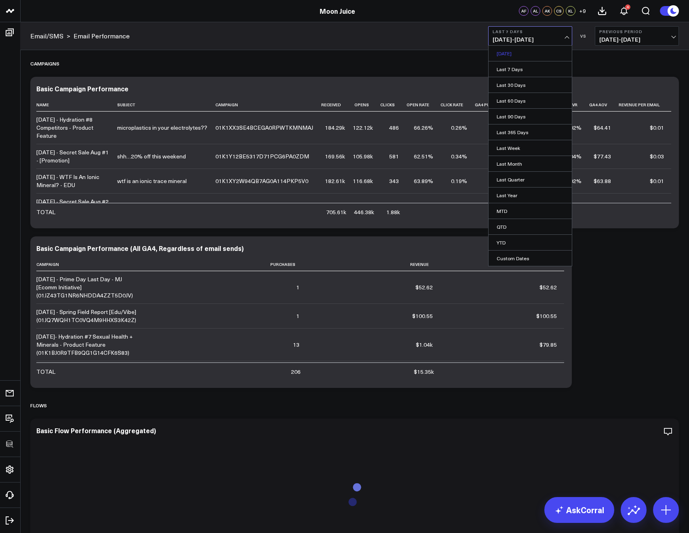
click at [501, 53] on link "[DATE]" at bounding box center [529, 53] width 83 height 15
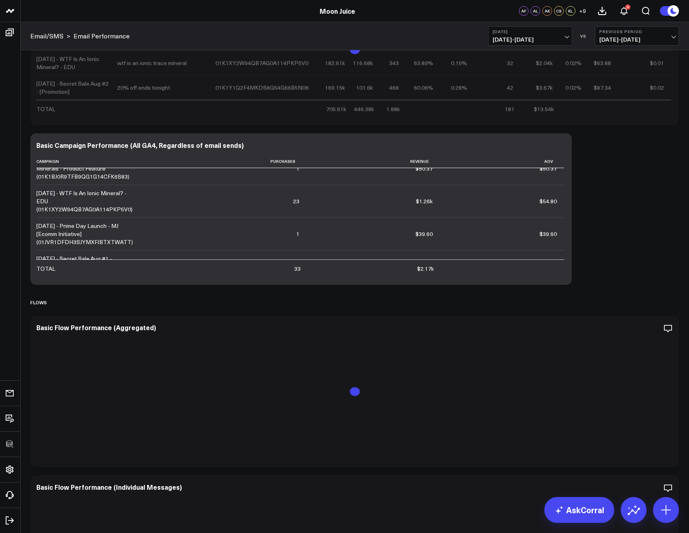
scroll to position [109, 0]
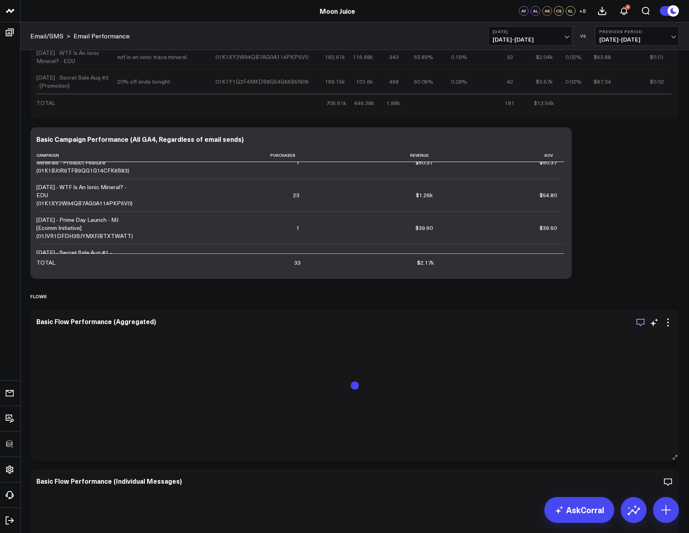
click at [643, 320] on icon "button" at bounding box center [640, 322] width 10 height 10
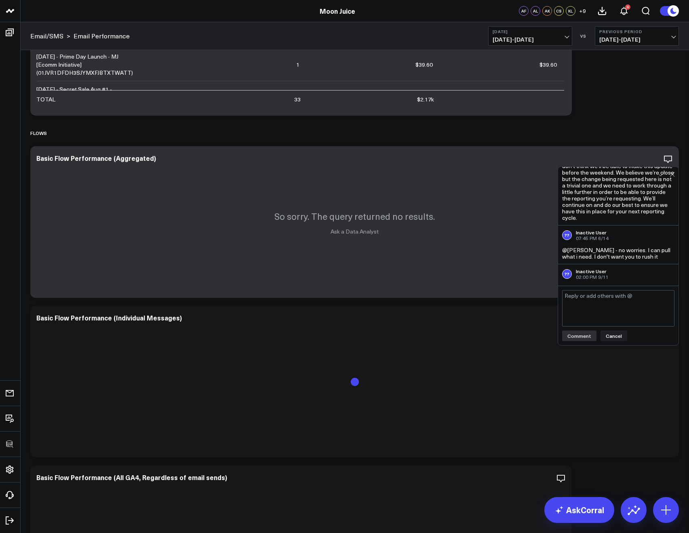
scroll to position [637, 0]
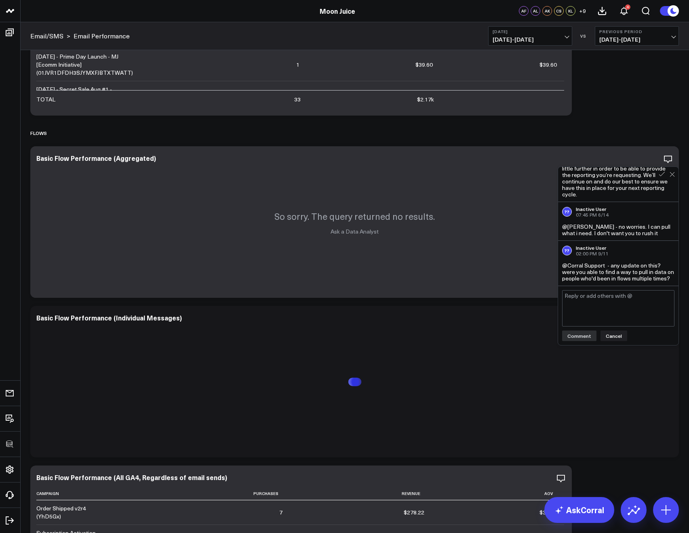
click at [627, 113] on div "Campaigns Modify via AI Copy link to widget Ask support Remove Create linked co…" at bounding box center [354, 450] width 656 height 1344
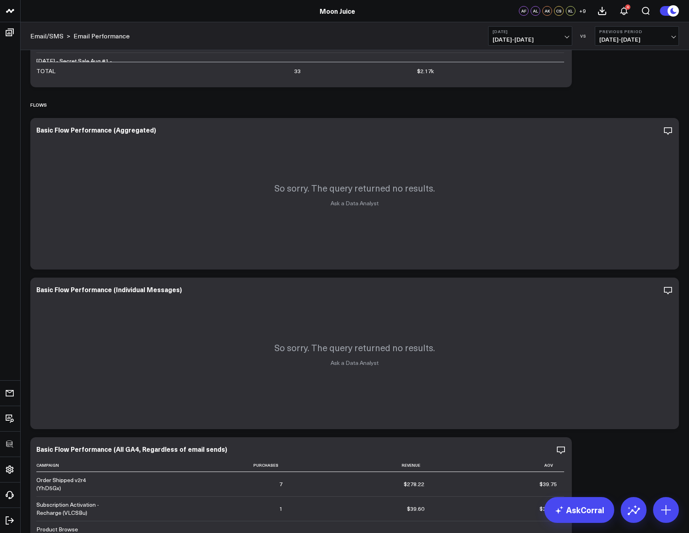
scroll to position [299, 0]
click at [666, 291] on icon at bounding box center [668, 292] width 10 height 10
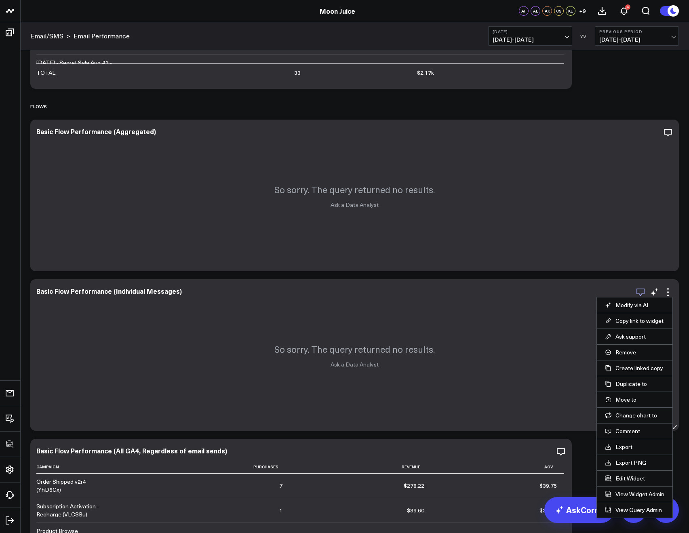
click at [636, 291] on icon "button" at bounding box center [640, 292] width 10 height 10
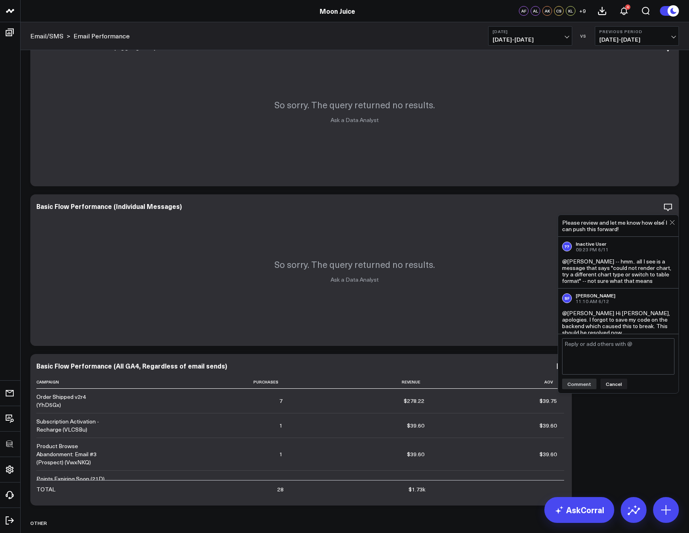
scroll to position [288, 0]
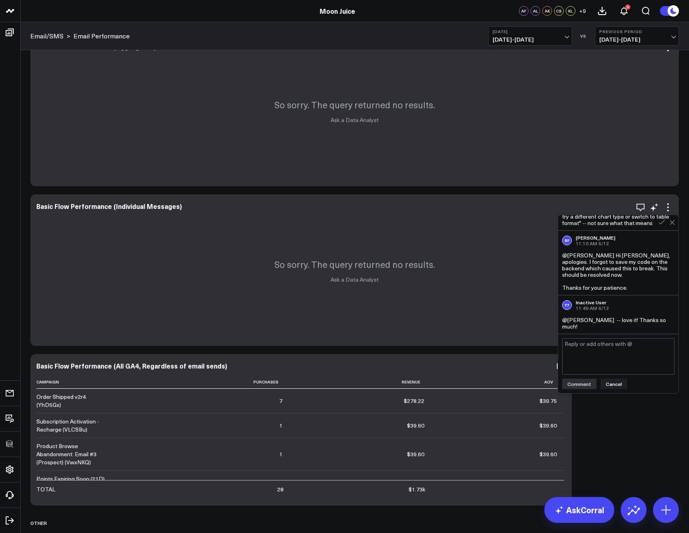
click at [463, 271] on div "So sorry. The query returned no results. Ask a Data Analyst" at bounding box center [354, 269] width 648 height 151
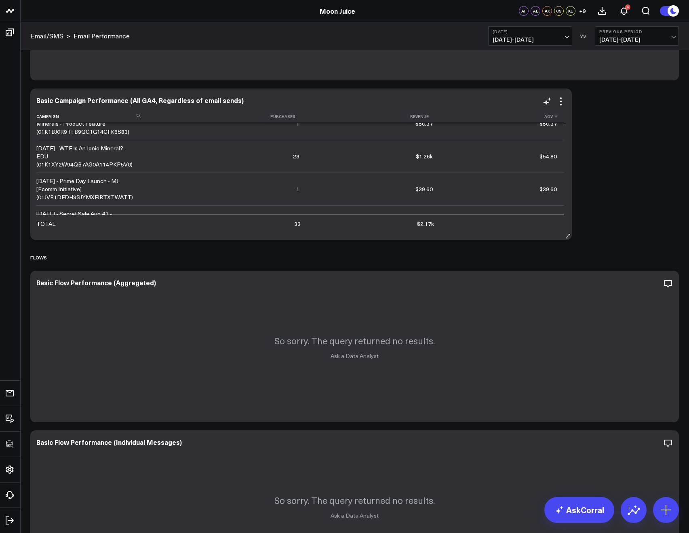
scroll to position [0, 0]
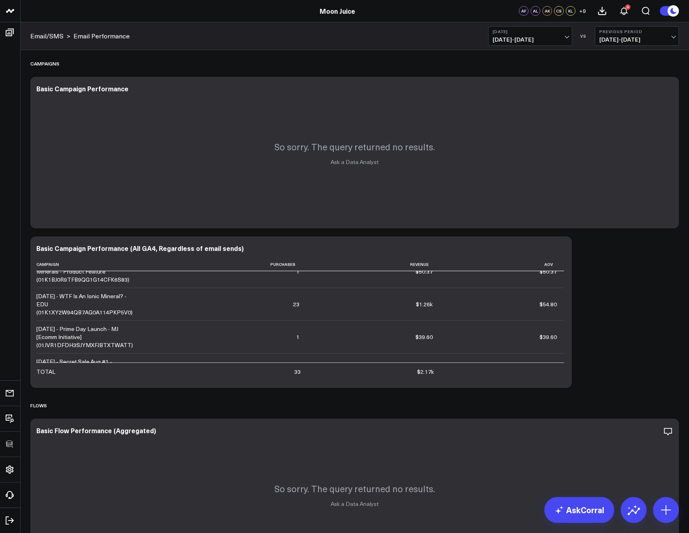
click at [498, 42] on span "08/11/25 - 08/11/25" at bounding box center [529, 39] width 75 height 6
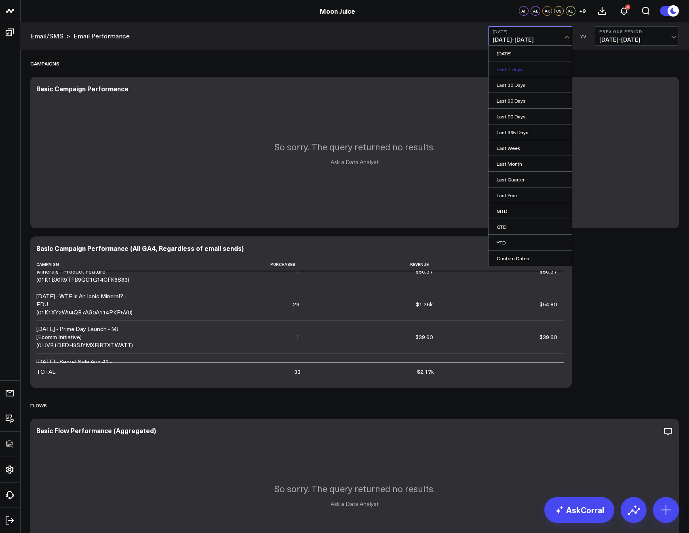
click at [498, 70] on link "Last 7 Days" at bounding box center [529, 68] width 83 height 15
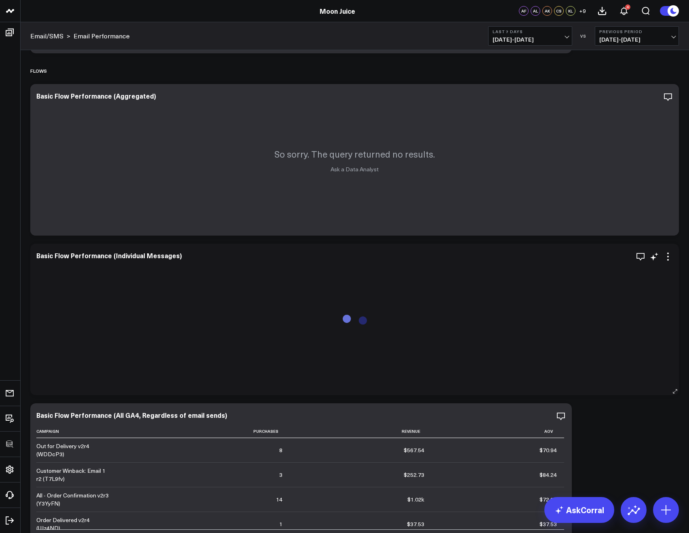
scroll to position [321, 0]
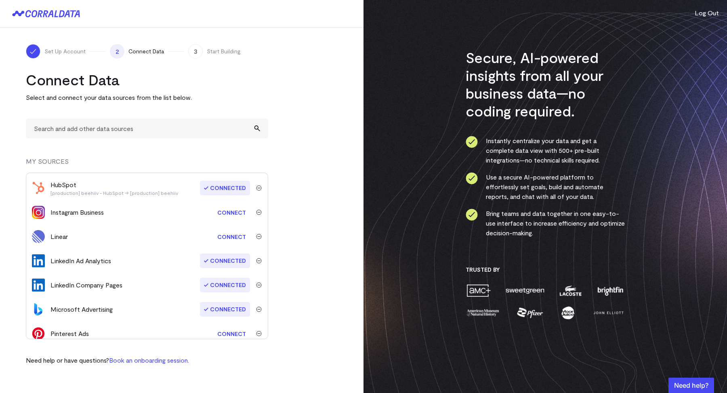
scroll to position [136, 0]
